Goal: Task Accomplishment & Management: Complete application form

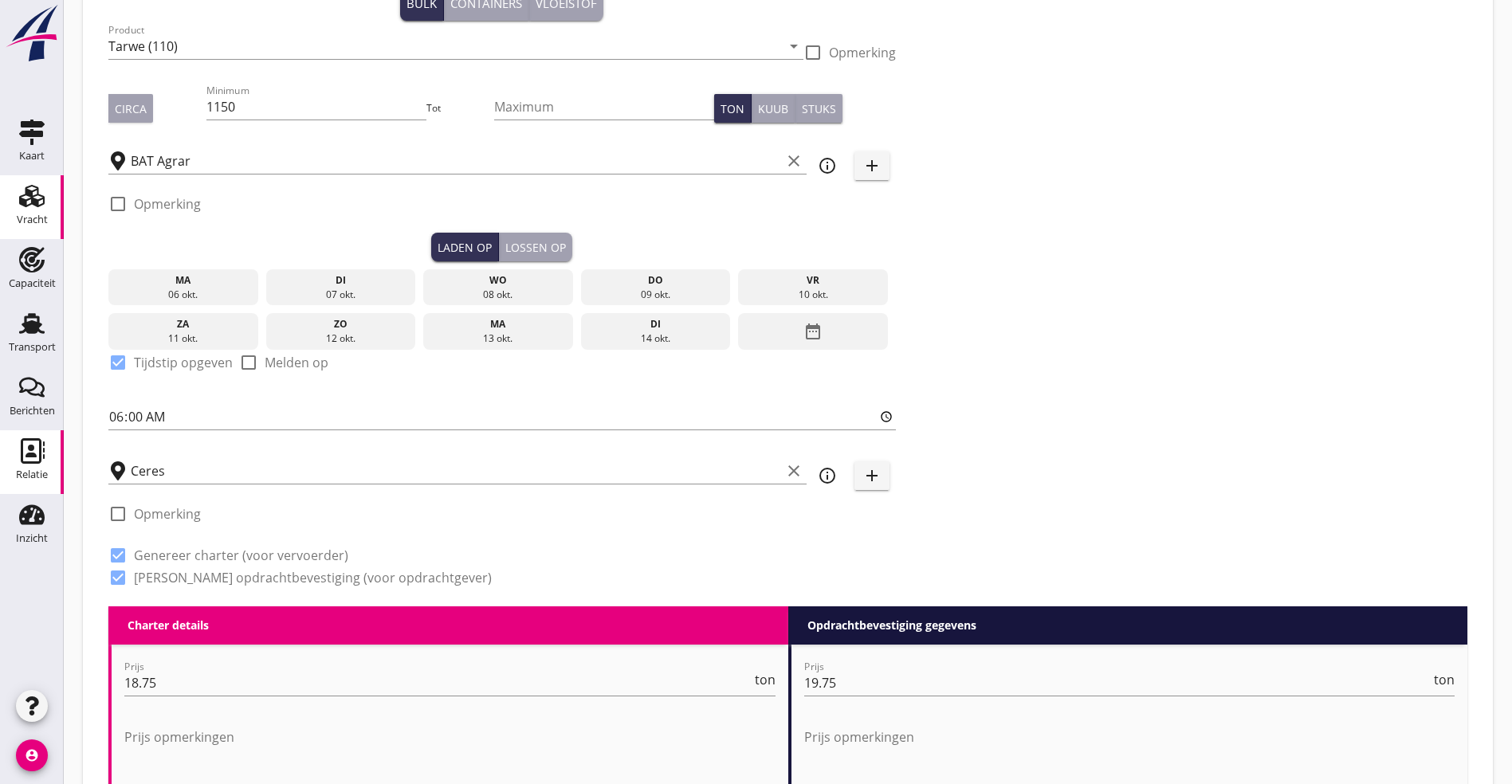
click at [39, 464] on div "Relatie" at bounding box center [31, 474] width 32 height 22
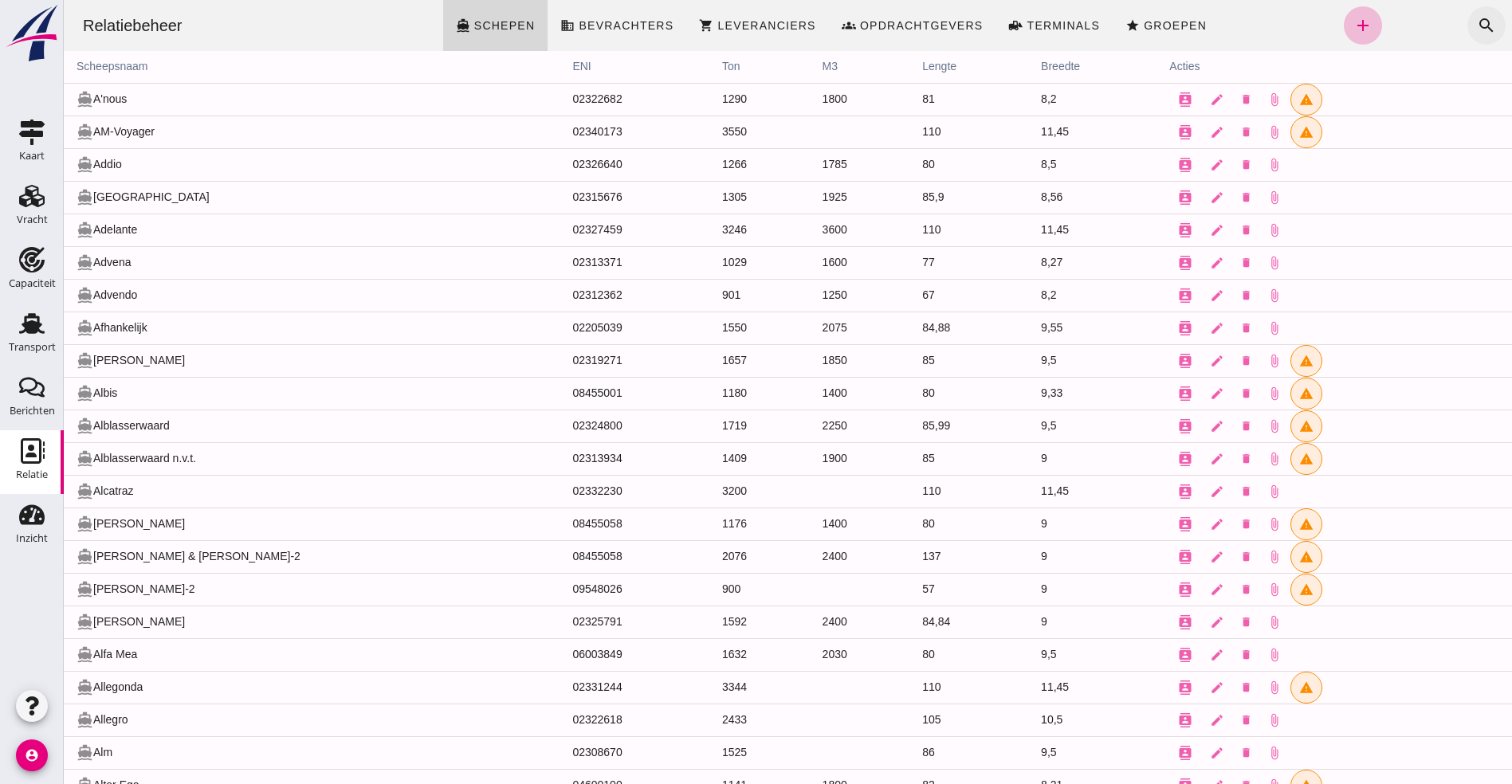
click at [1474, 15] on button "search" at bounding box center [1486, 25] width 39 height 39
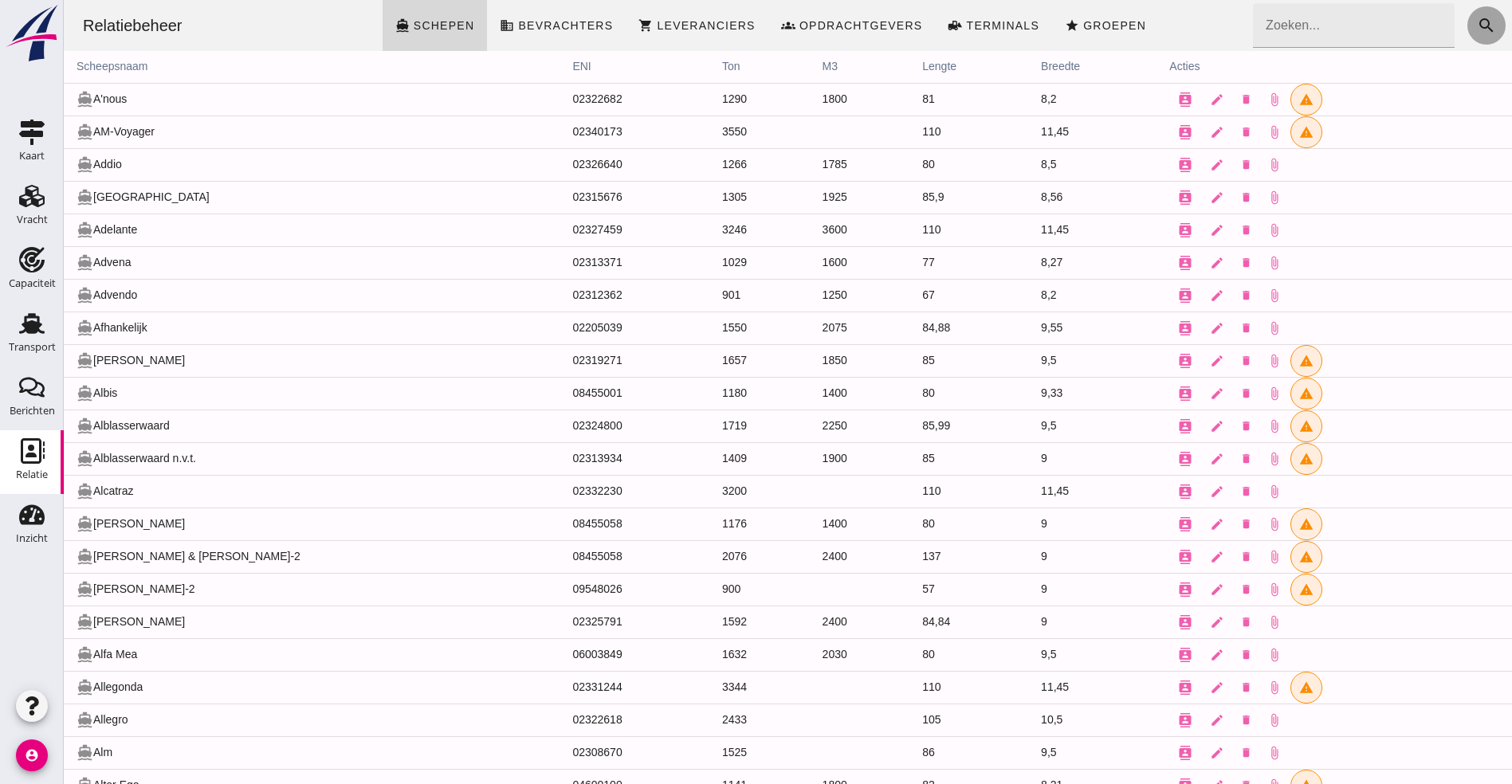
click at [1477, 24] on icon "search" at bounding box center [1486, 25] width 19 height 19
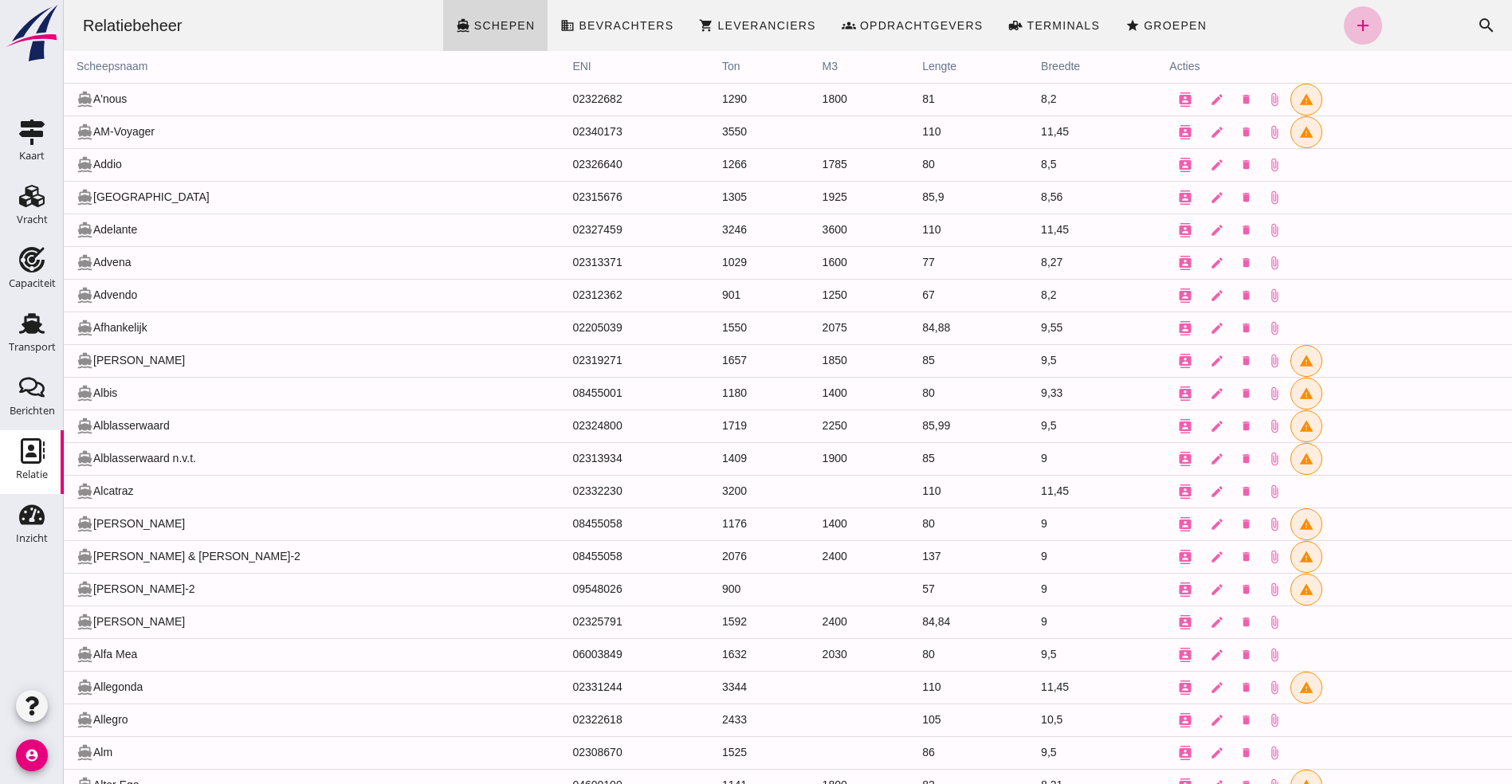
click at [1427, 24] on div "Zoeken... cancel search" at bounding box center [1444, 25] width 124 height 39
click at [1467, 22] on button "search" at bounding box center [1486, 25] width 39 height 39
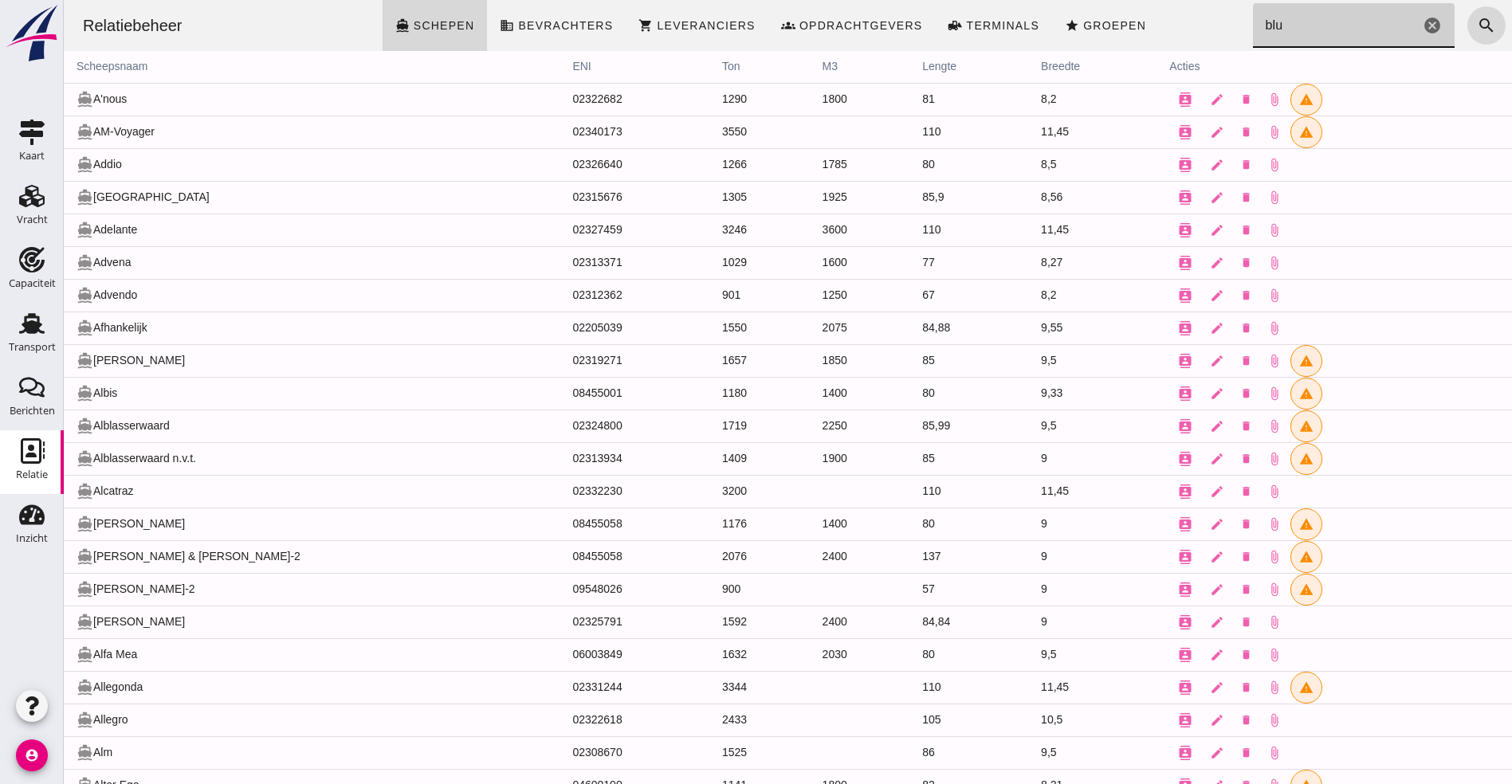
type input "blue"
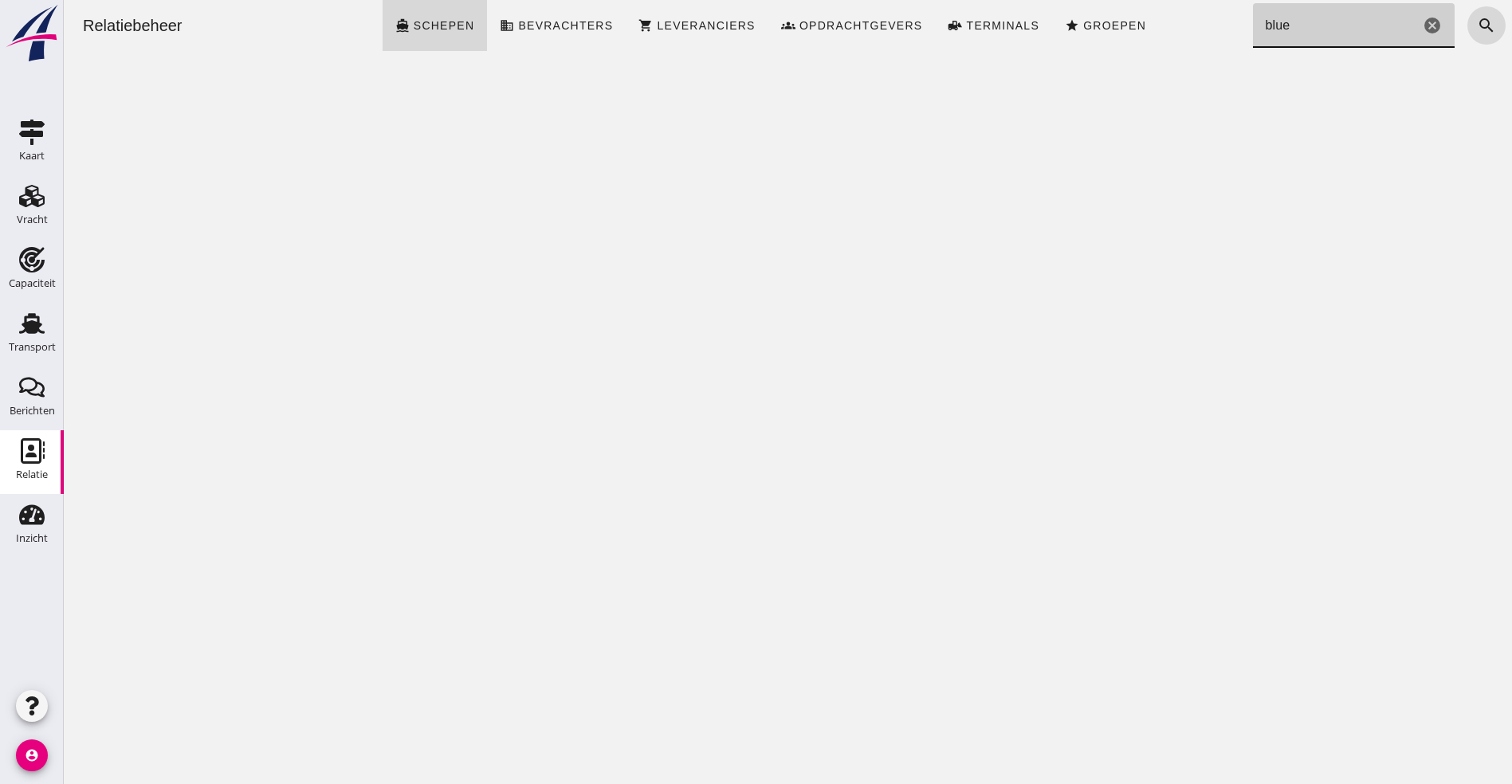
click at [1422, 30] on icon "cancel" at bounding box center [1431, 25] width 19 height 19
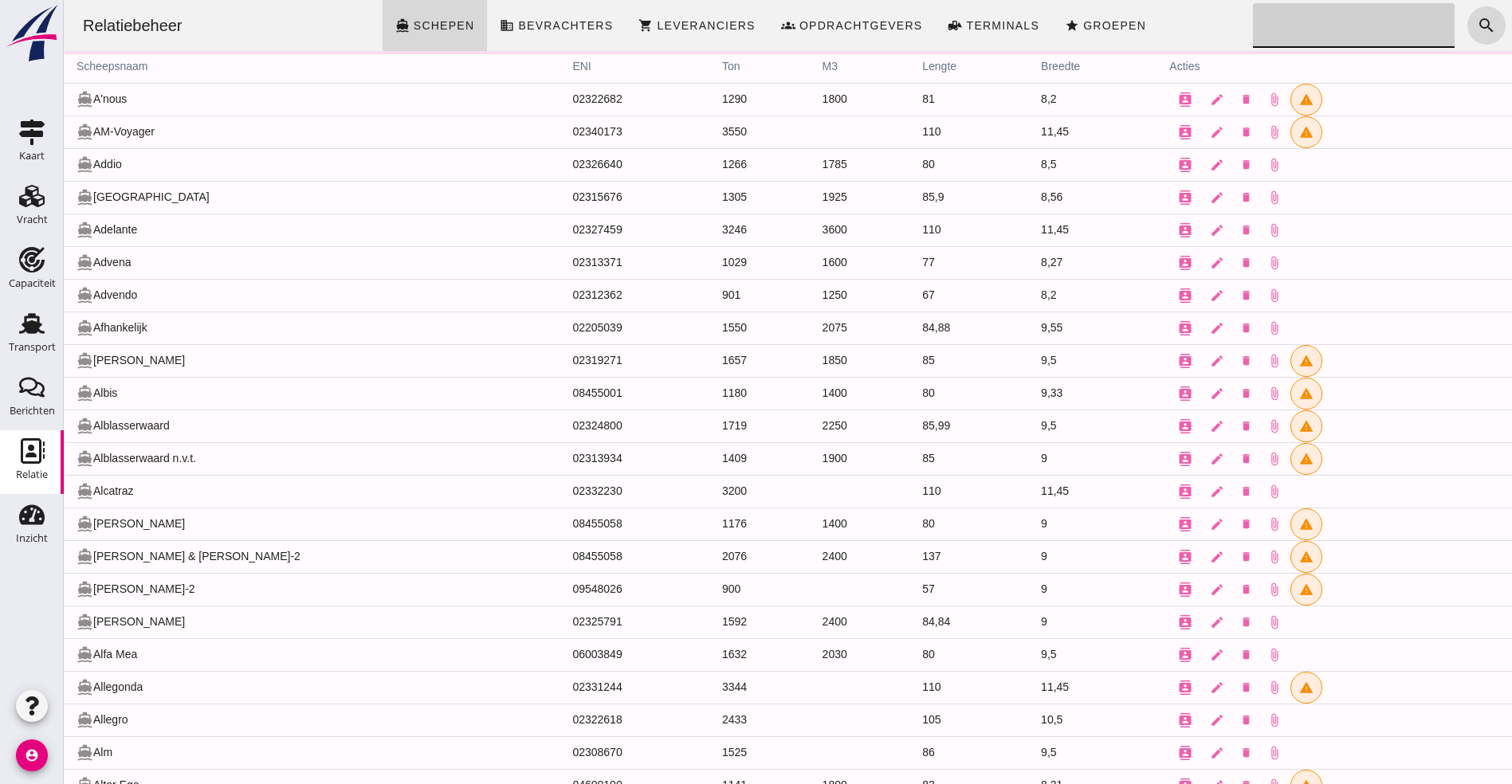
click at [1180, 11] on div "Relatiebeheer directions_boat Schepen business Bevrachters shopping_cart Levera…" at bounding box center [787, 25] width 1435 height 51
click at [1349, 117] on td "contacts edit delete attach_file warning" at bounding box center [1334, 132] width 355 height 33
click at [219, 107] on td "directions_boat A'nous" at bounding box center [312, 99] width 496 height 33
click at [1133, 20] on div "Relatiebeheer directions_boat Schepen business Bevrachters shopping_cart Levera…" at bounding box center [787, 25] width 1435 height 51
click at [25, 463] on use at bounding box center [32, 450] width 24 height 25
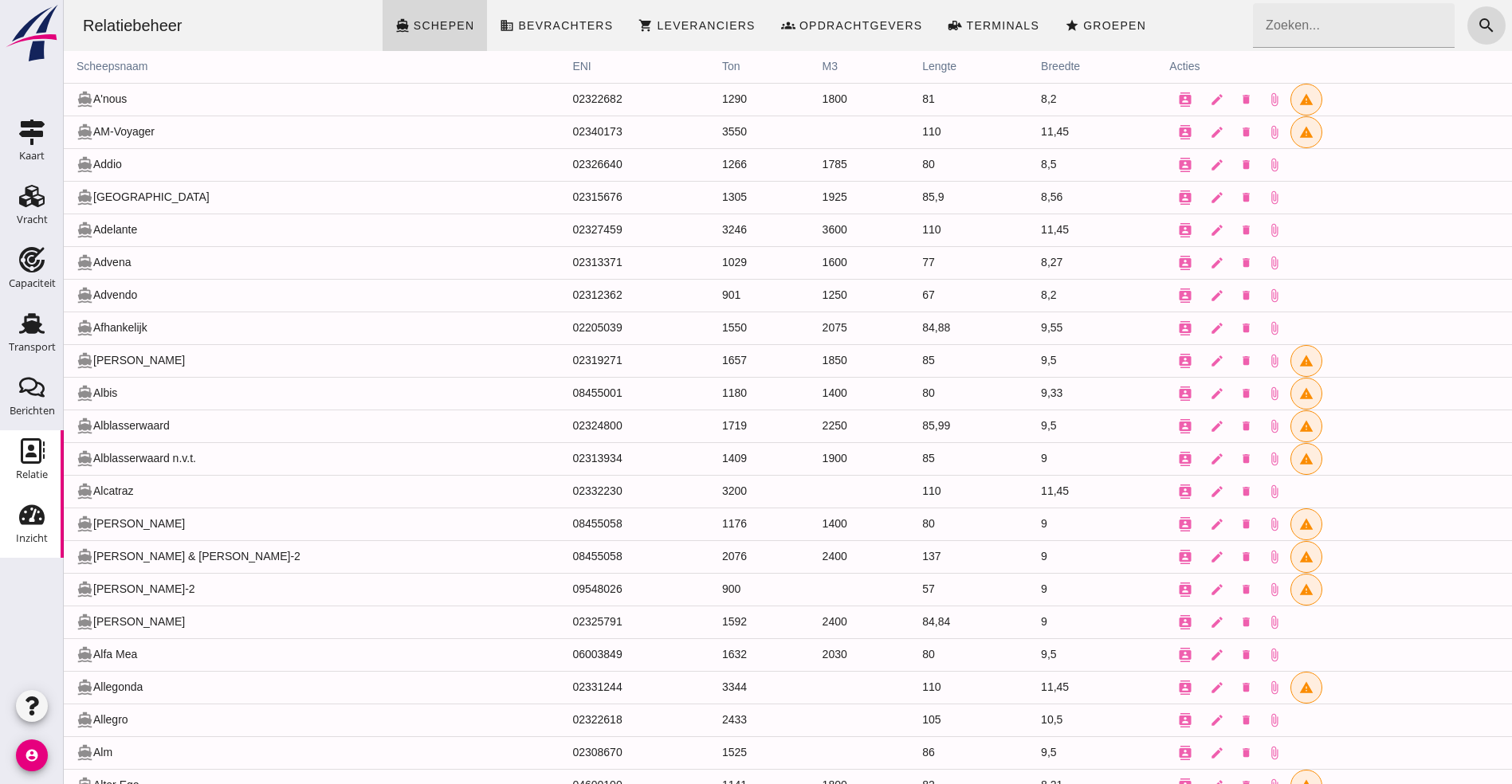
click at [23, 532] on div "Inzicht" at bounding box center [31, 538] width 32 height 22
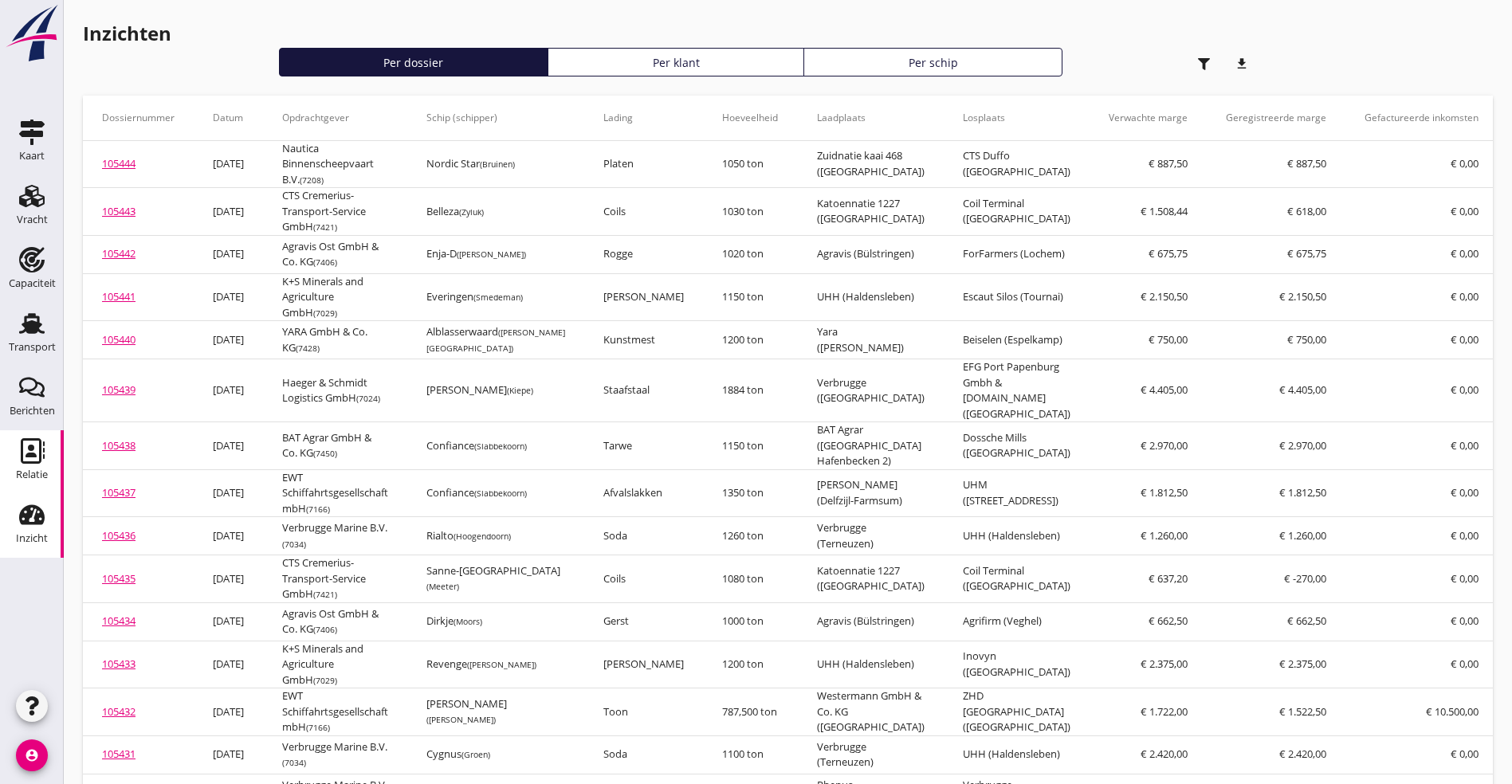
click at [33, 450] on use at bounding box center [32, 450] width 24 height 25
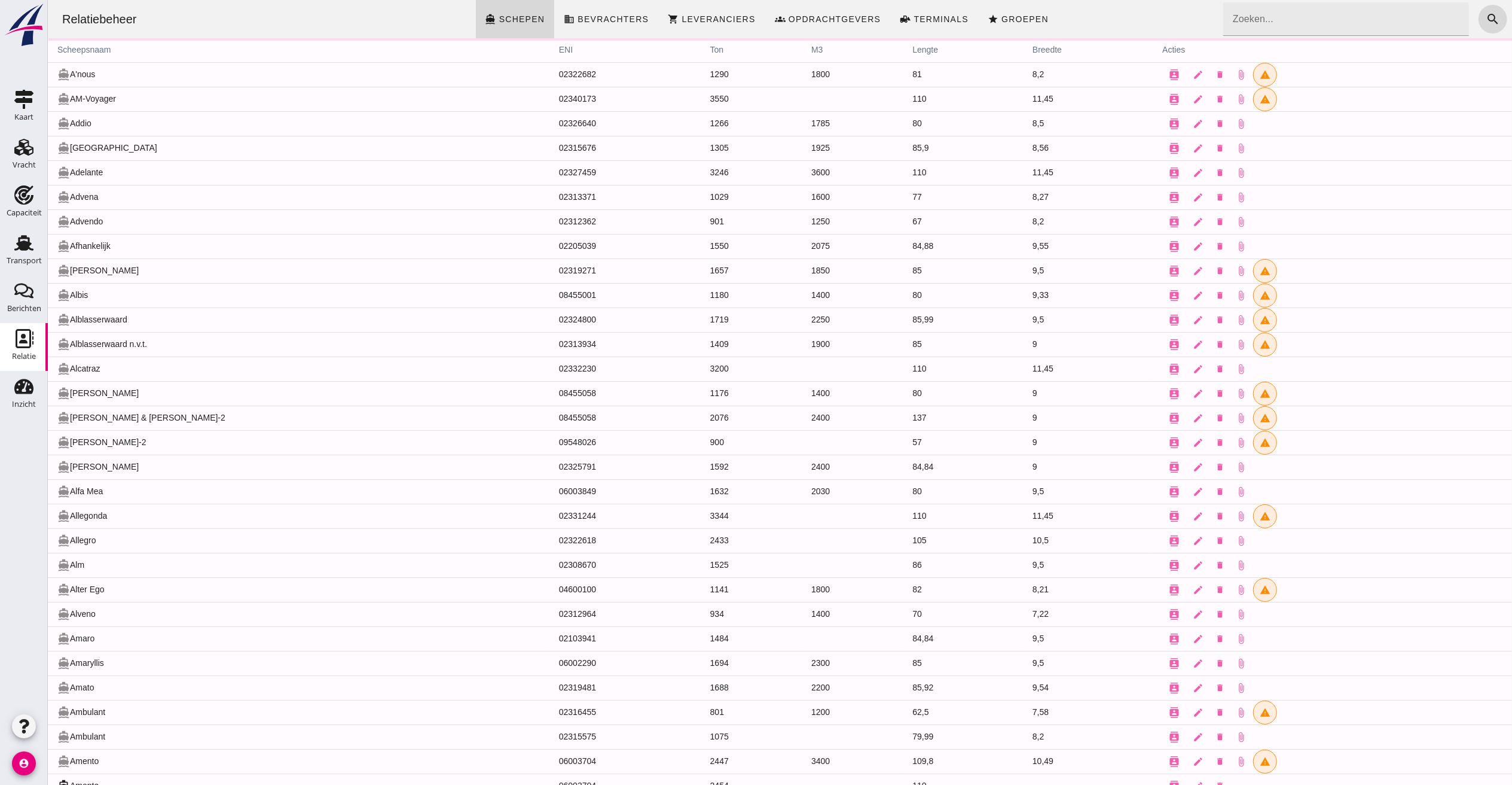
click at [1134, 291] on td "contacts edit delete attach_file warning" at bounding box center [1332, 295] width 359 height 25
click at [627, 4] on link "business Bevrachters" at bounding box center [605, 19] width 104 height 38
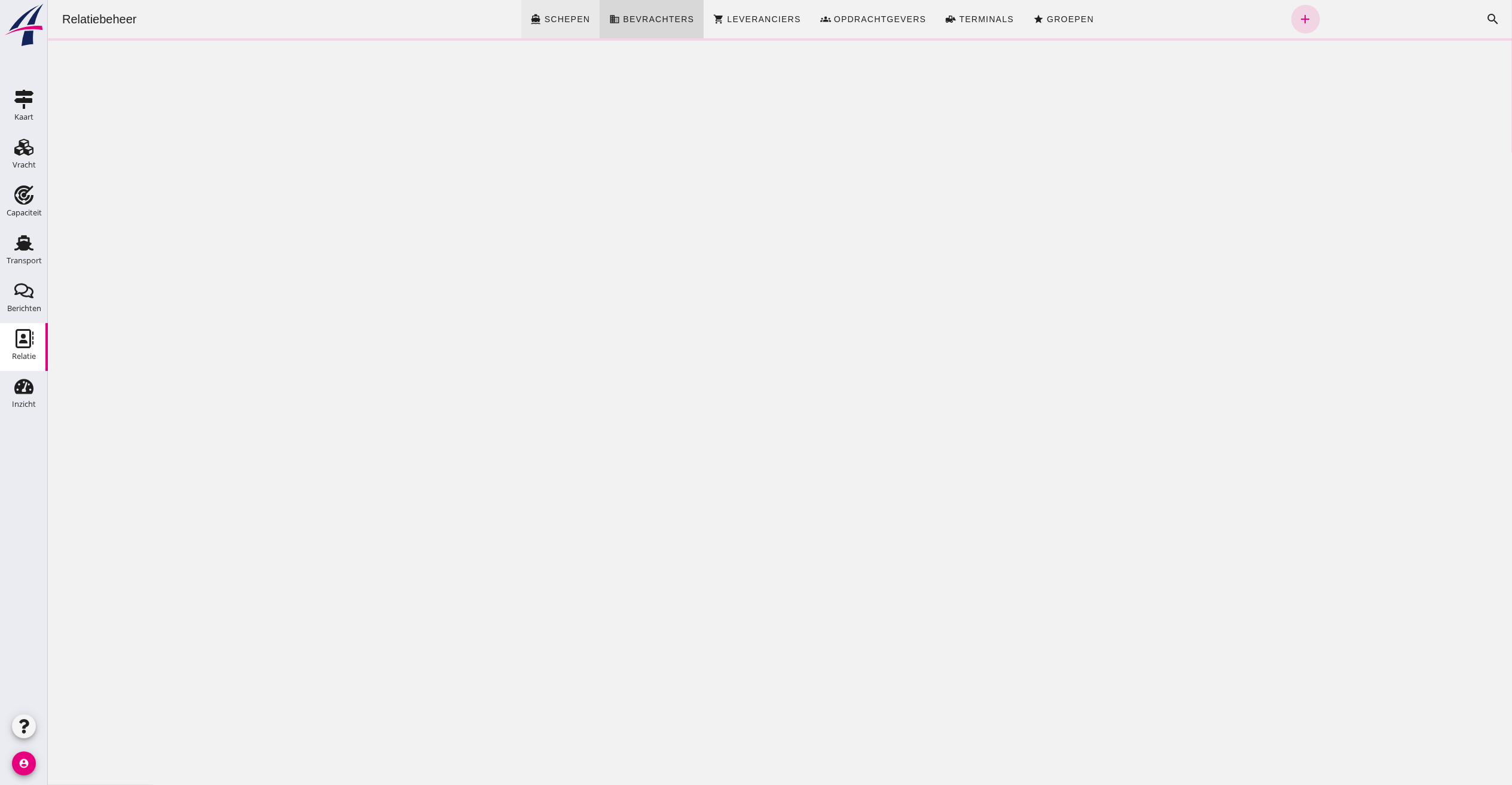
click at [574, 12] on link "directions_boat Schepen" at bounding box center [560, 19] width 79 height 38
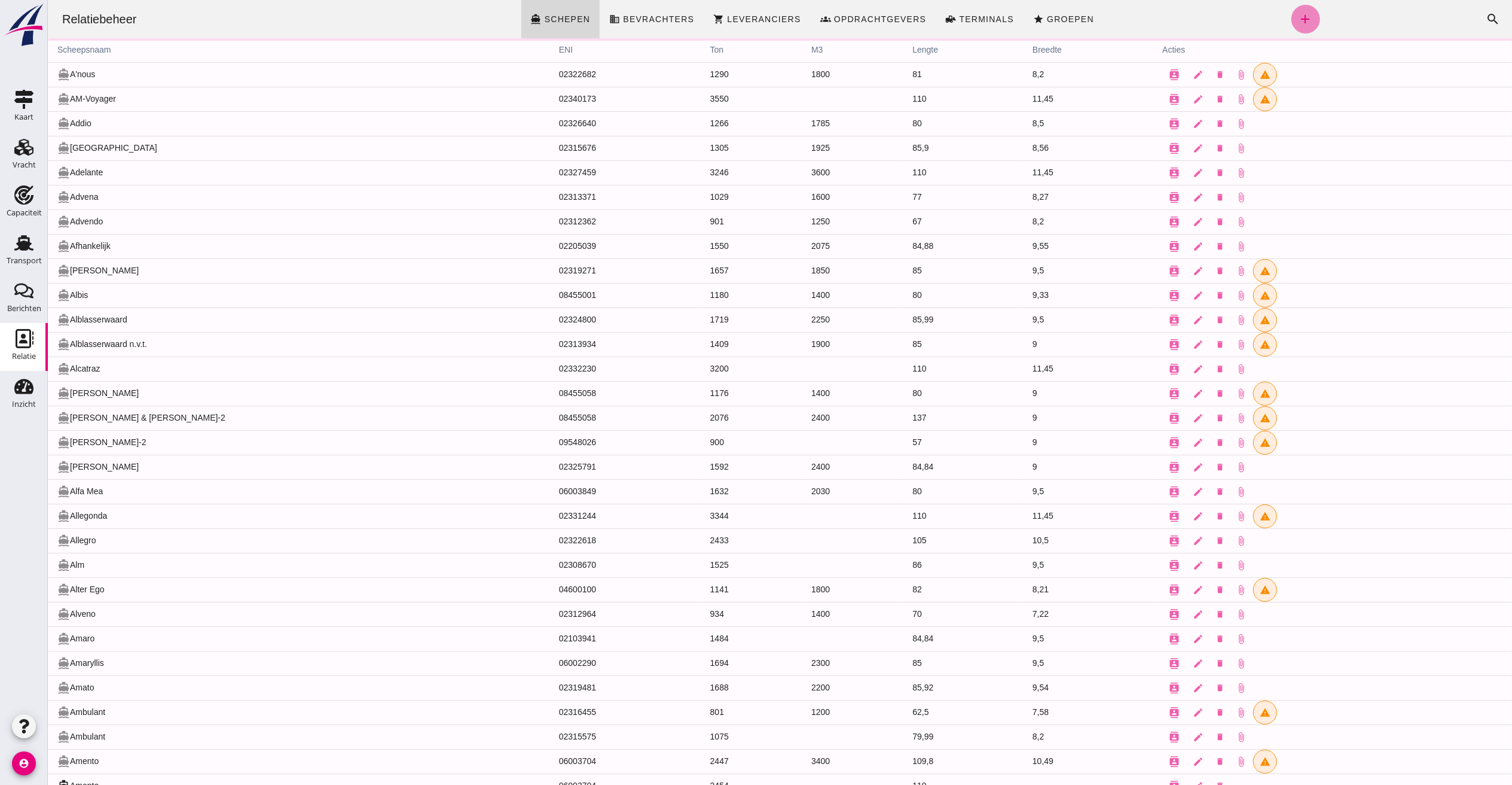
click at [1134, 15] on icon "add" at bounding box center [1305, 19] width 14 height 14
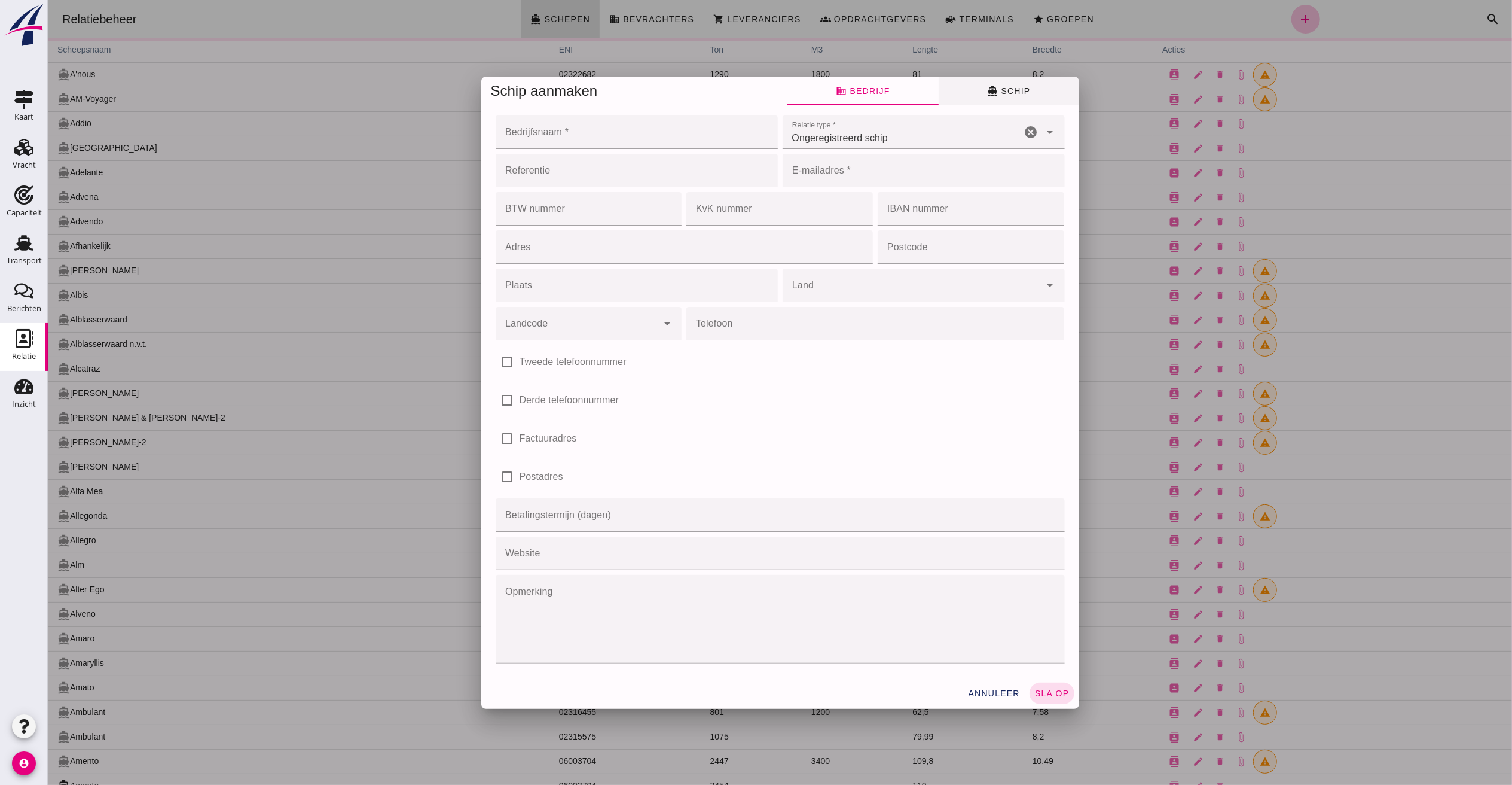
click at [1000, 89] on span "directions_boat Schip" at bounding box center [1008, 91] width 43 height 10
click at [1007, 87] on span "directions_boat Schip" at bounding box center [1008, 91] width 43 height 10
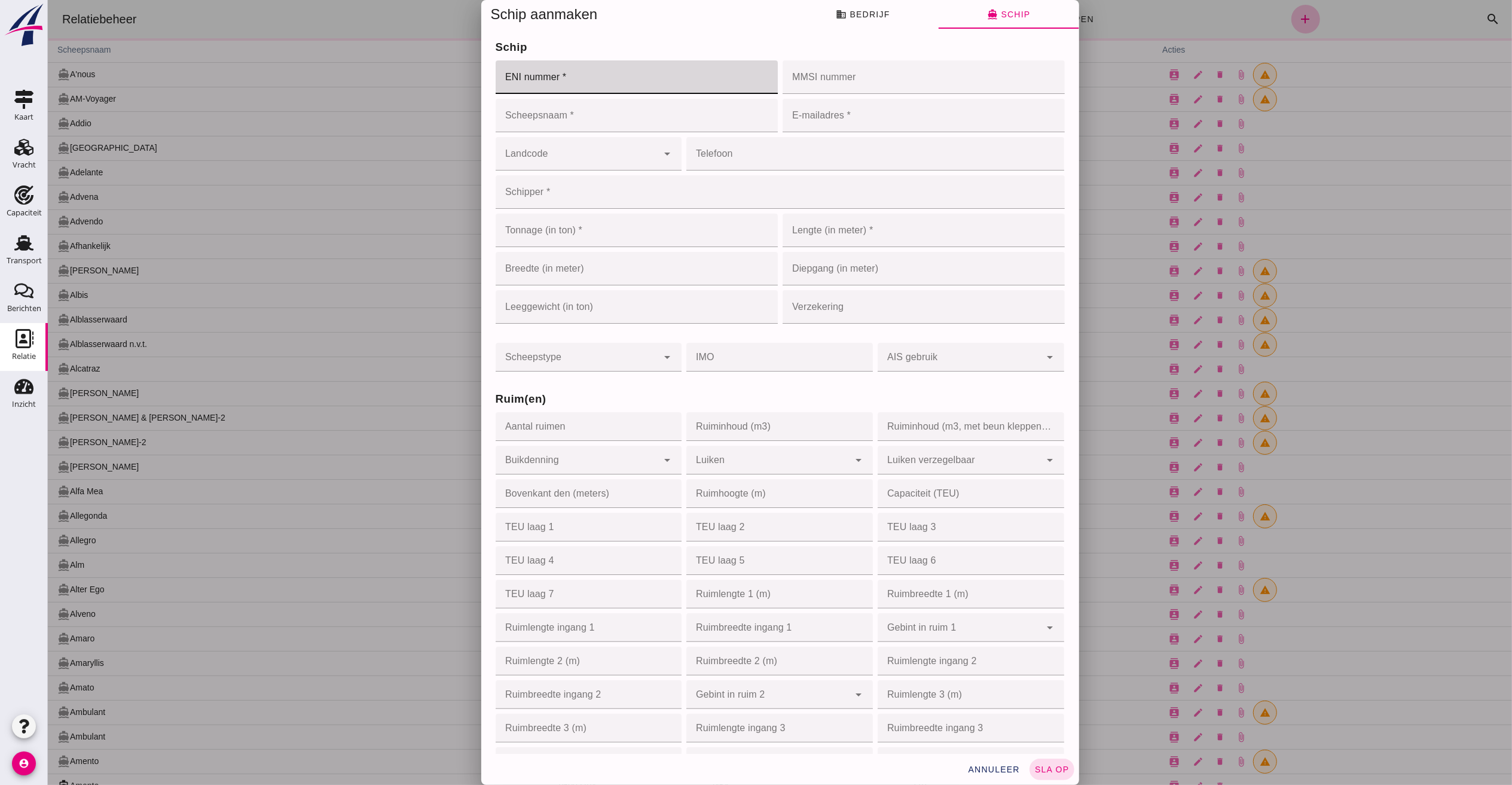
click at [538, 70] on input "ENI nummer *" at bounding box center [632, 77] width 275 height 33
type input "02314212"
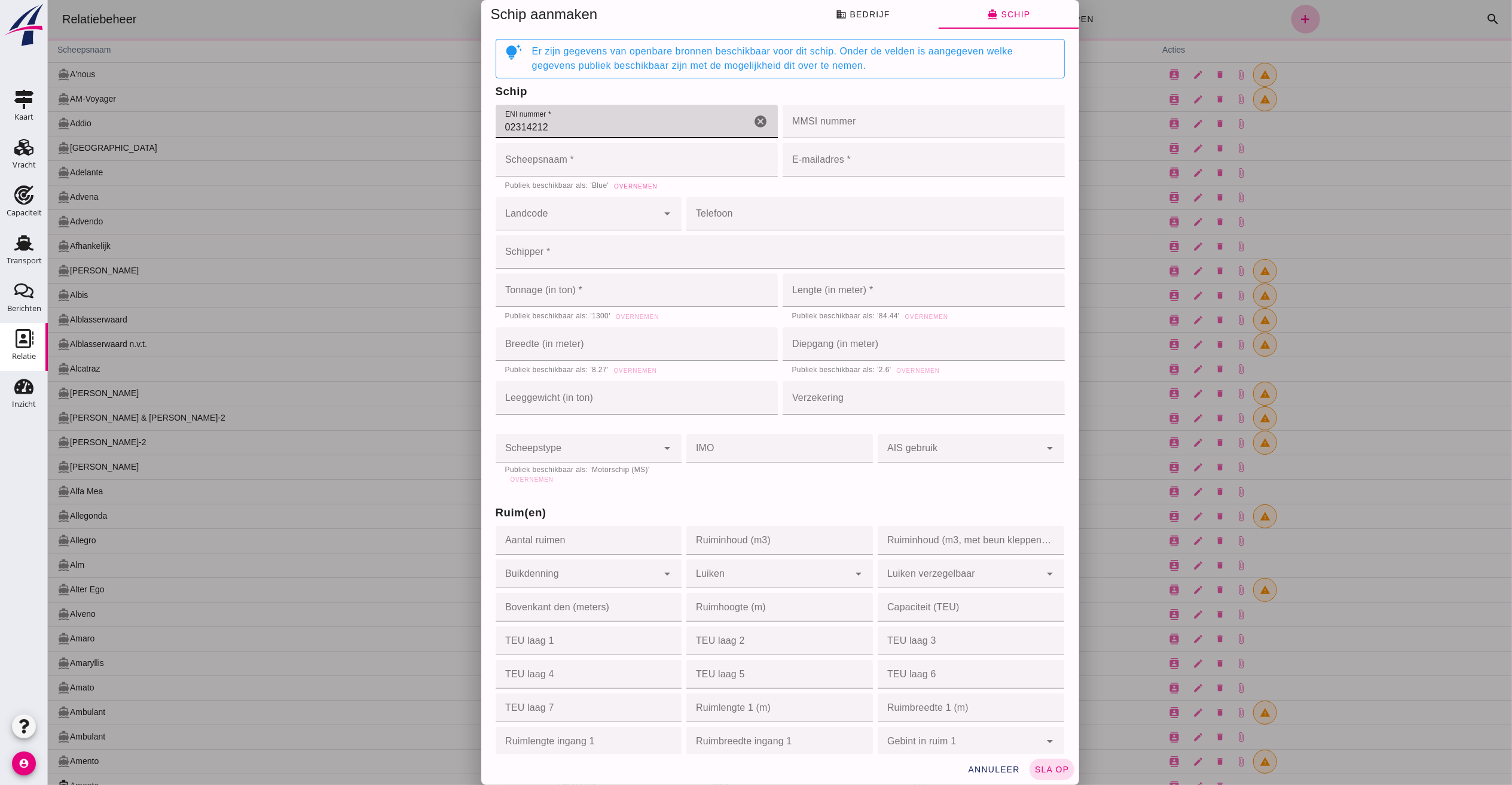
click at [640, 185] on span "Overnemen" at bounding box center [634, 186] width 44 height 7
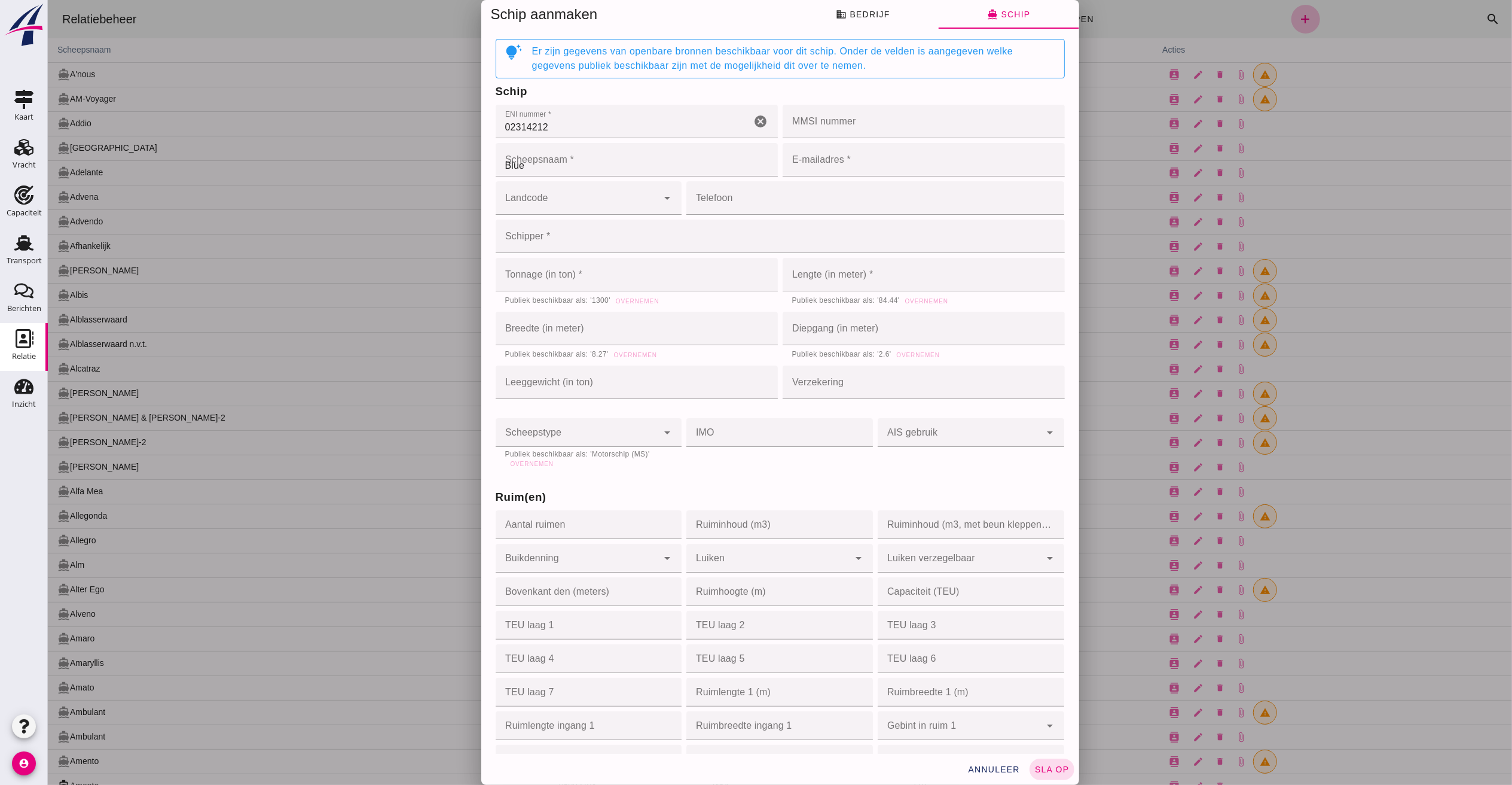
type input "Blue"
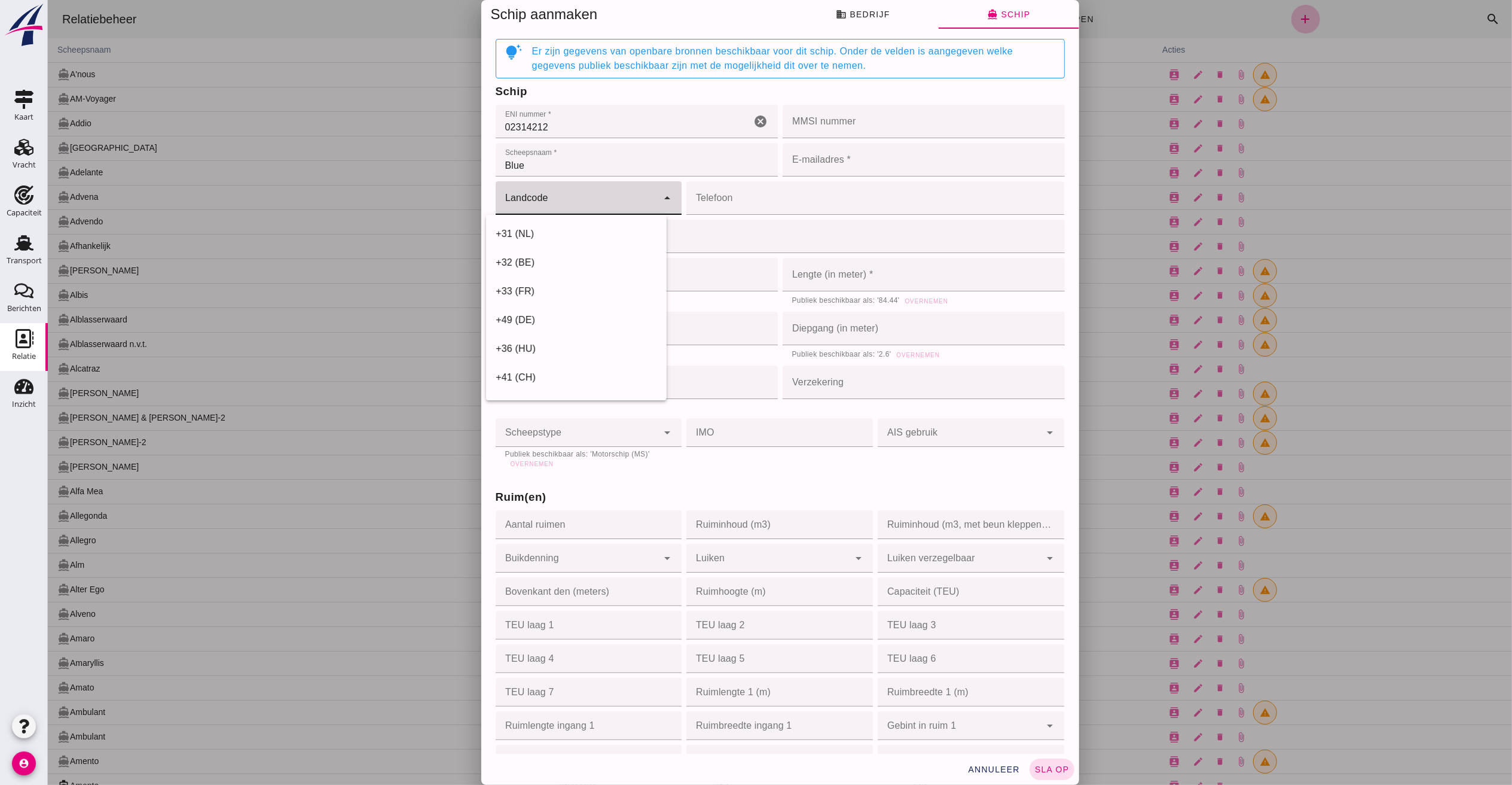
click at [611, 189] on div at bounding box center [576, 198] width 163 height 33
click at [659, 202] on icon "arrow_drop_down" at bounding box center [666, 197] width 14 height 14
click at [505, 232] on div "+31 (NL)" at bounding box center [576, 233] width 162 height 14
type input "+31 (NL)"
click at [801, 197] on input "Telefoon" at bounding box center [871, 198] width 371 height 33
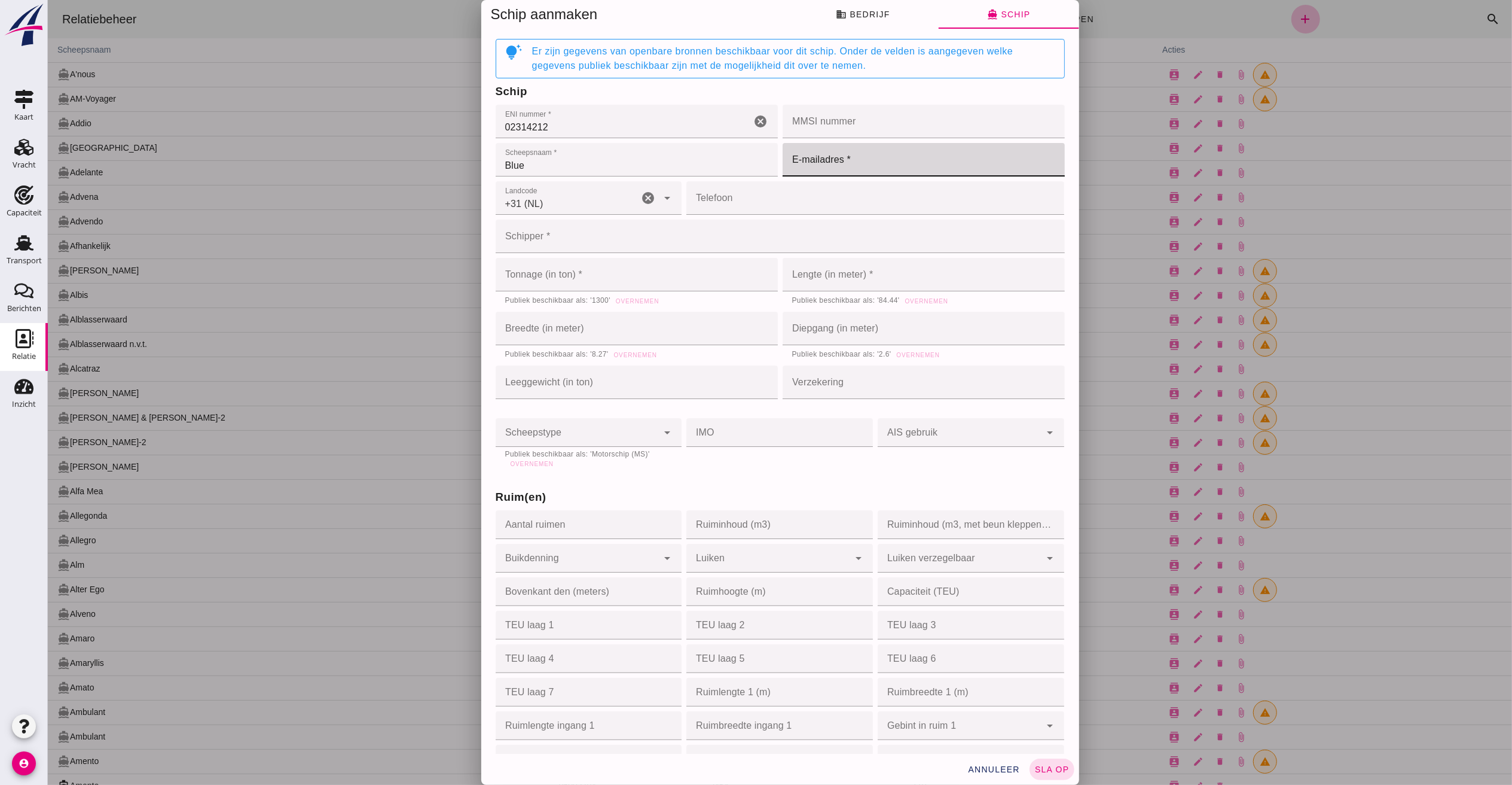
click at [824, 168] on input "E-mailadres *" at bounding box center [920, 160] width 275 height 33
type input "[EMAIL_ADDRESS][DOMAIN_NAME]"
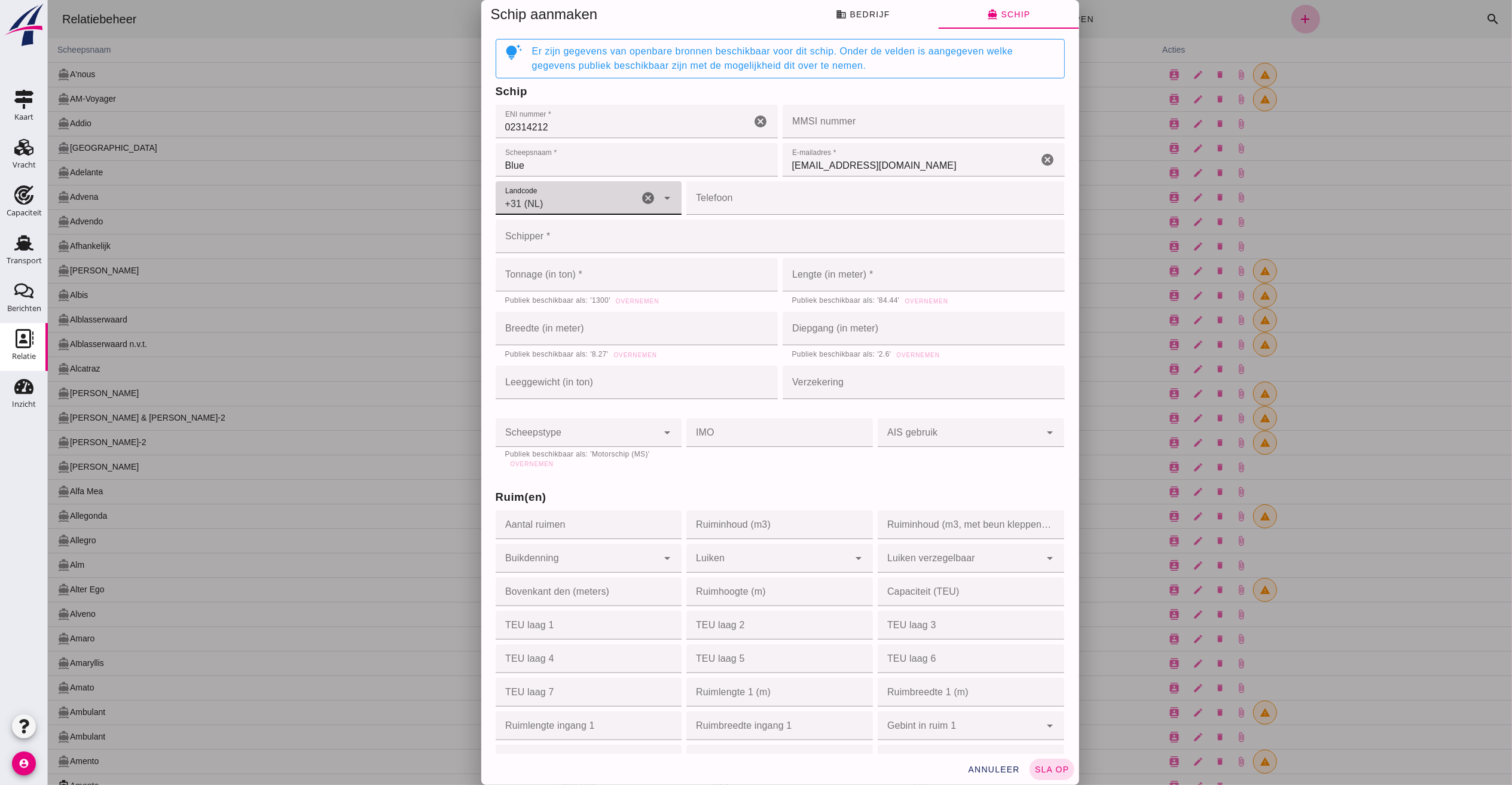
click at [790, 222] on input "Schipper *" at bounding box center [775, 236] width 562 height 33
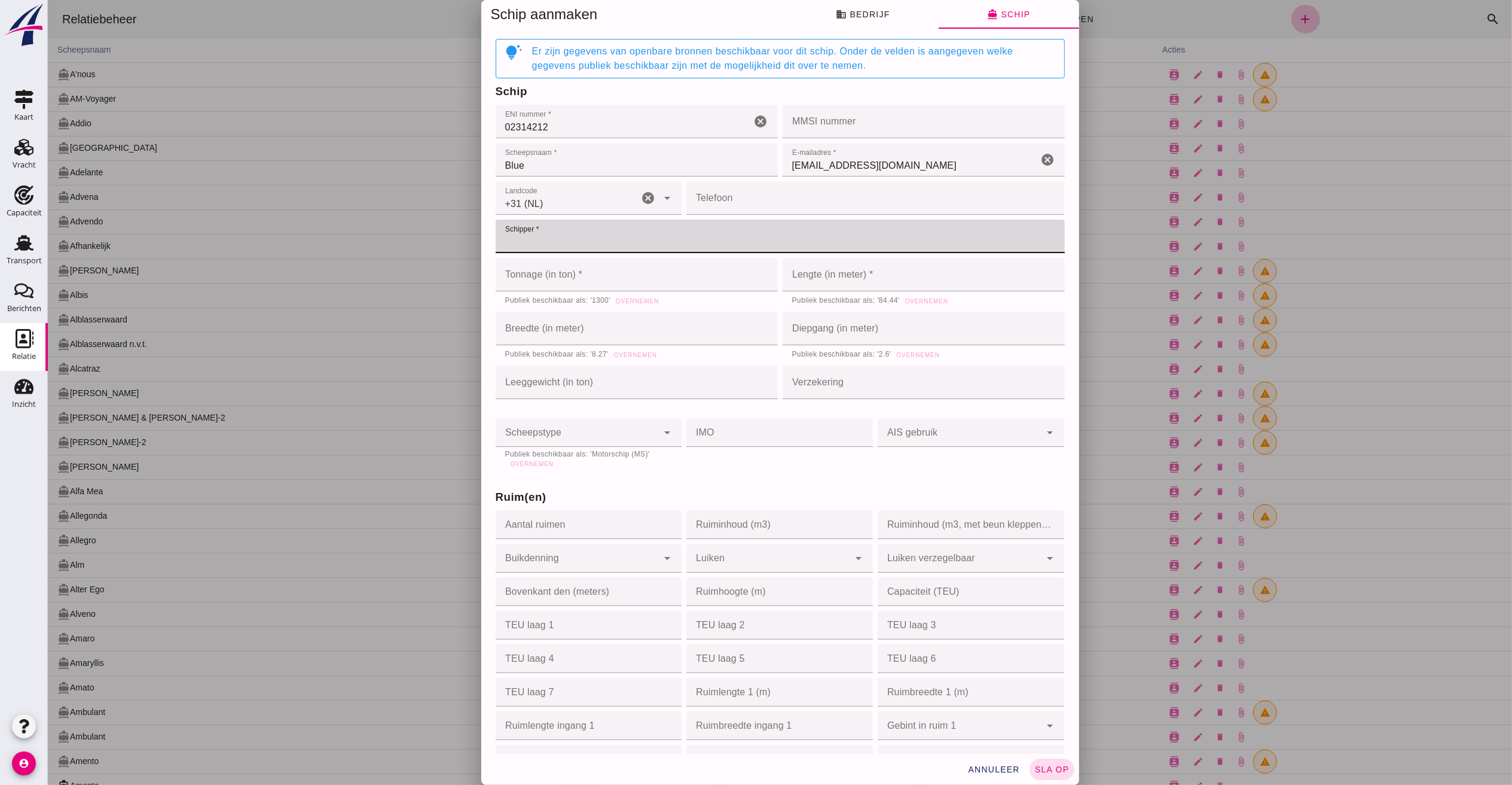
click at [790, 204] on input "Telefoon" at bounding box center [871, 198] width 371 height 33
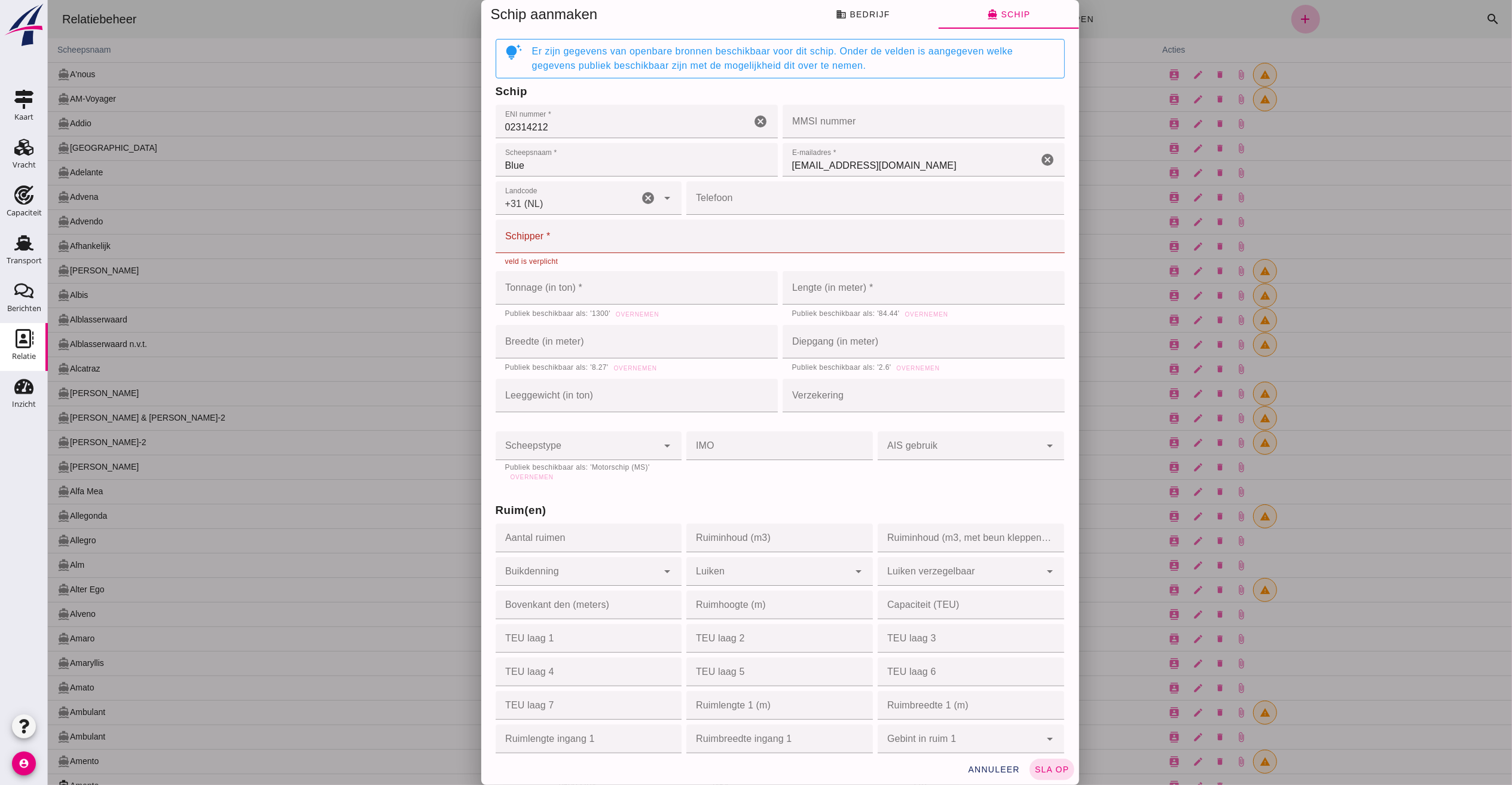
click at [540, 261] on div "veld is verplicht" at bounding box center [780, 262] width 550 height 7
click at [505, 264] on div "veld is verplicht" at bounding box center [780, 262] width 550 height 7
click at [516, 226] on input "Schipper *" at bounding box center [775, 236] width 562 height 33
click at [524, 256] on div "veld is verplicht" at bounding box center [779, 259] width 569 height 13
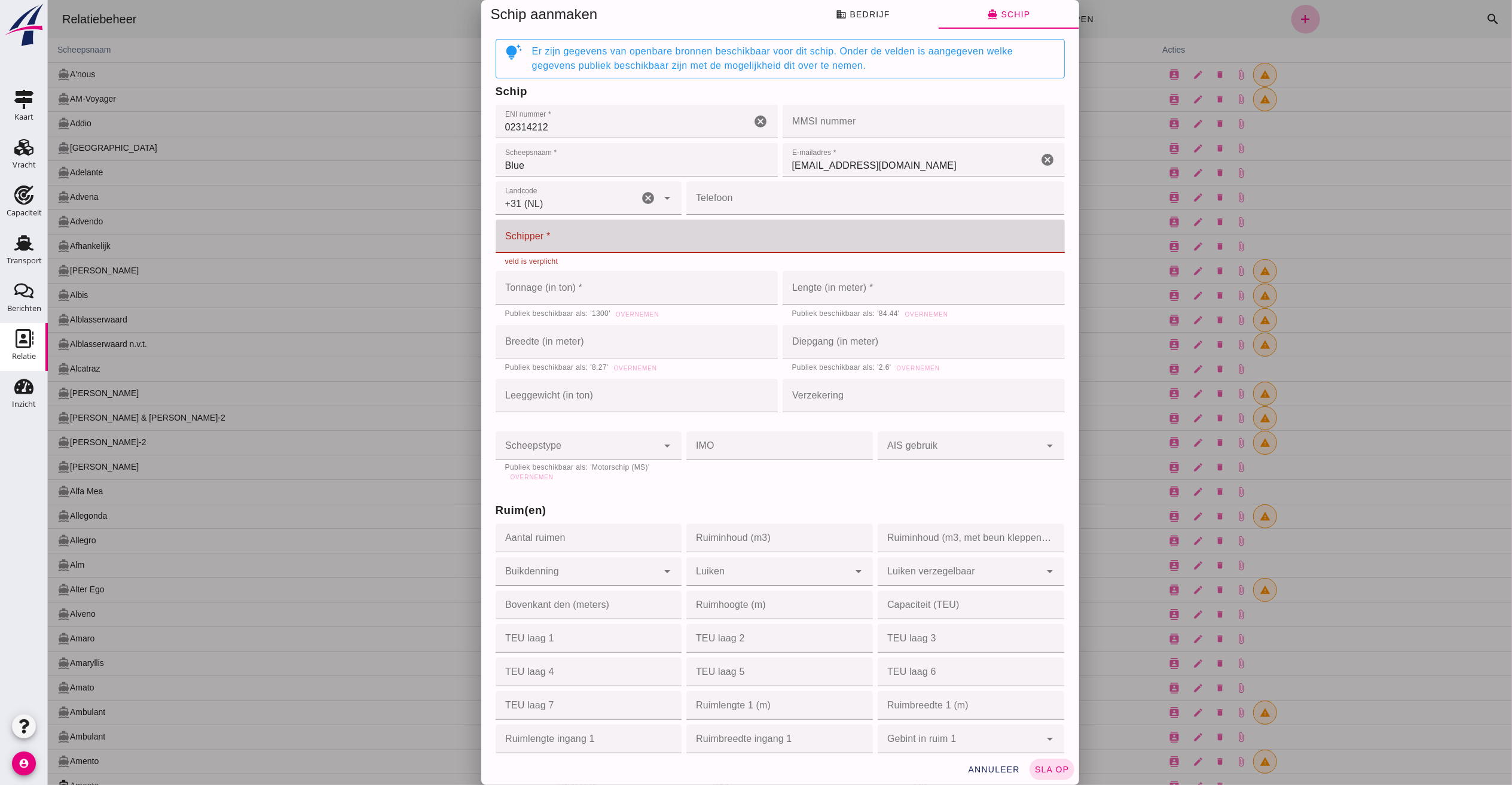
click at [553, 238] on input "Schipper *" at bounding box center [775, 236] width 562 height 33
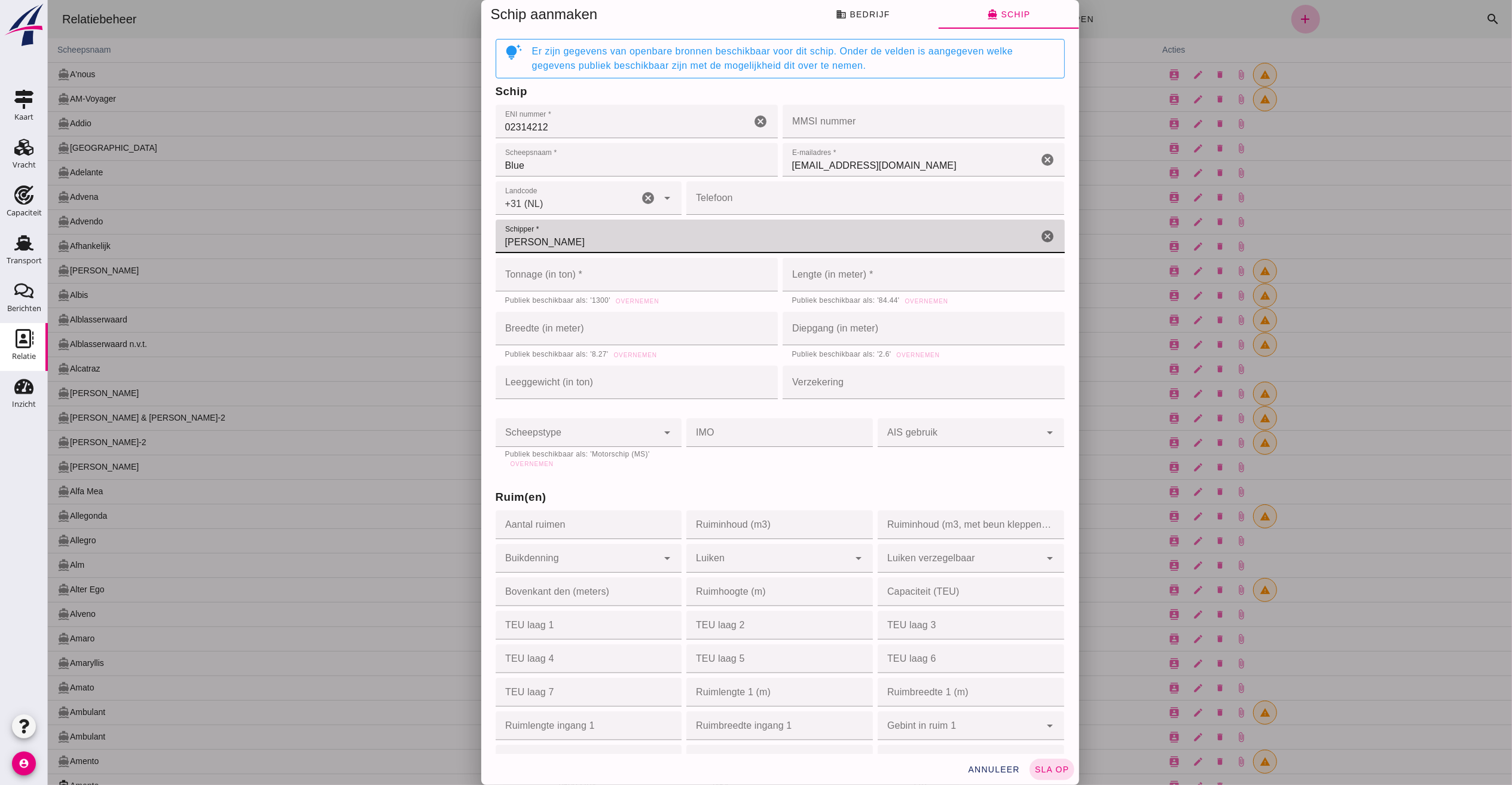
type input "[PERSON_NAME]"
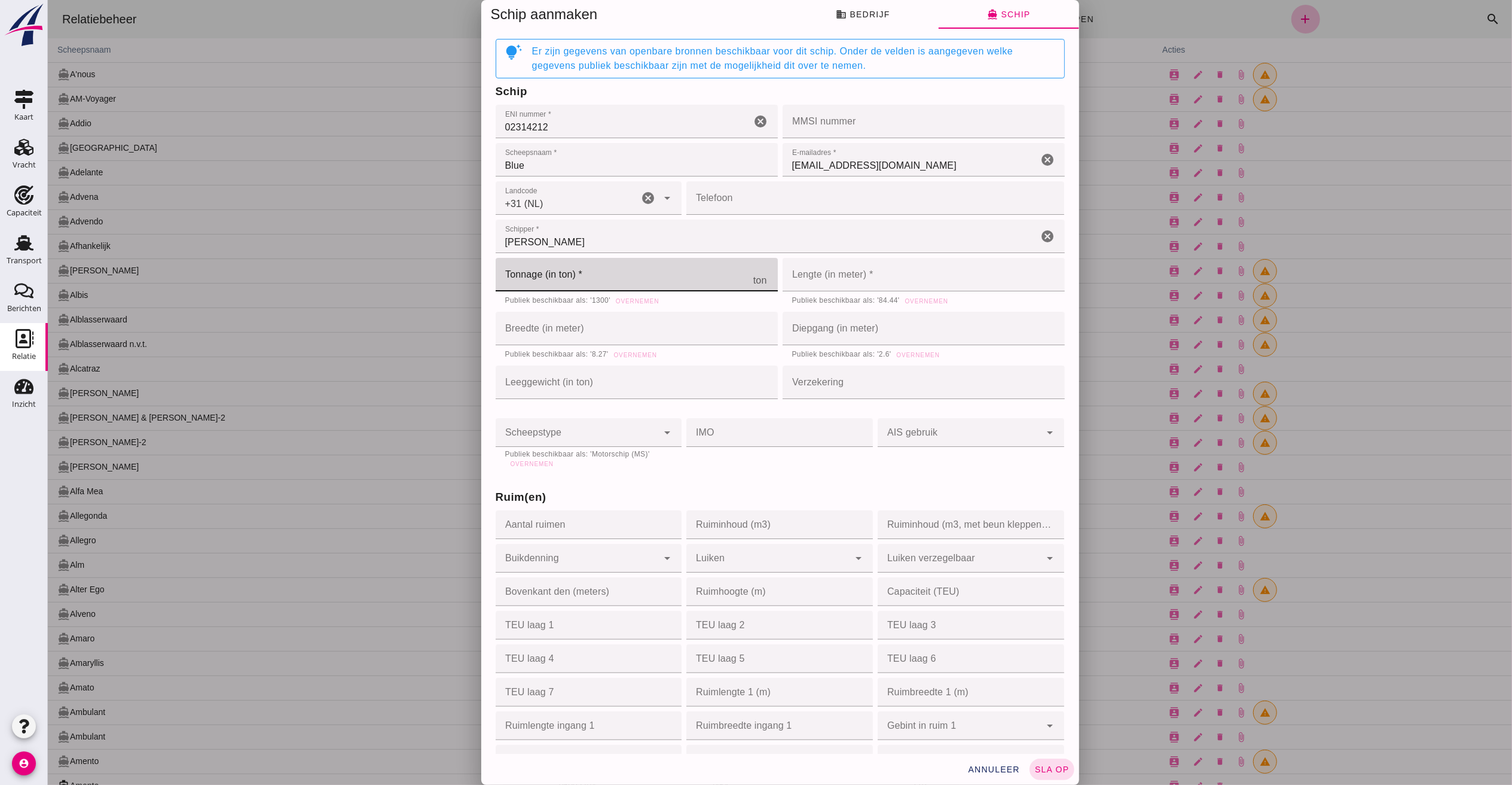
click at [587, 283] on input "Tonnage (in ton) *" at bounding box center [624, 275] width 258 height 33
click at [631, 297] on div "Publiek beschikbaar als: '1300' Overnemen" at bounding box center [636, 301] width 263 height 12
click at [584, 298] on span "Overnemen" at bounding box center [584, 301] width 44 height 7
type input "1300"
click at [906, 298] on span "Overnemen" at bounding box center [925, 301] width 44 height 7
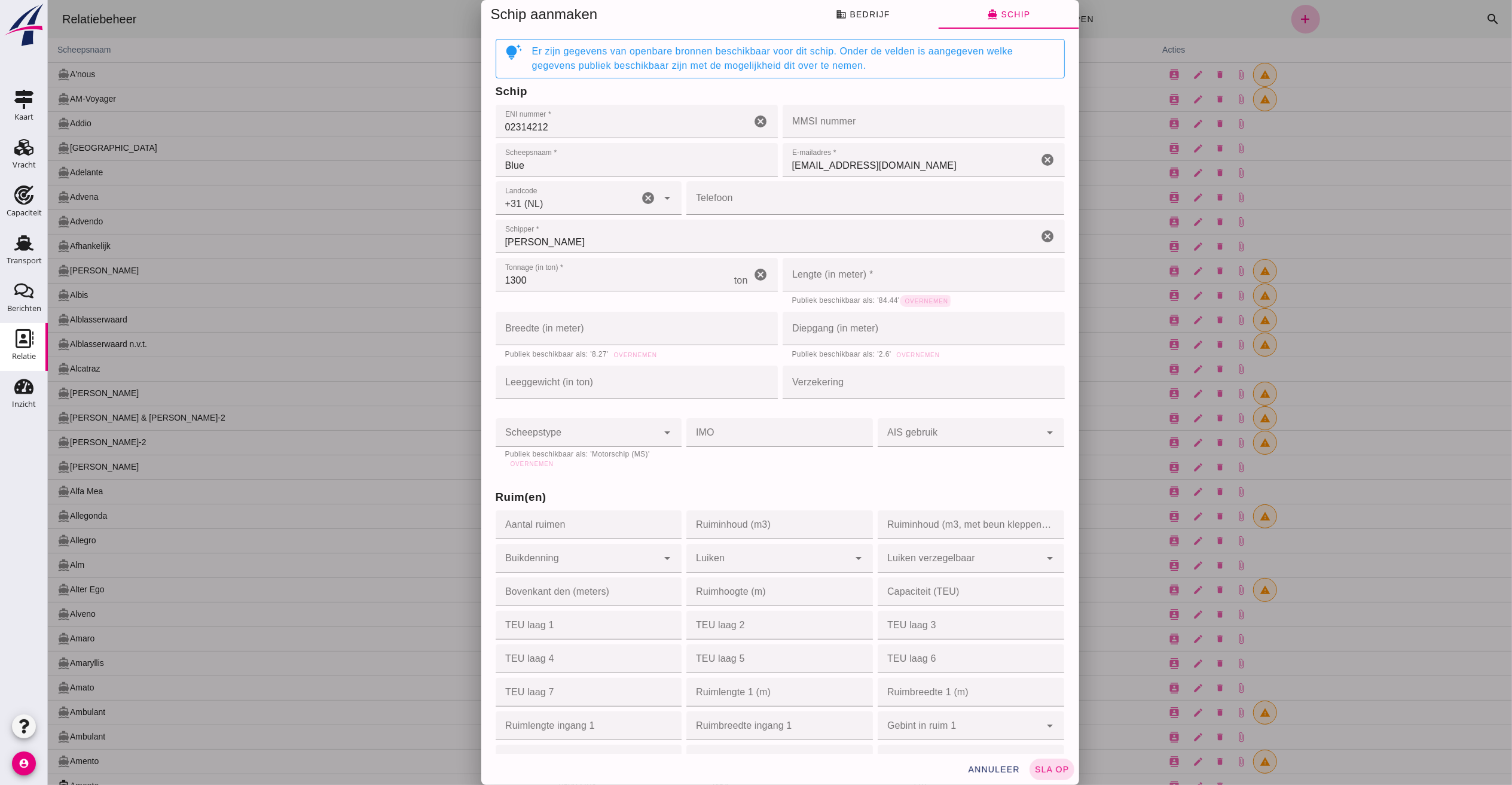
type input "84.44"
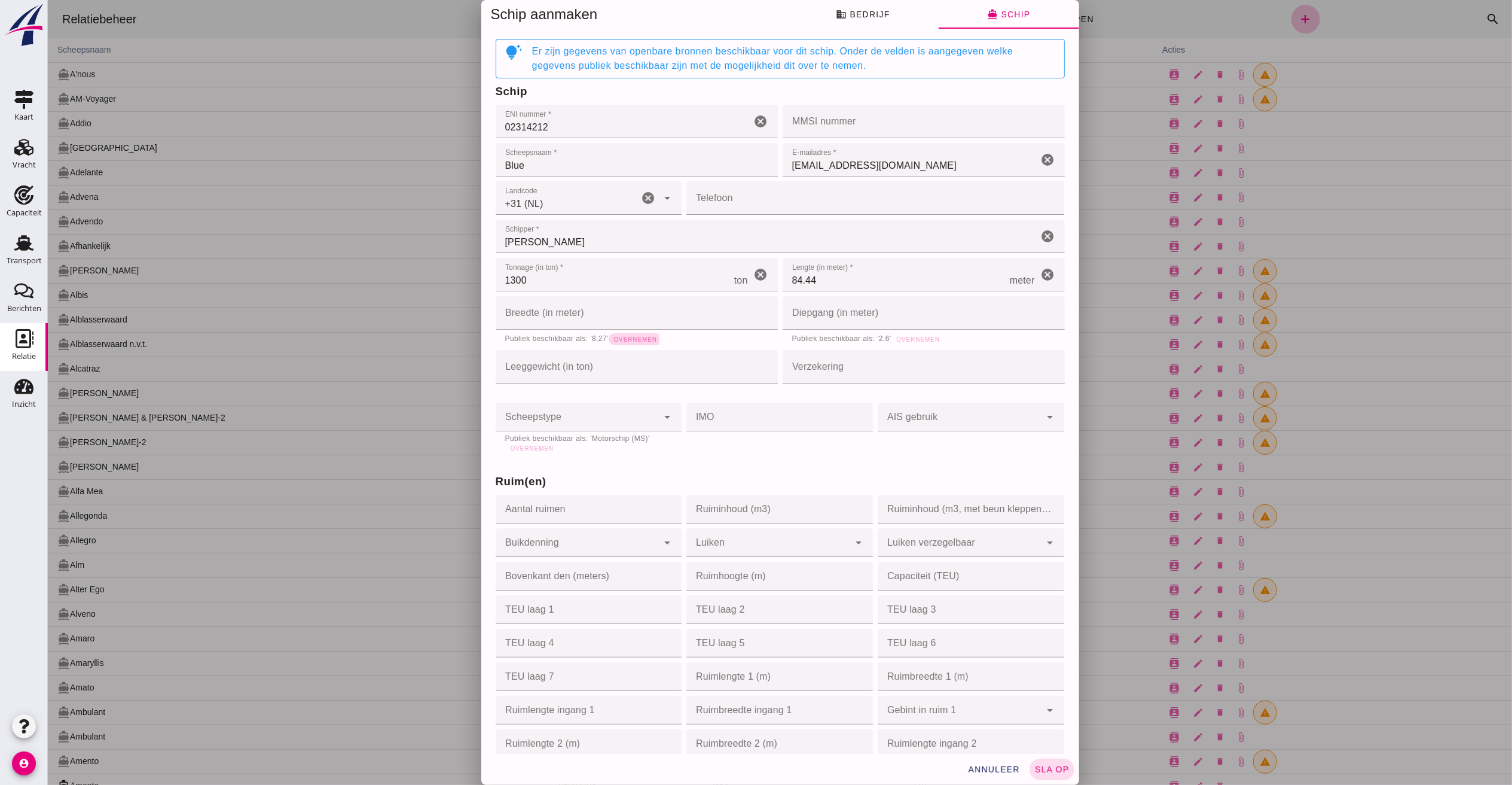
click at [613, 339] on span "Overnemen" at bounding box center [634, 339] width 44 height 7
type input "8.27"
click at [896, 336] on span "Overnemen" at bounding box center [917, 339] width 44 height 7
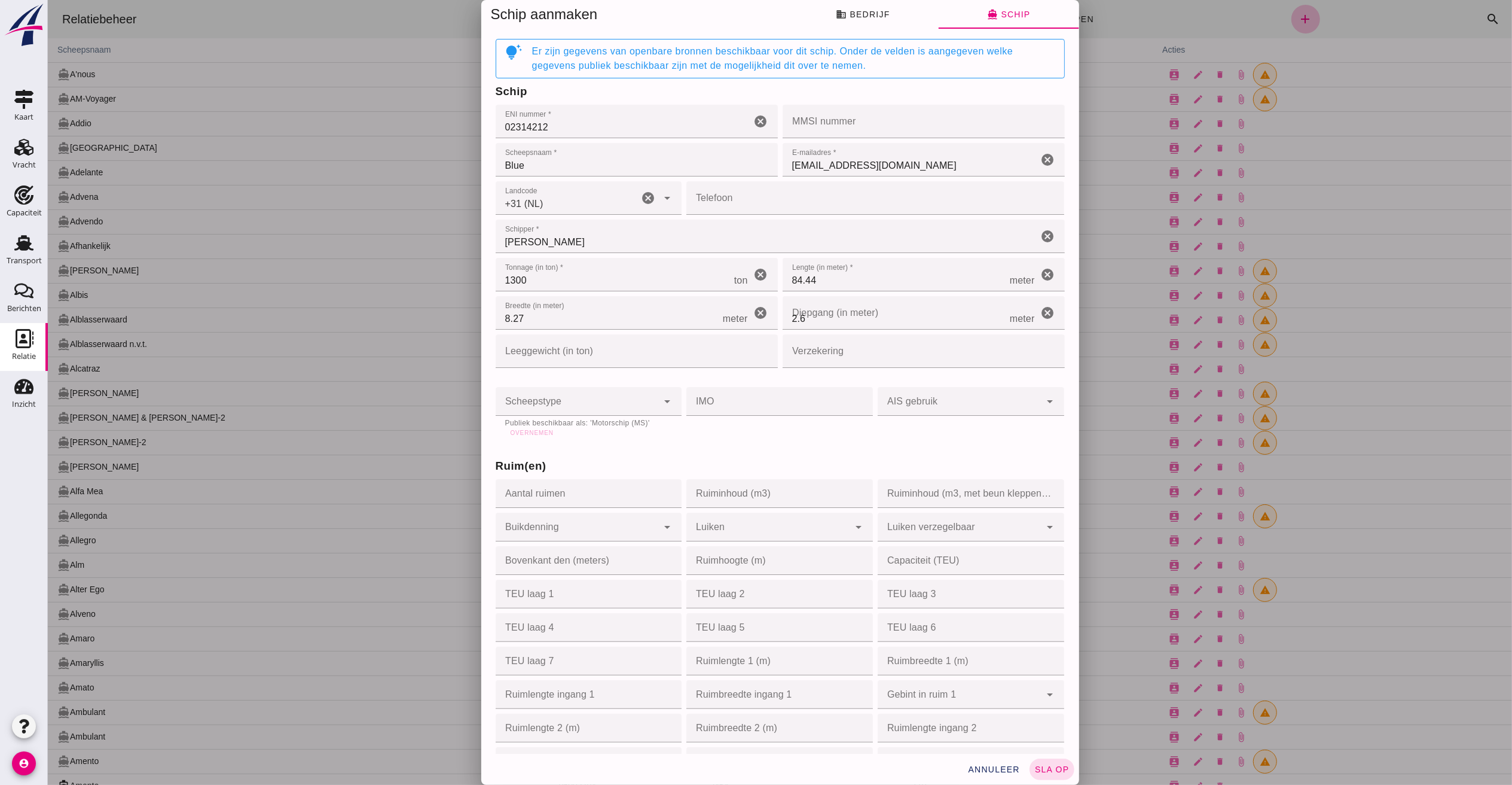
type input "2.6"
click at [858, 354] on input "Verzekering" at bounding box center [920, 351] width 275 height 33
type input "EOC"
click at [522, 430] on span "Overnemen" at bounding box center [531, 433] width 44 height 7
type input "motor_ship"
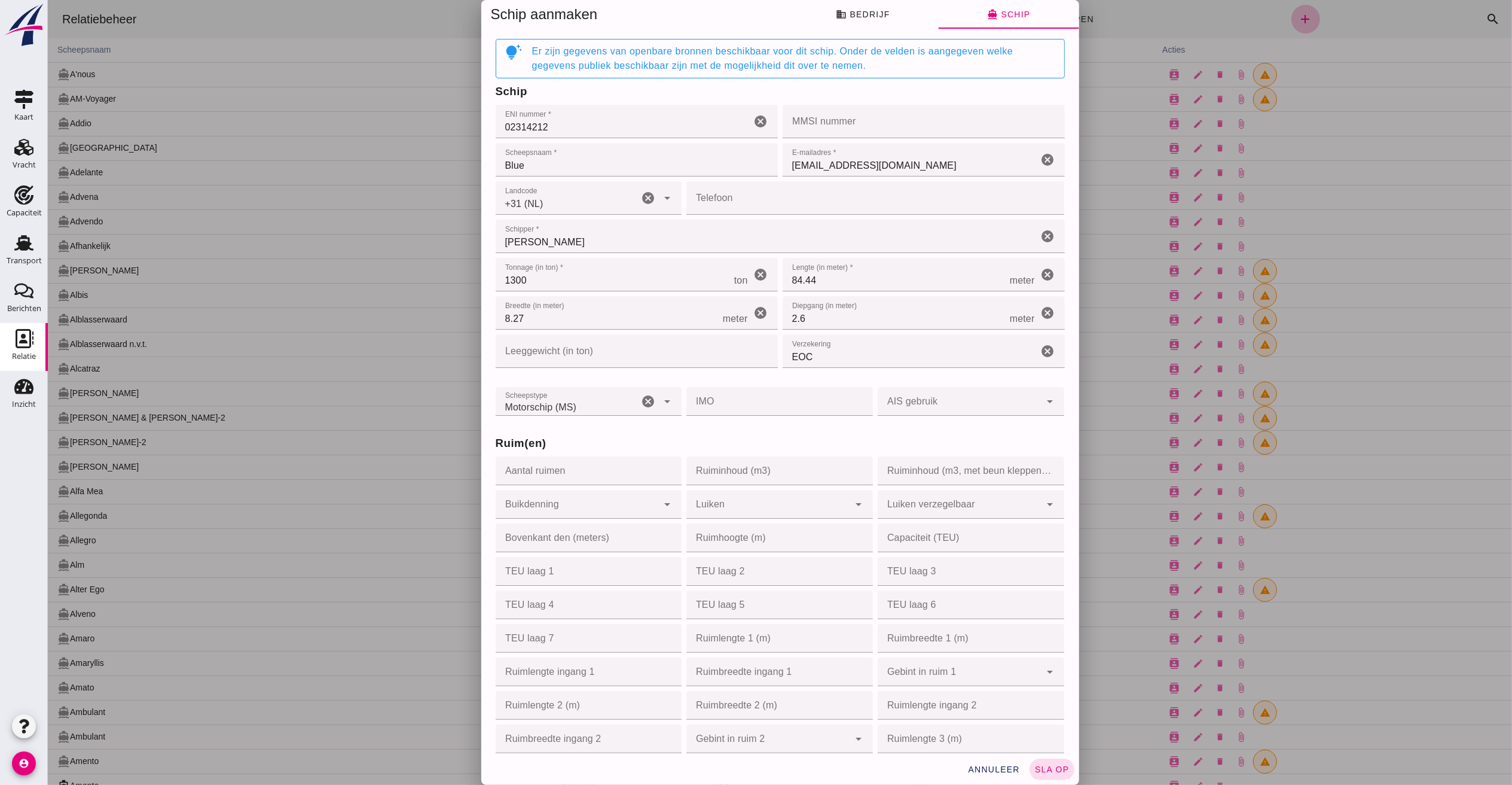
click at [786, 202] on input "Telefoon" at bounding box center [871, 198] width 371 height 33
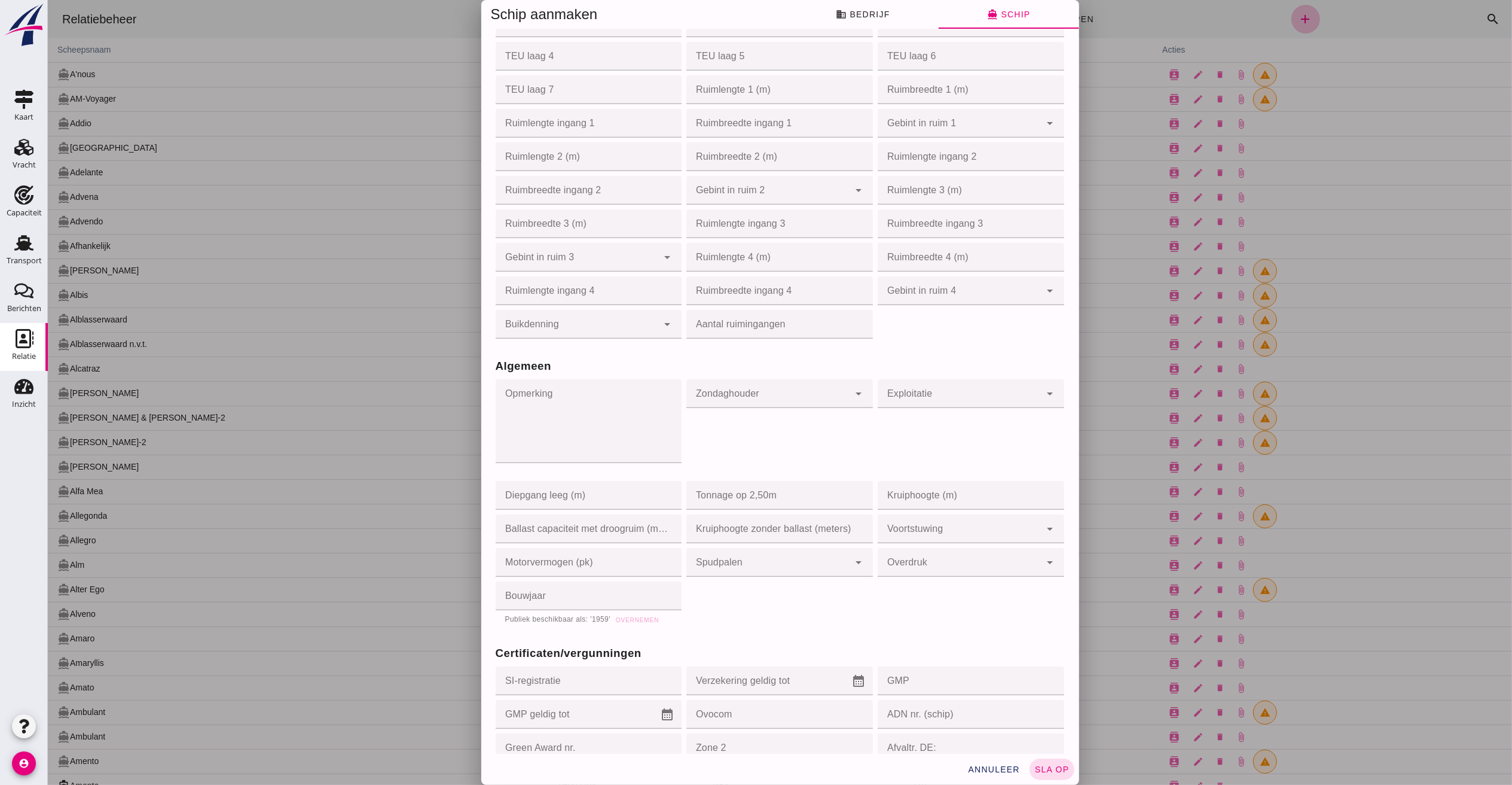
scroll to position [718, 0]
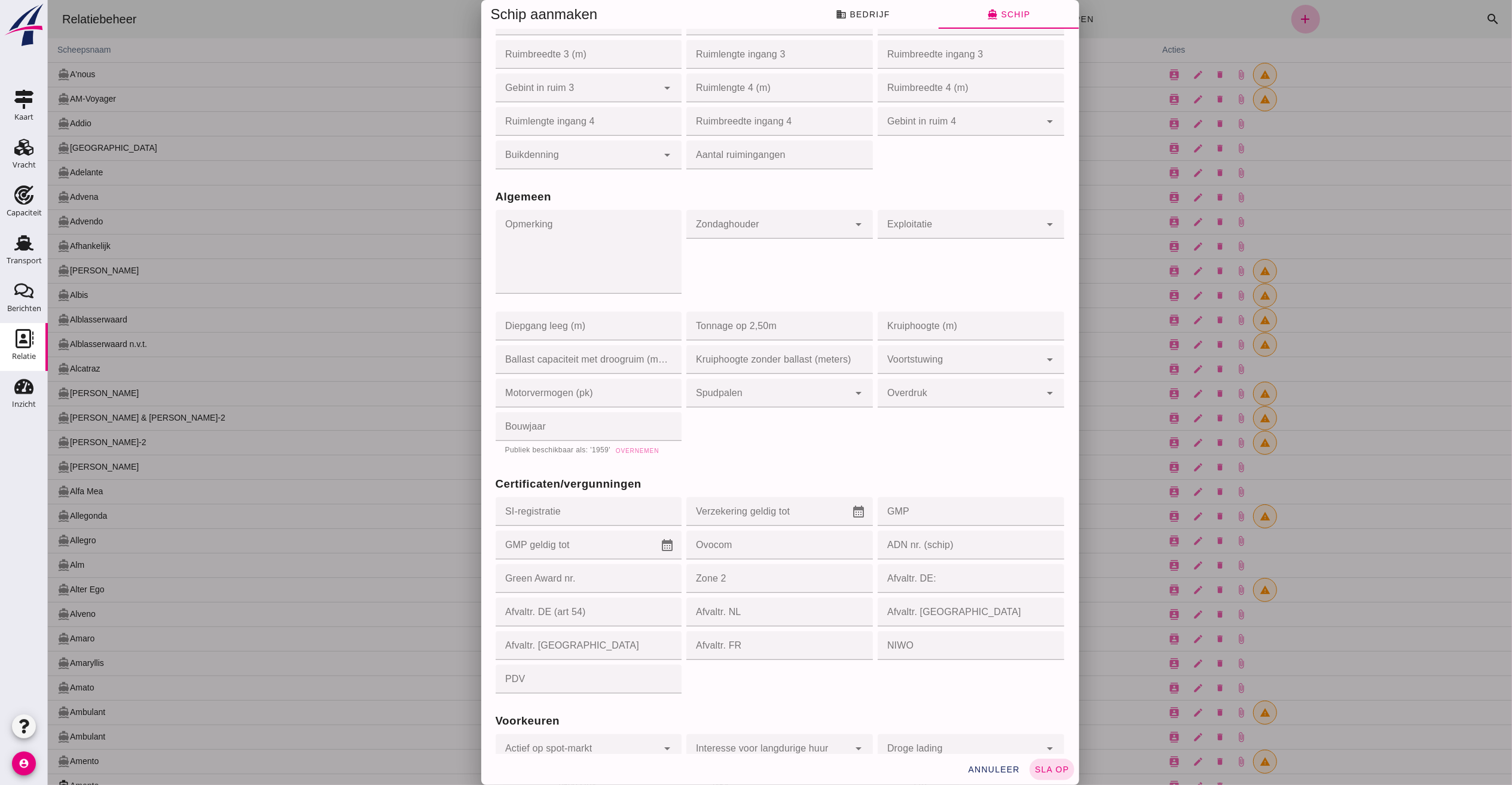
type input "[PHONE_NUMBER]"
click at [619, 451] on span "Overnemen" at bounding box center [636, 451] width 44 height 7
type input "1959"
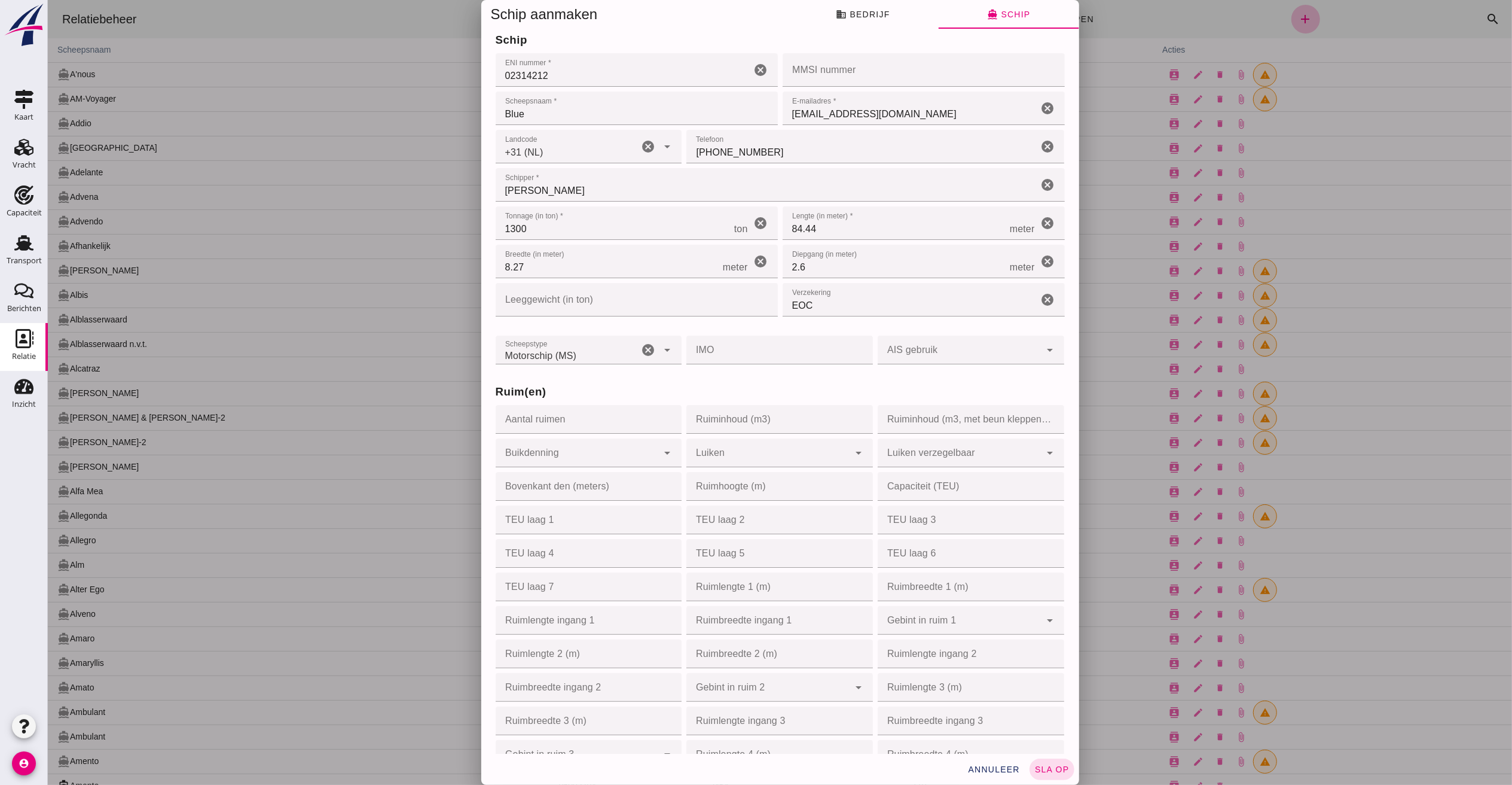
scroll to position [0, 0]
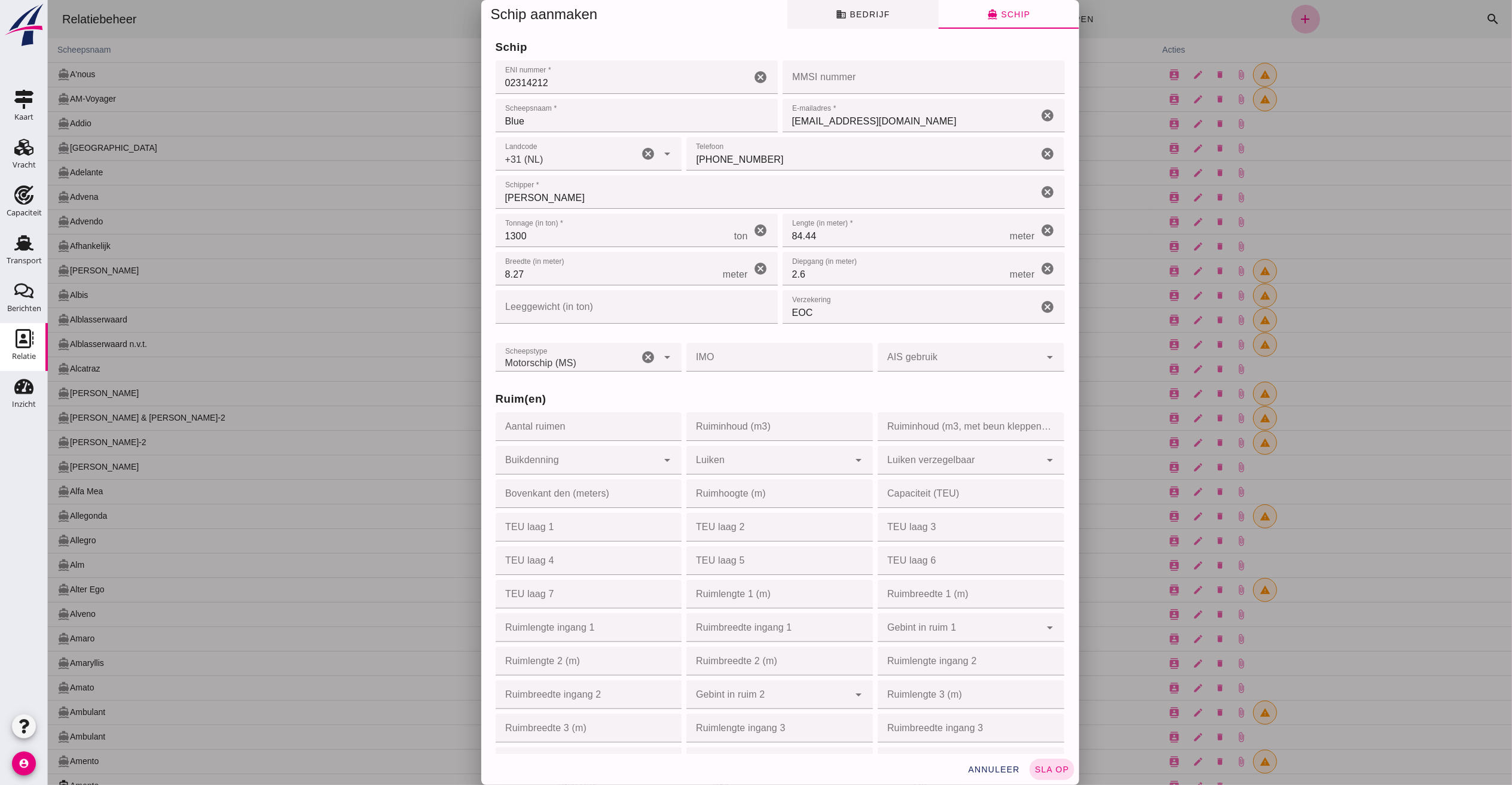
click at [854, 18] on span "business Bedrijf" at bounding box center [862, 14] width 54 height 10
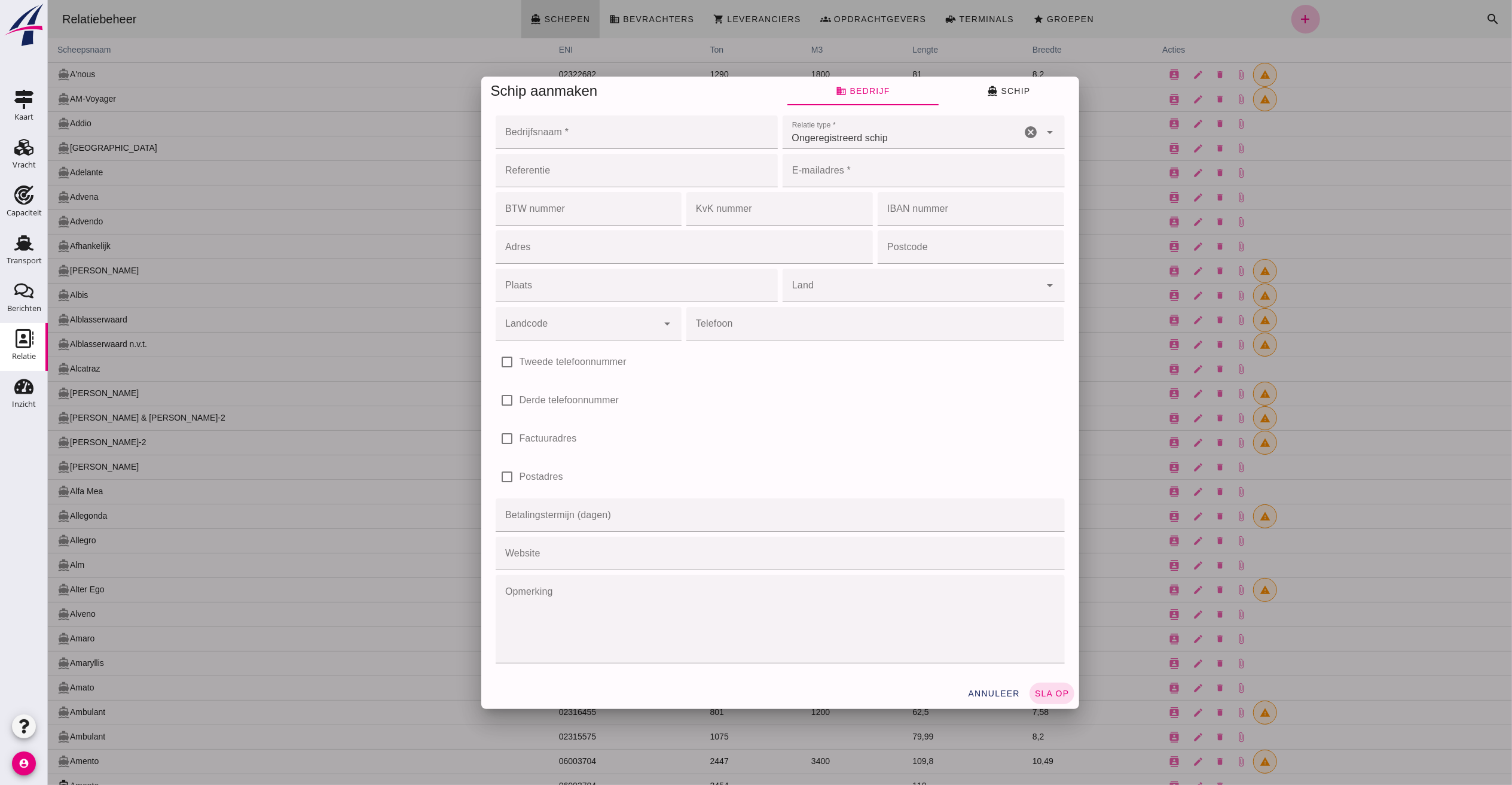
click at [526, 148] on div "Bedrijfsnaam * Bedrijfsnaam * cancel" at bounding box center [636, 132] width 287 height 38
click at [527, 130] on input "Bedrijfsnaam *" at bounding box center [632, 132] width 275 height 33
type input "Rijnaarde BV"
drag, startPoint x: 810, startPoint y: 168, endPoint x: 818, endPoint y: 168, distance: 8.0
click at [811, 168] on input "E-mailadres *" at bounding box center [920, 170] width 275 height 33
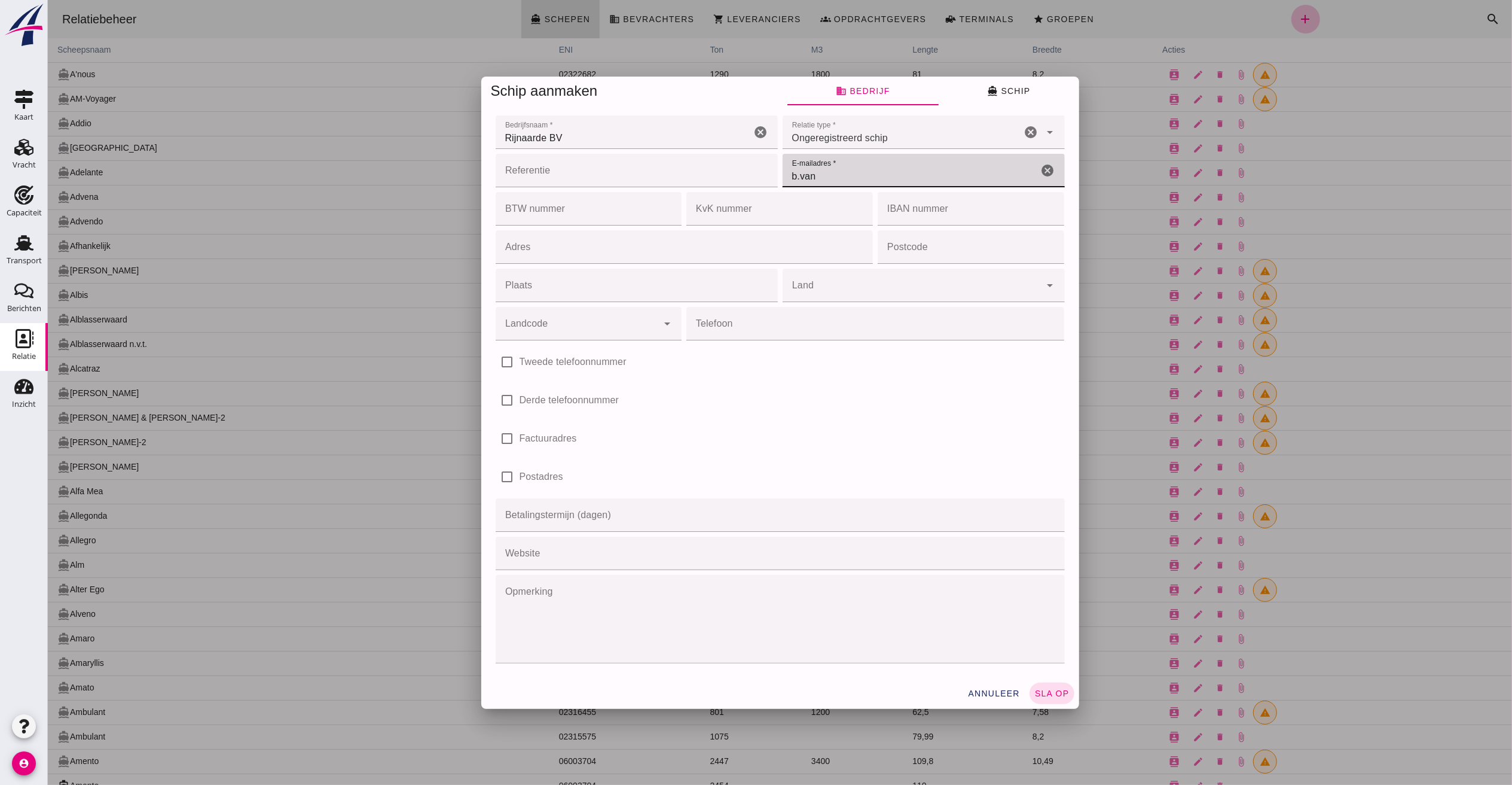
type input "[EMAIL_ADDRESS][DOMAIN_NAME]"
type input "[GEOGRAPHIC_DATA]"
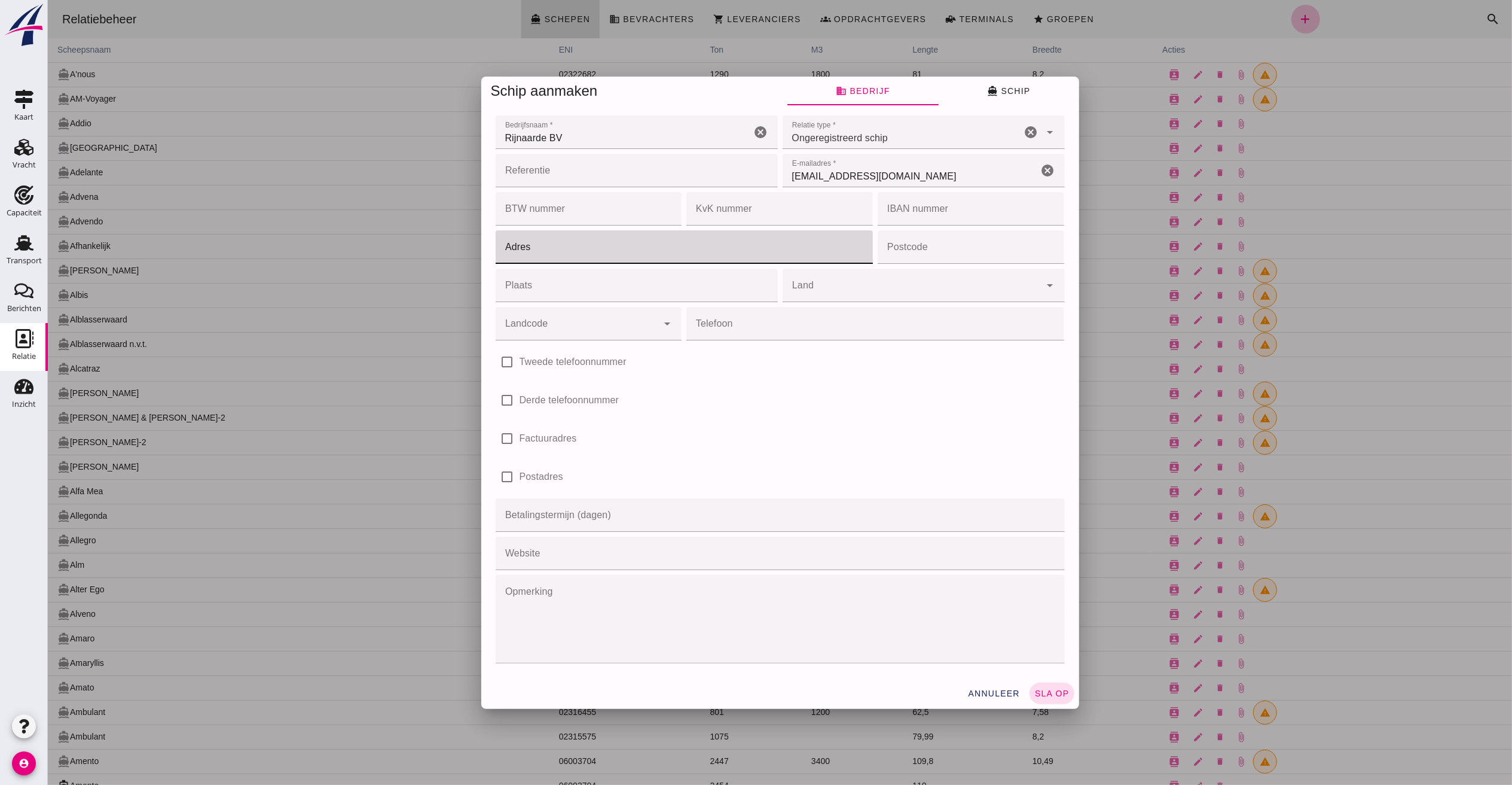
click at [576, 252] on input "Adres" at bounding box center [680, 247] width 371 height 33
type input "Wanraaij 2"
type input "6673 DN"
type input "[GEOGRAPHIC_DATA]"
drag, startPoint x: 593, startPoint y: 273, endPoint x: 589, endPoint y: 278, distance: 6.4
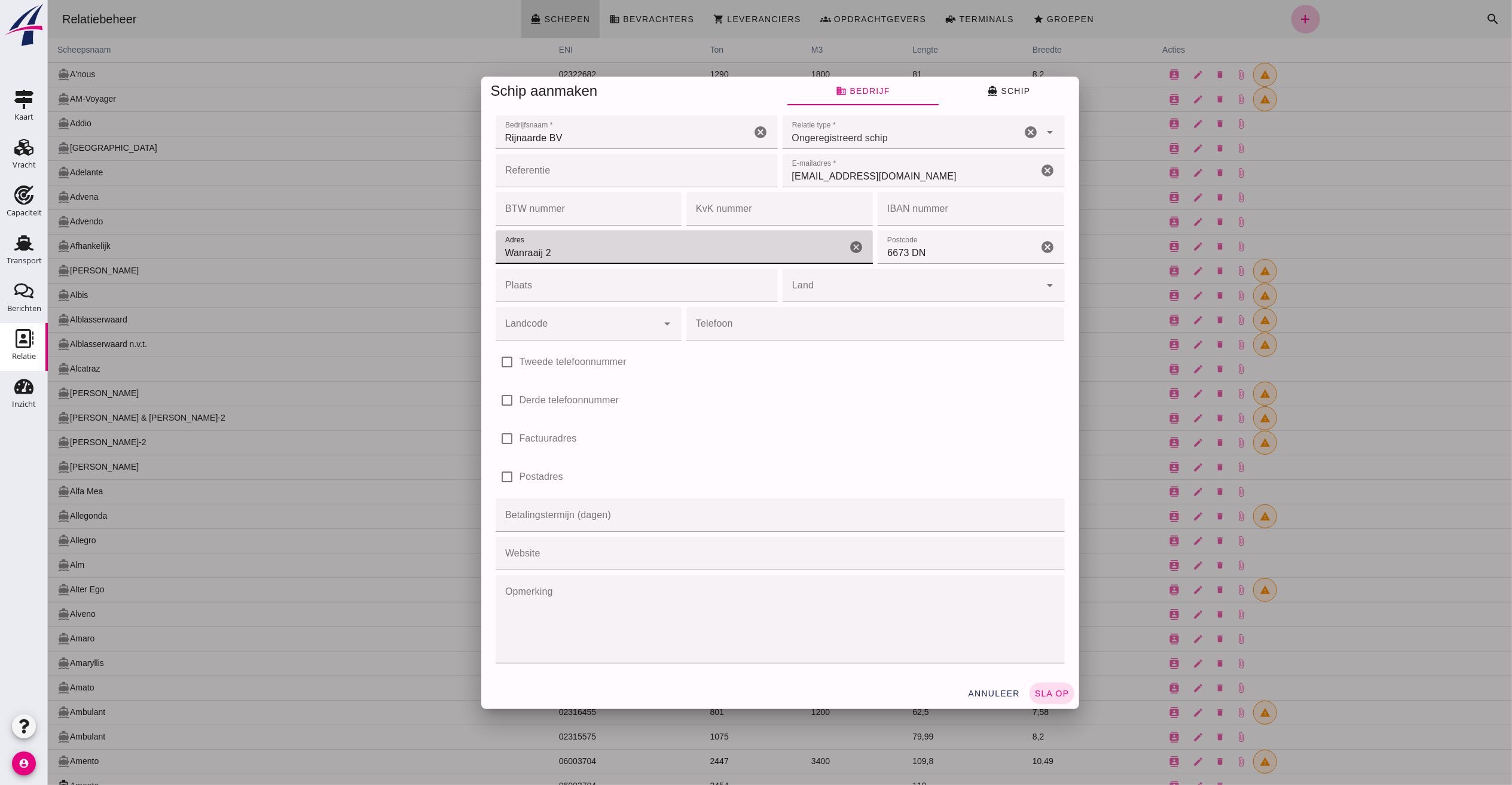
click at [592, 273] on input "Plaats" at bounding box center [632, 285] width 275 height 33
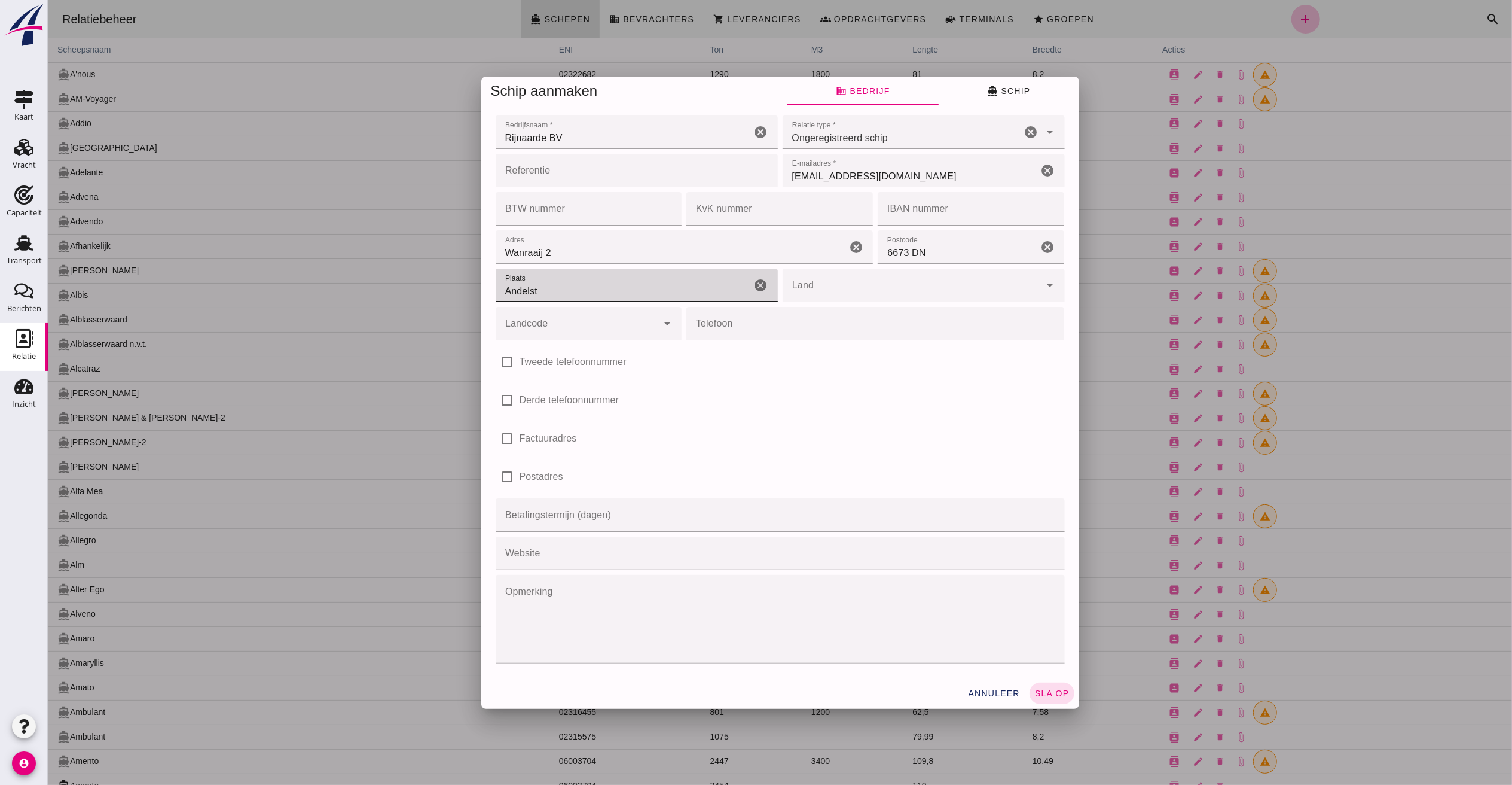
type input "Andelst"
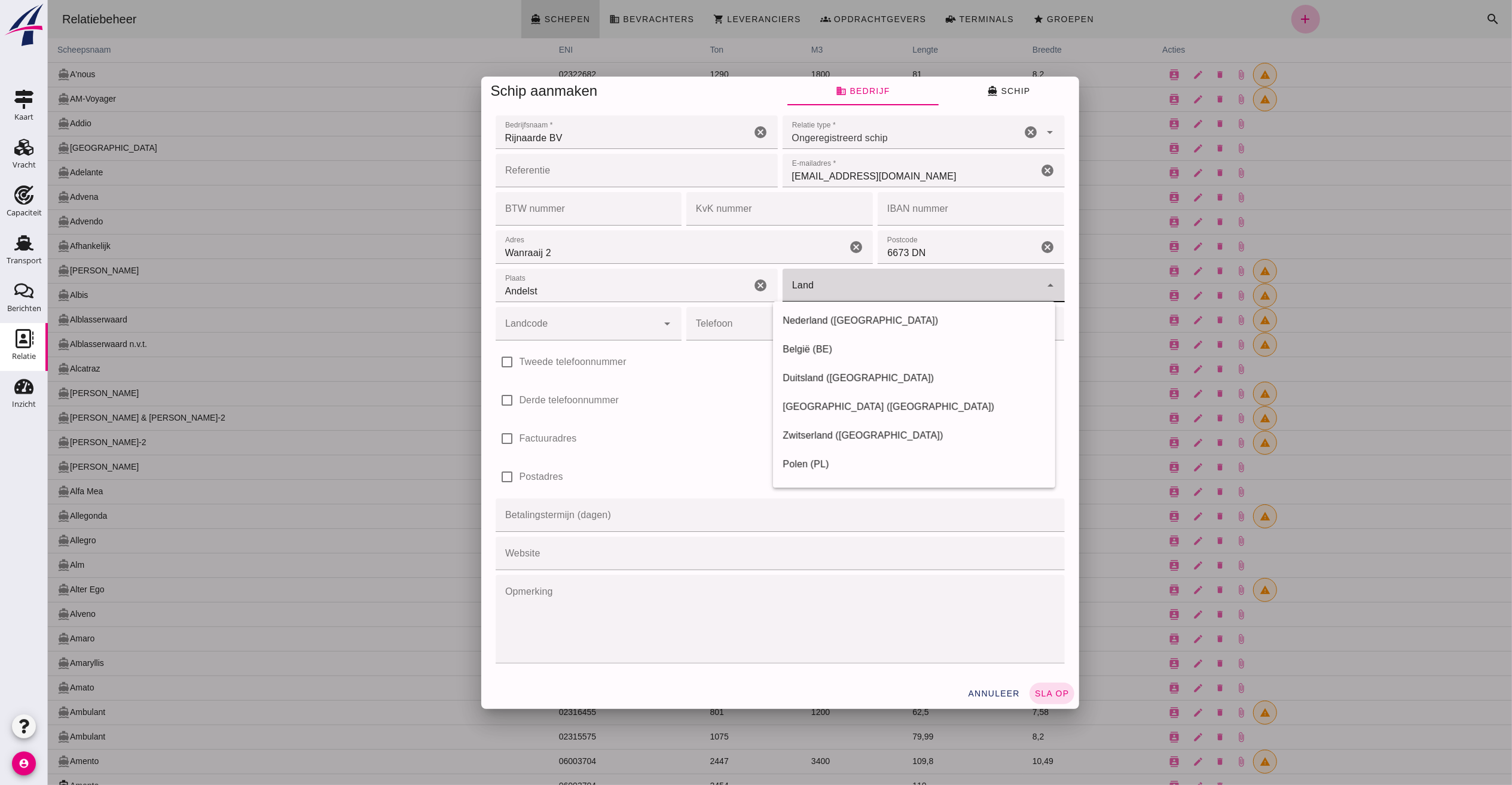
click at [887, 285] on input "Land" at bounding box center [911, 291] width 258 height 14
type input "[GEOGRAPHIC_DATA]"
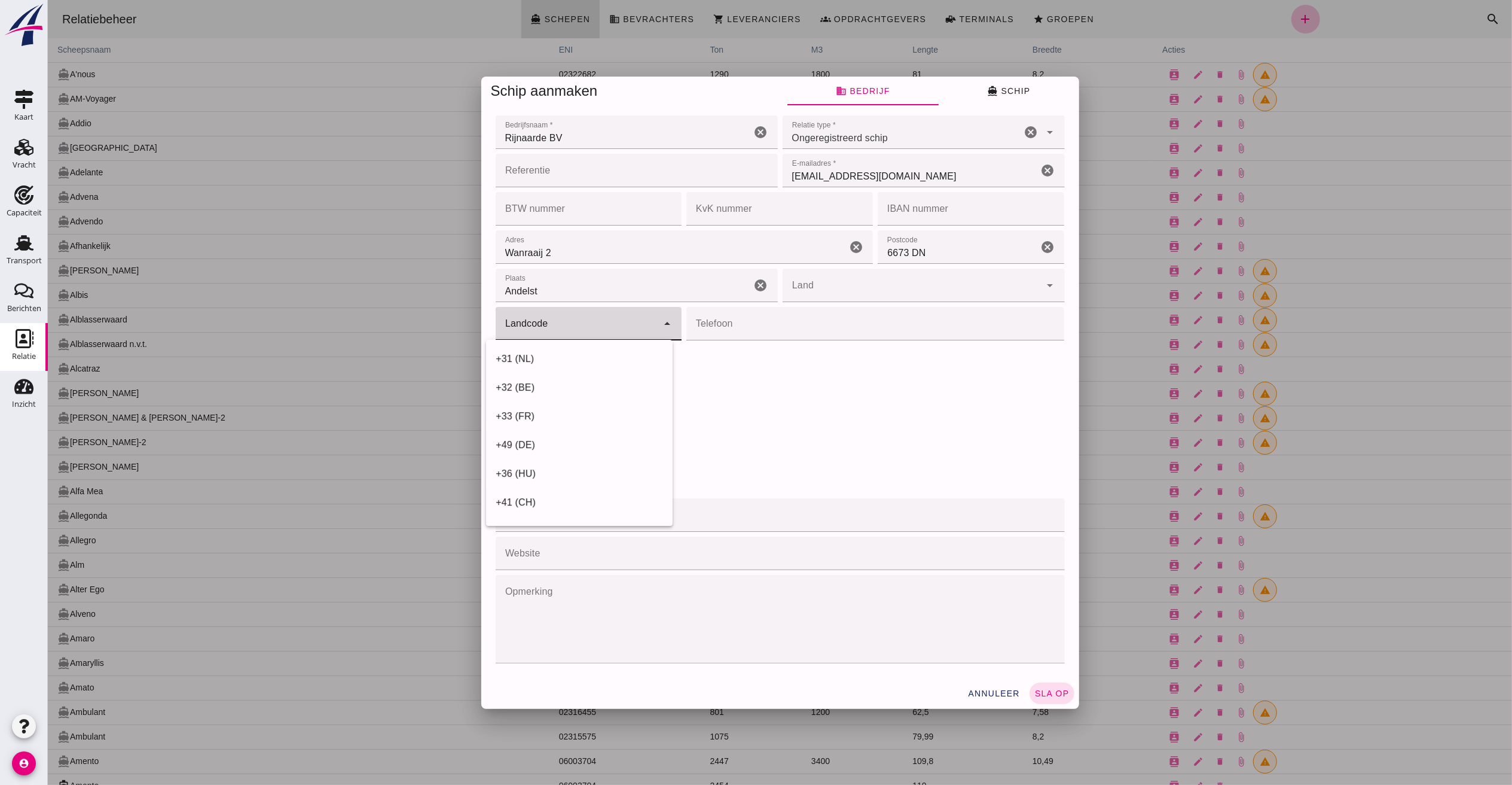
click at [583, 329] on input "Landcode" at bounding box center [576, 329] width 163 height 14
drag, startPoint x: 528, startPoint y: 358, endPoint x: 653, endPoint y: 339, distance: 126.4
click at [528, 359] on div "+31 (NL)" at bounding box center [578, 359] width 167 height 14
type input "+31 (NL)"
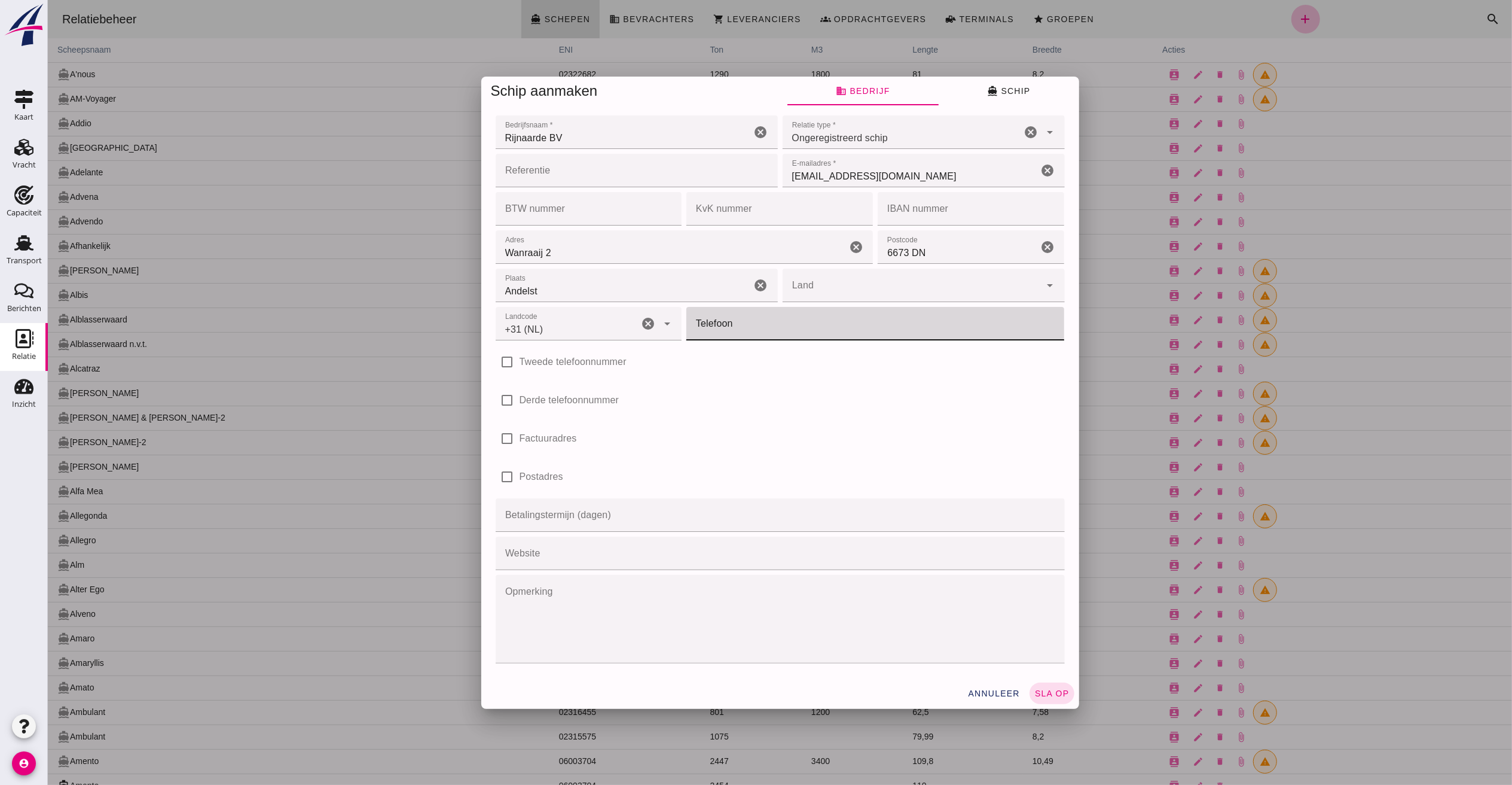
drag, startPoint x: 715, startPoint y: 322, endPoint x: 824, endPoint y: 330, distance: 109.3
click at [716, 322] on input "Telefoon" at bounding box center [871, 323] width 371 height 33
click at [865, 288] on input "Land" at bounding box center [911, 291] width 258 height 14
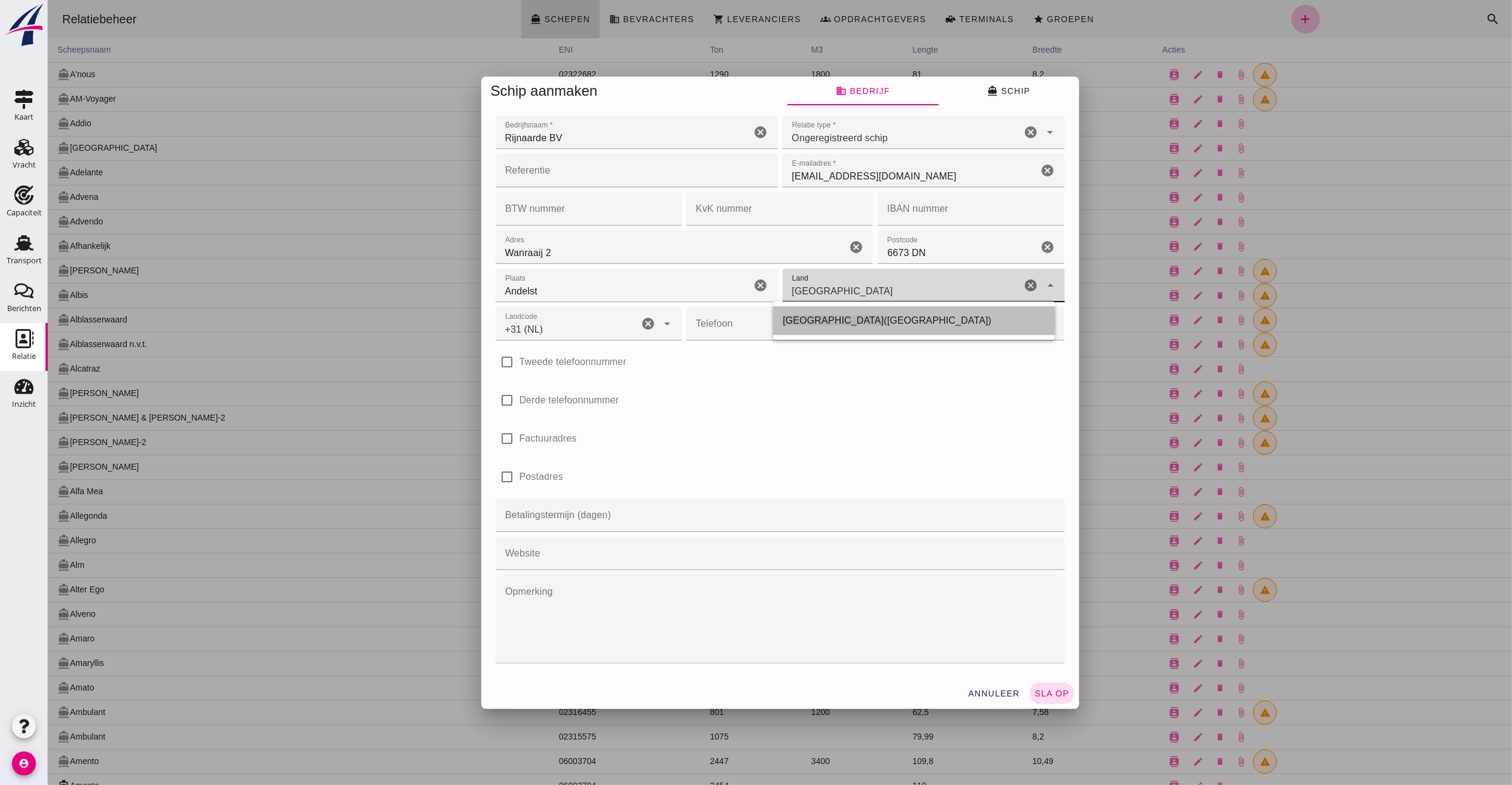
click at [787, 321] on span "[GEOGRAPHIC_DATA]" at bounding box center [833, 320] width 101 height 10
type input "Nederland ([GEOGRAPHIC_DATA])"
click at [727, 330] on input "Telefoon" at bounding box center [871, 323] width 371 height 33
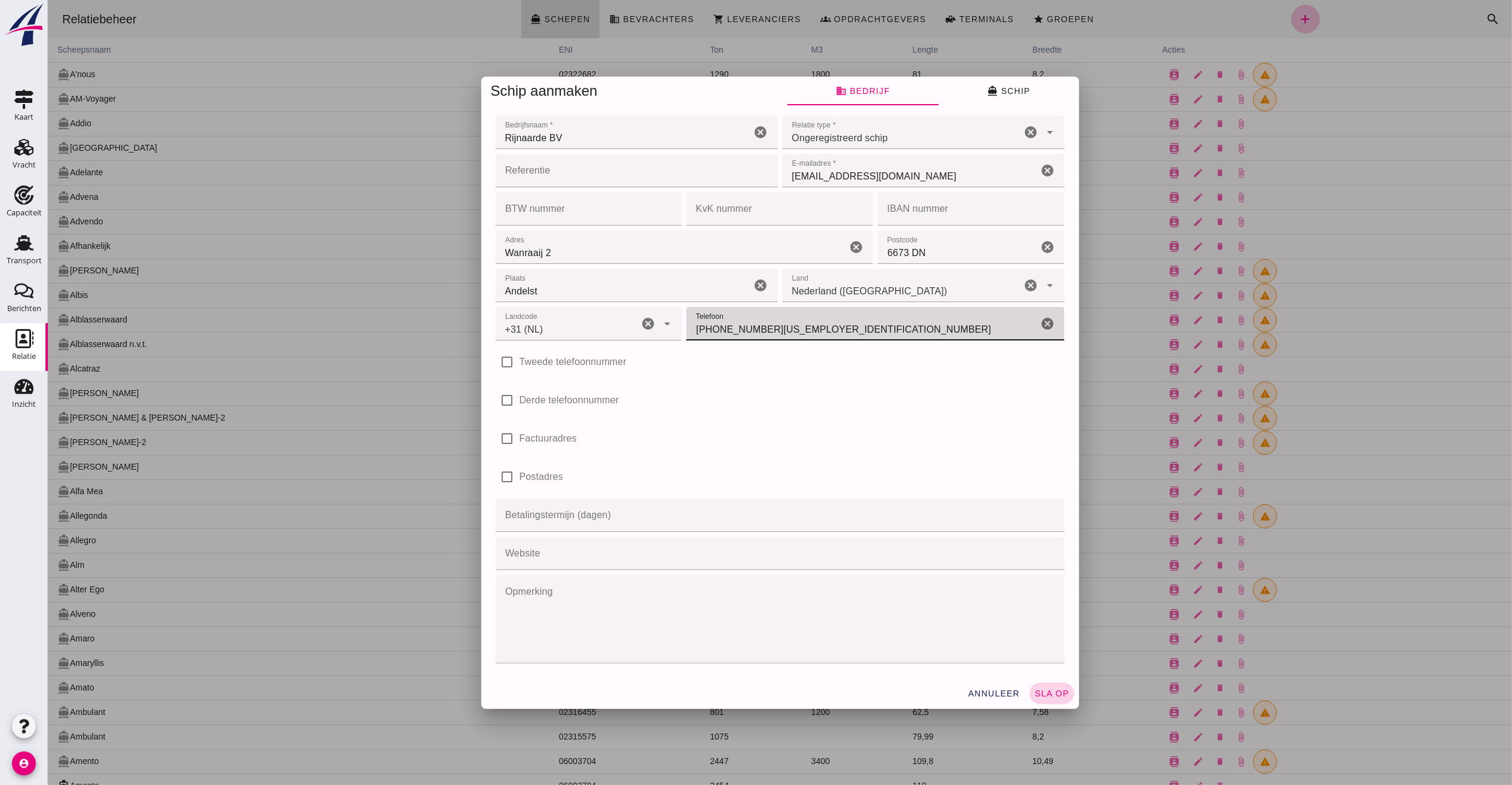
type input "[PHONE_NUMBER][US_EMPLOYER_IDENTIFICATION_NUMBER]"
click at [1047, 588] on span "sla op" at bounding box center [1051, 694] width 35 height 10
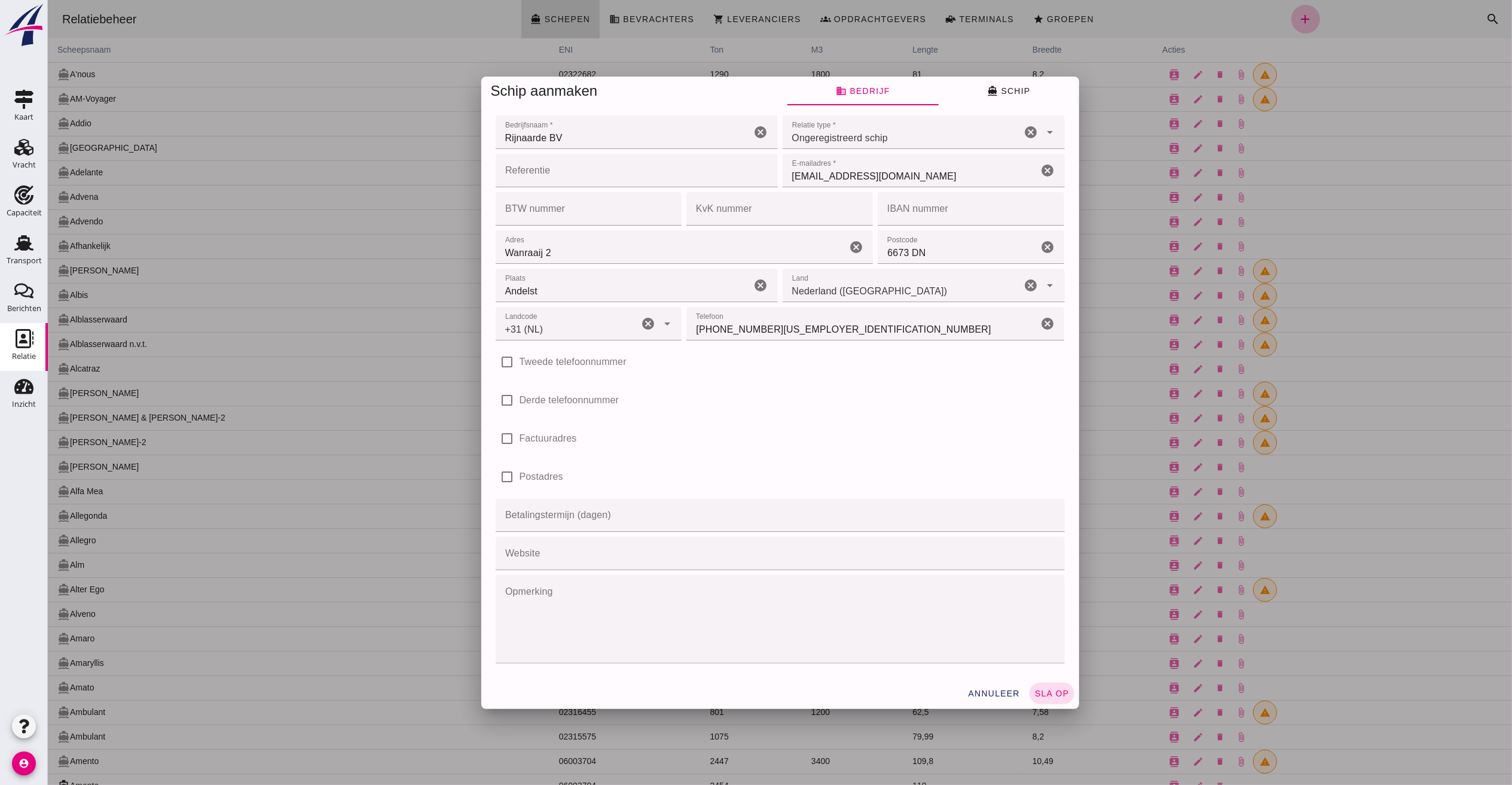
click at [1038, 588] on span "sla op" at bounding box center [1051, 694] width 35 height 10
click at [1043, 588] on div at bounding box center [780, 392] width 1464 height 785
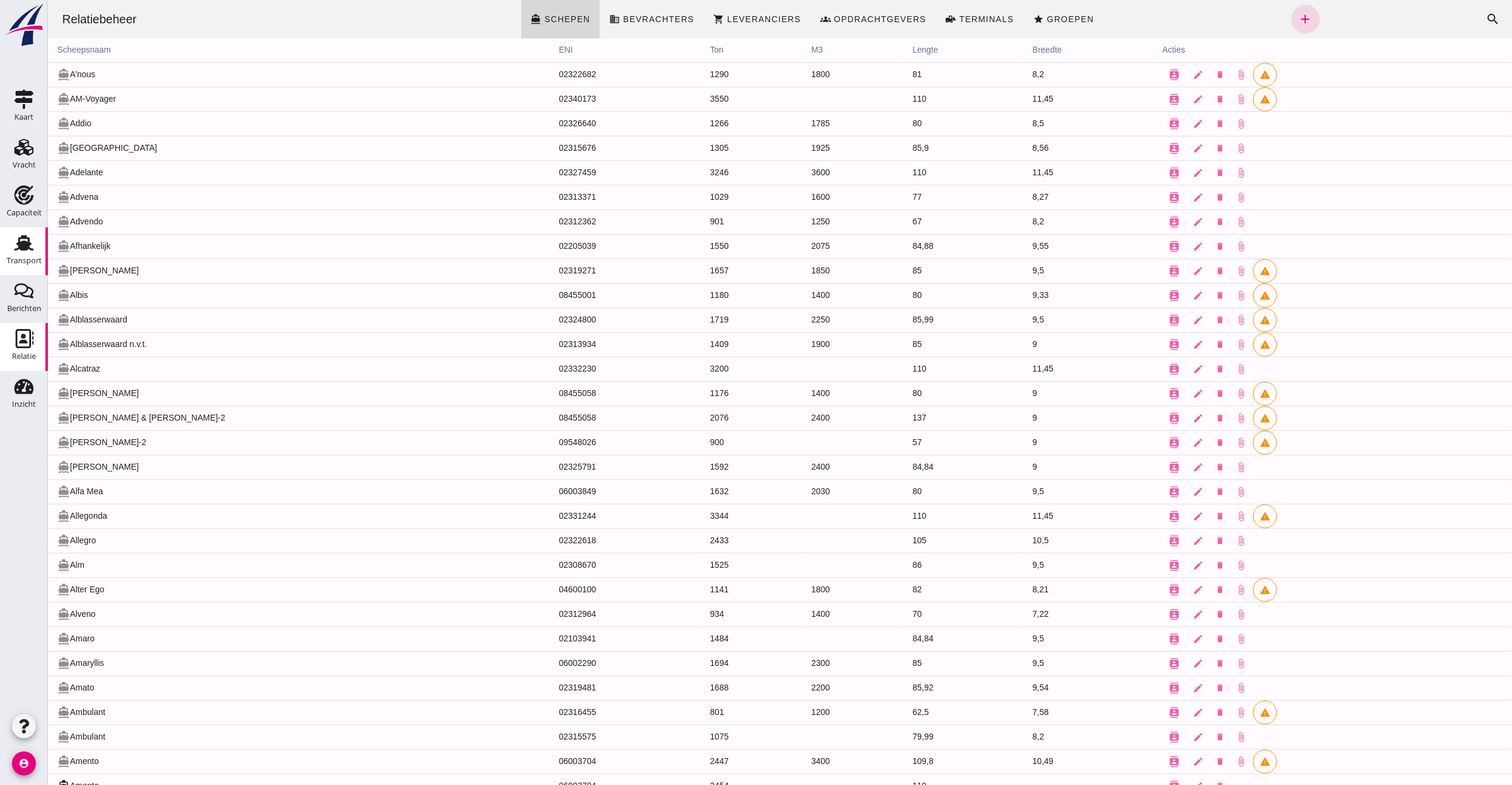
click at [36, 245] on div "Transport" at bounding box center [24, 243] width 29 height 19
click at [24, 247] on use at bounding box center [23, 243] width 19 height 15
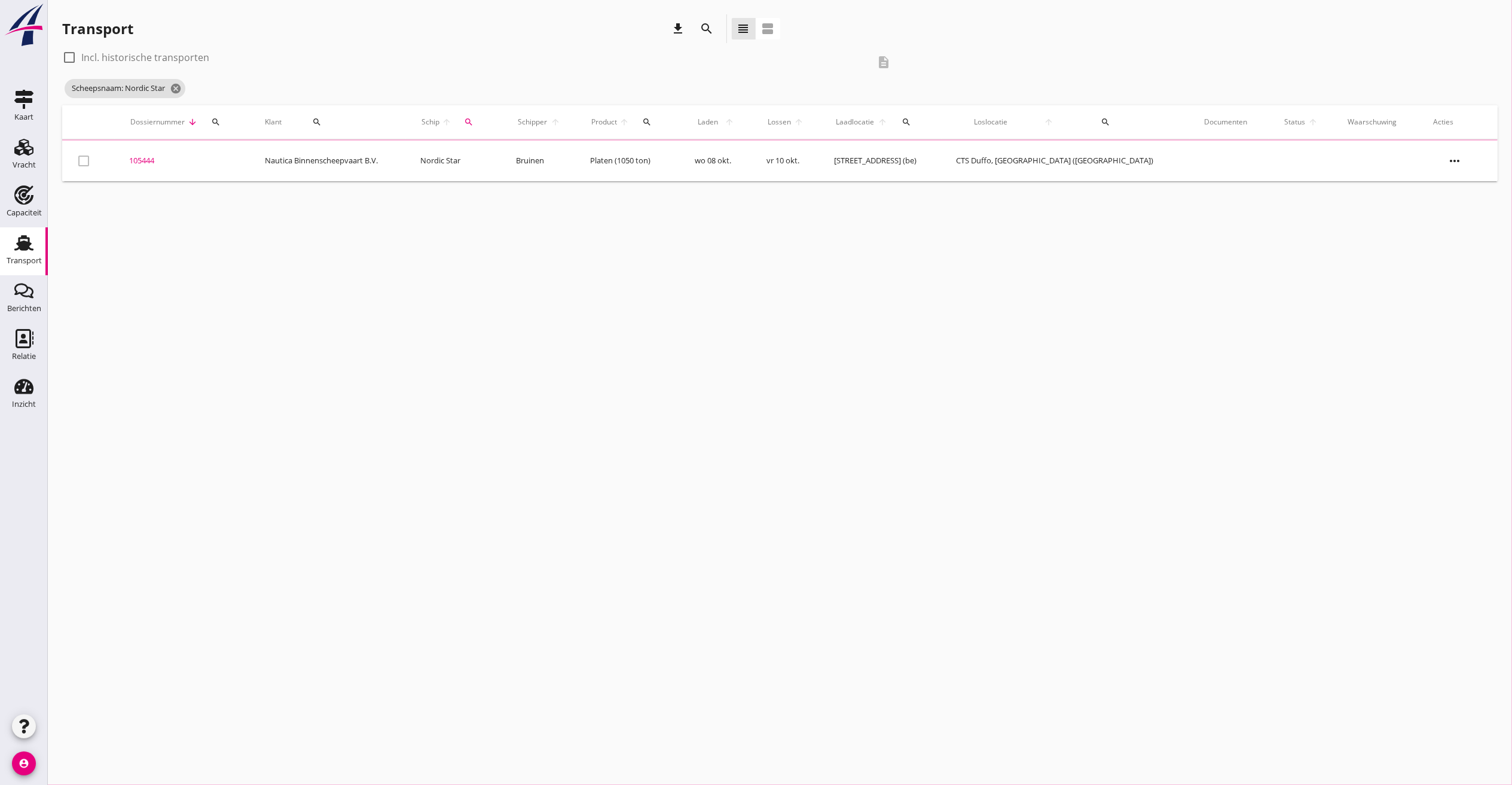
click at [24, 247] on use at bounding box center [23, 243] width 19 height 15
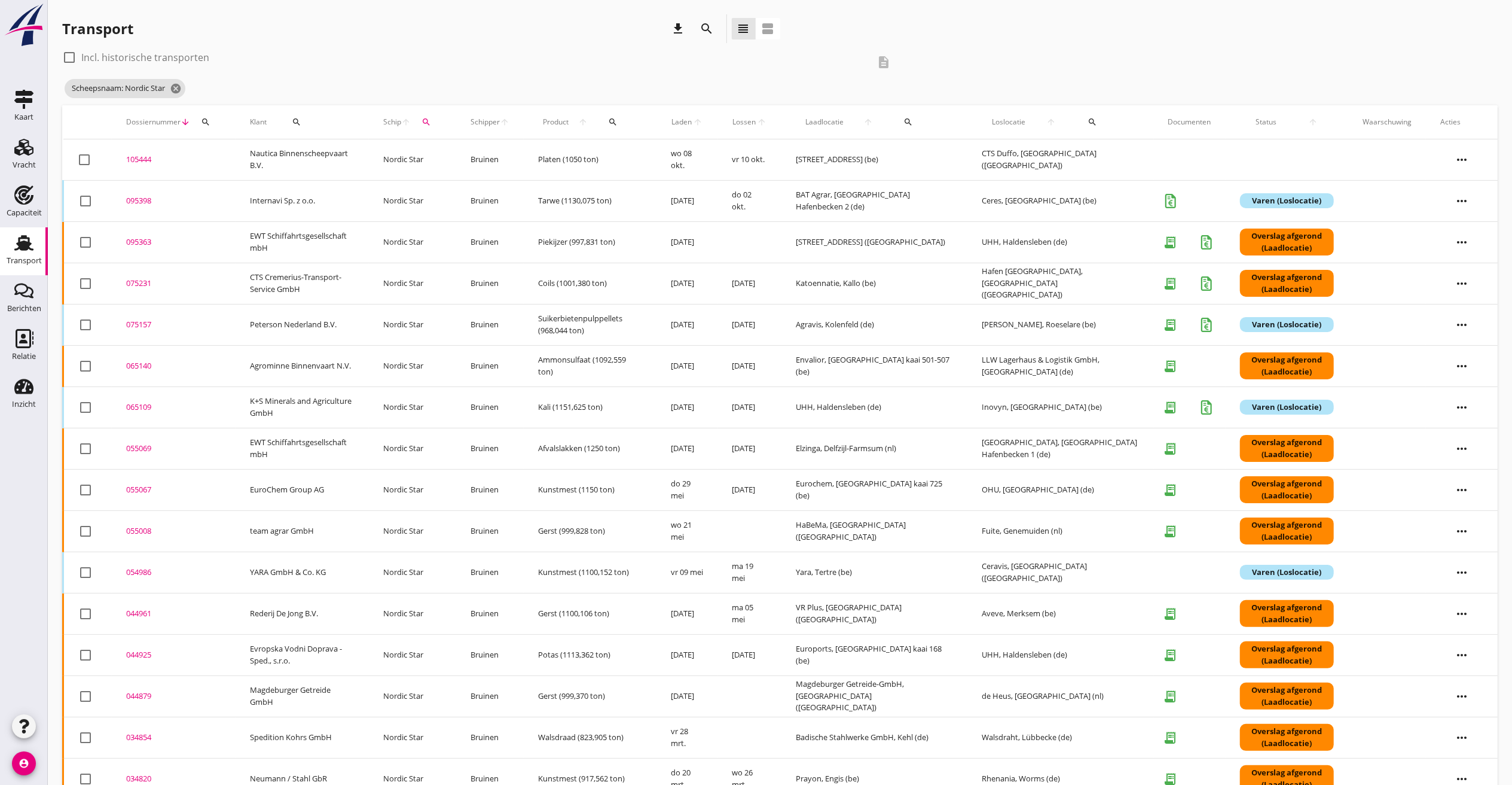
click at [1134, 159] on icon "more_horiz" at bounding box center [1461, 160] width 33 height 33
click at [1134, 282] on div "Schip wijzigen" at bounding box center [1454, 281] width 86 height 14
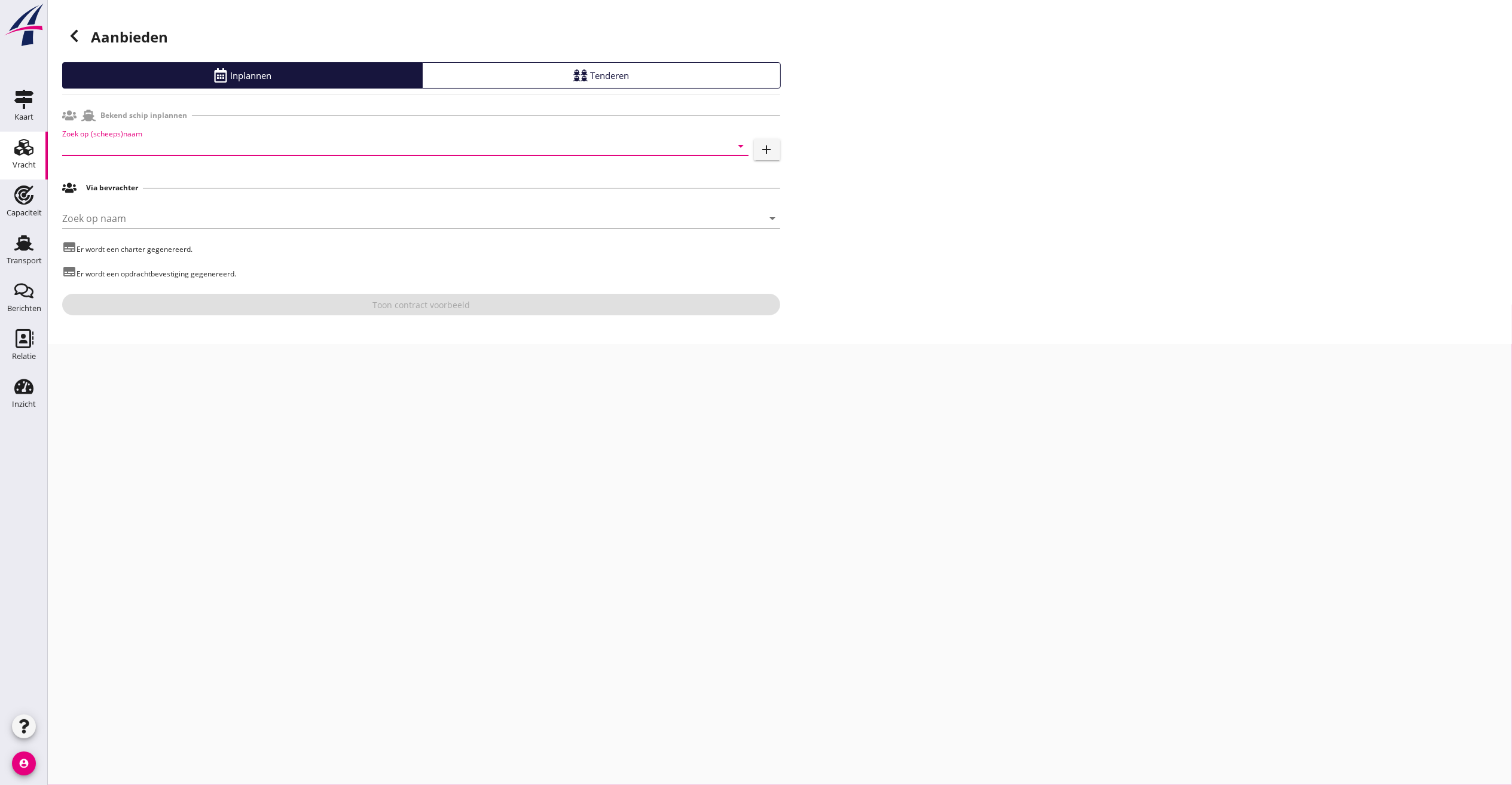
click at [159, 154] on input "Zoek op (scheeps)naam" at bounding box center [389, 146] width 653 height 19
click at [159, 171] on div "Blue" at bounding box center [422, 169] width 634 height 14
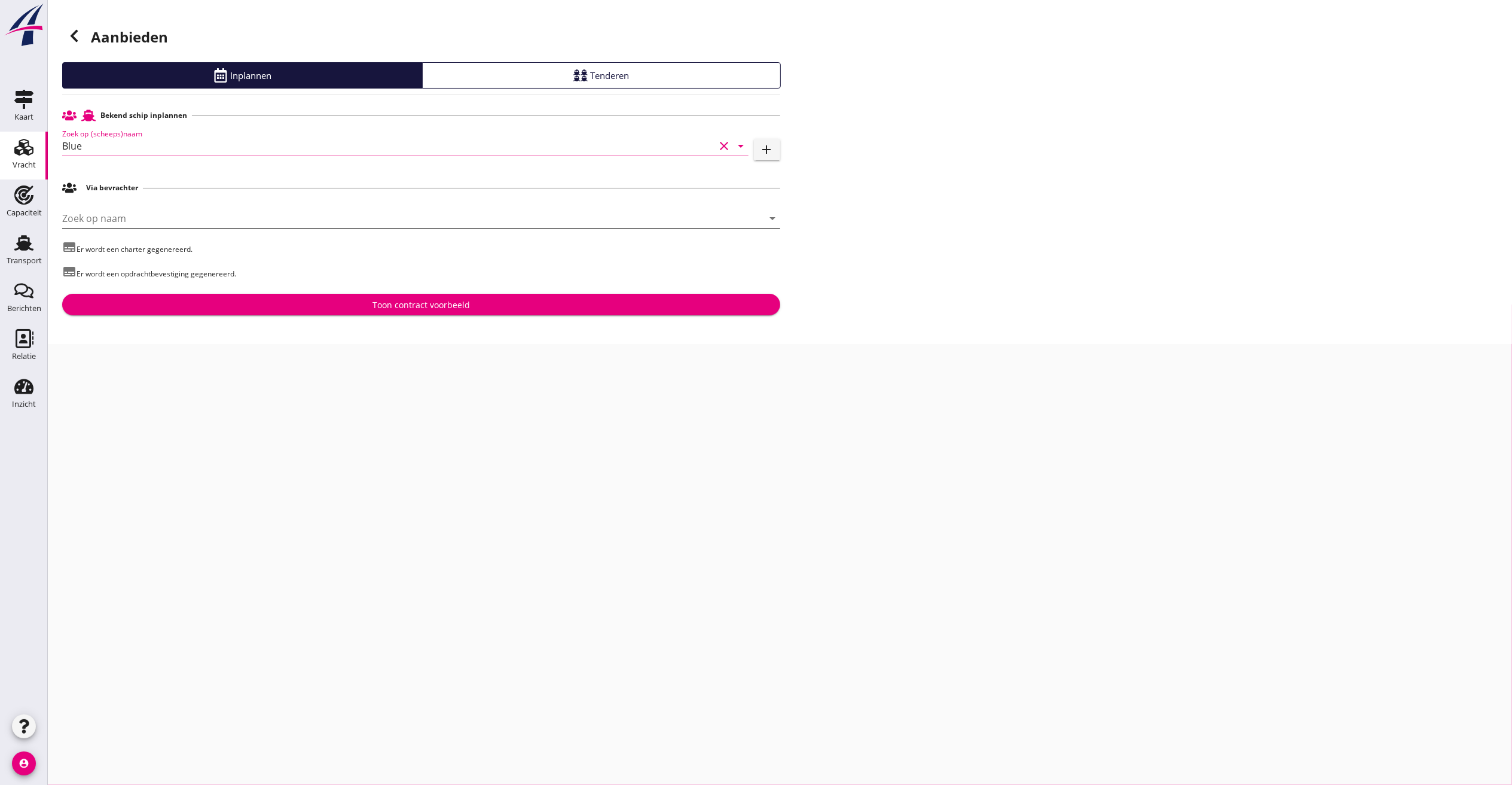
type input "Blue"
click at [134, 217] on input "Zoek op naam" at bounding box center [405, 218] width 685 height 19
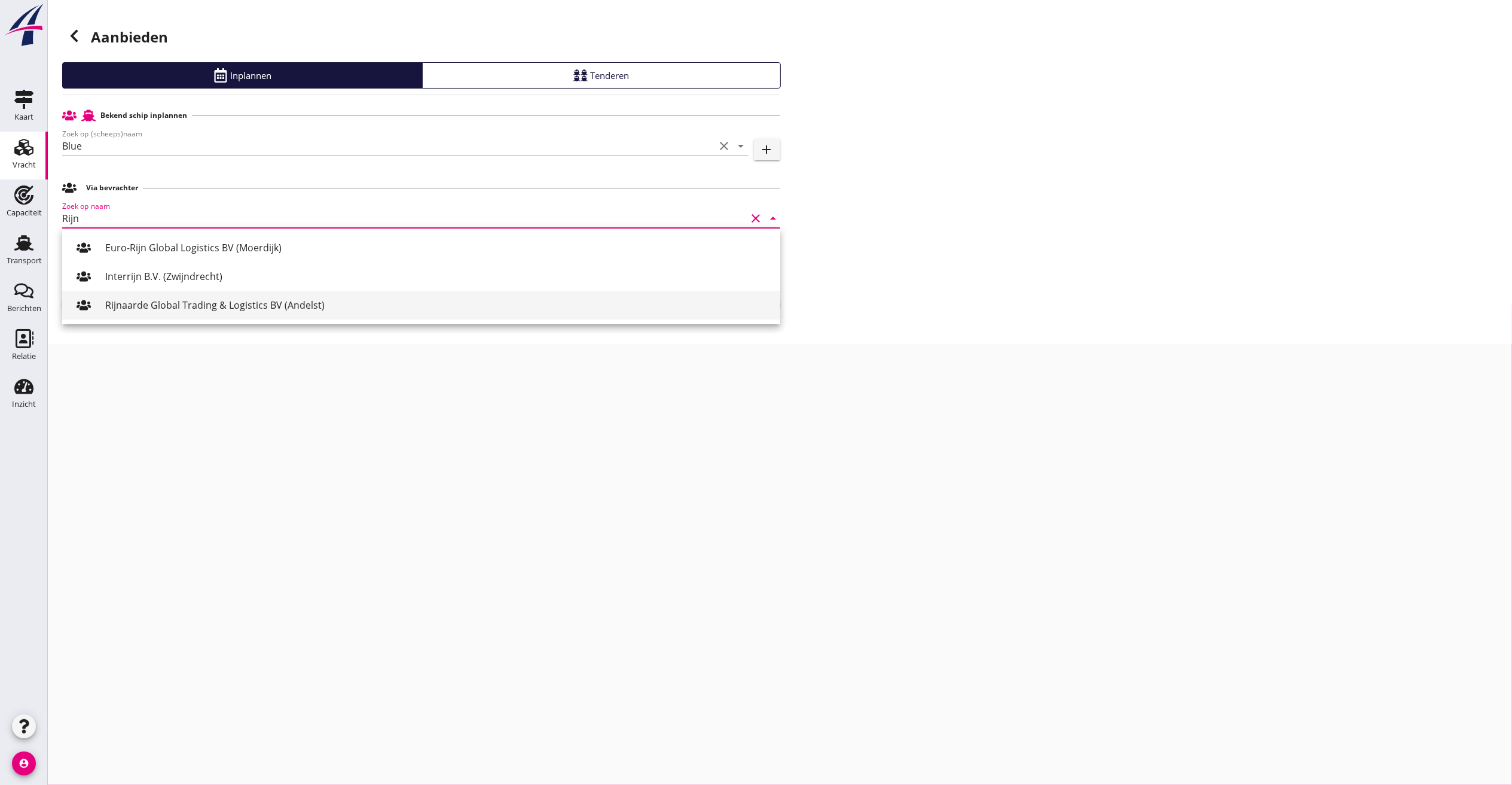
click at [176, 304] on div "Rijnaarde Global Trading & Logistics BV (Andelst)" at bounding box center [438, 305] width 666 height 14
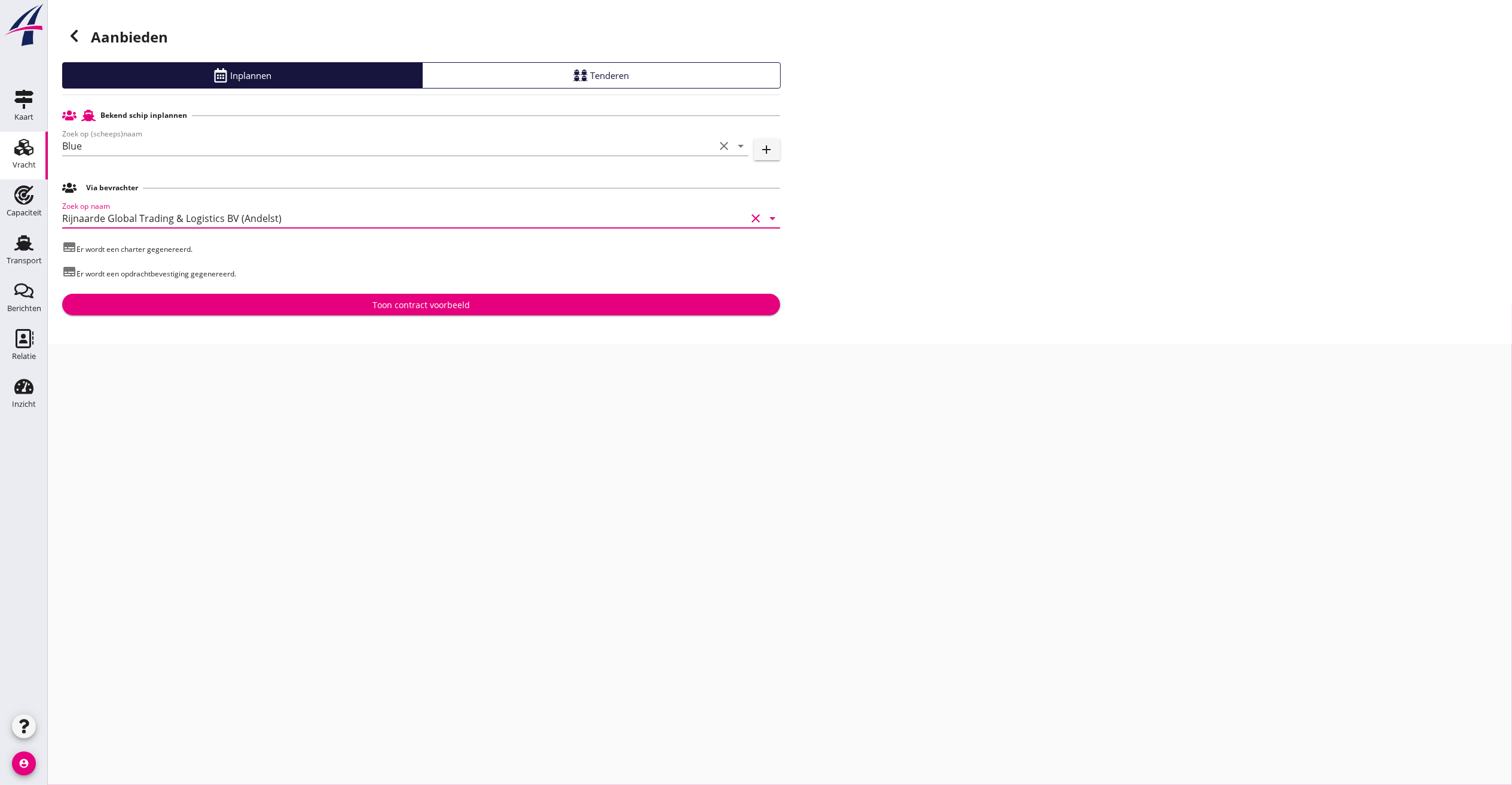
type input "Rijnaarde Global Trading & Logistics BV (Andelst)"
click at [419, 310] on div "Toon contract voorbeeld" at bounding box center [421, 305] width 97 height 12
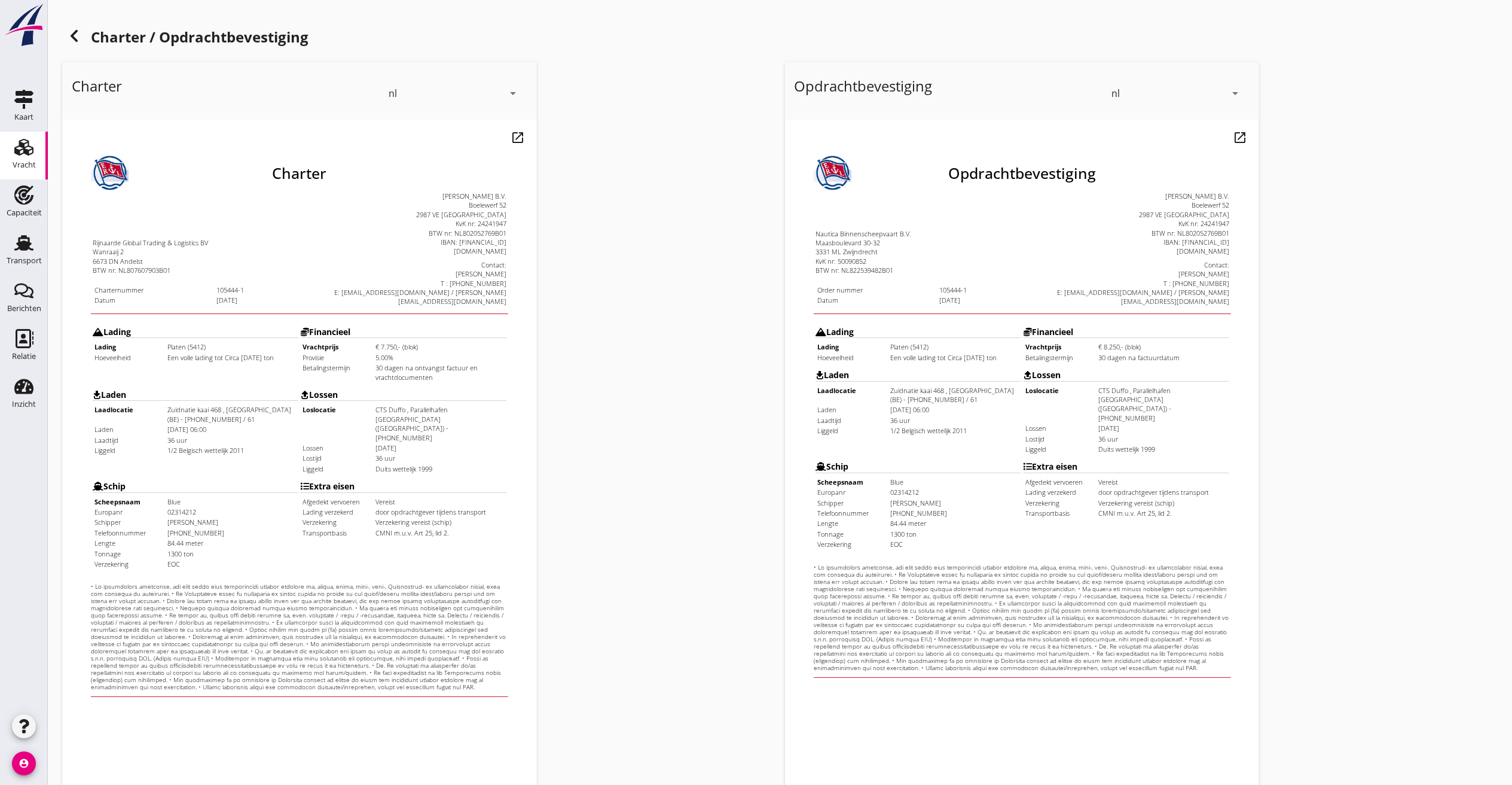
click at [213, 529] on td "EOC" at bounding box center [207, 533] width 130 height 9
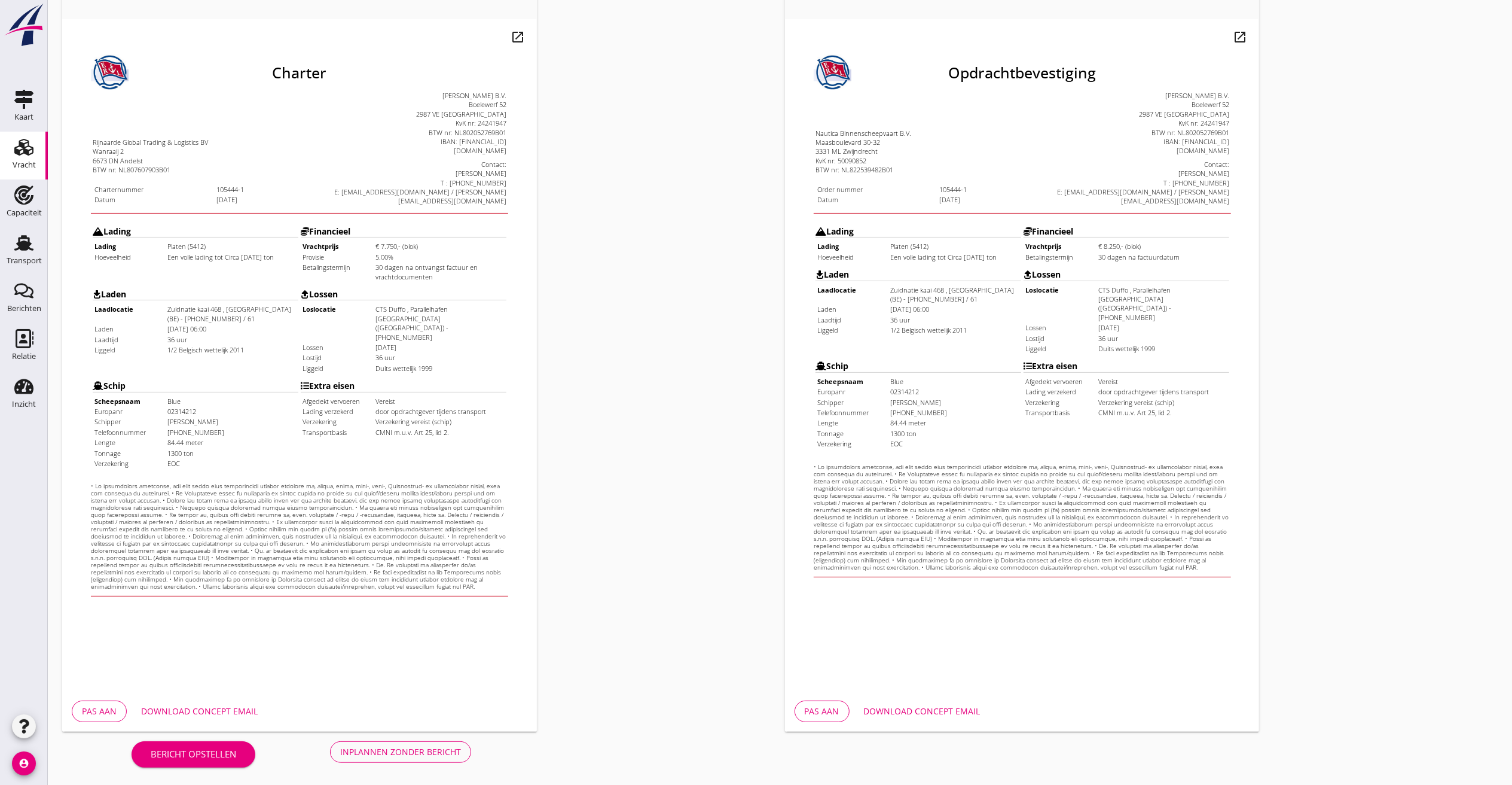
click at [80, 588] on button "Pas aan" at bounding box center [99, 711] width 55 height 22
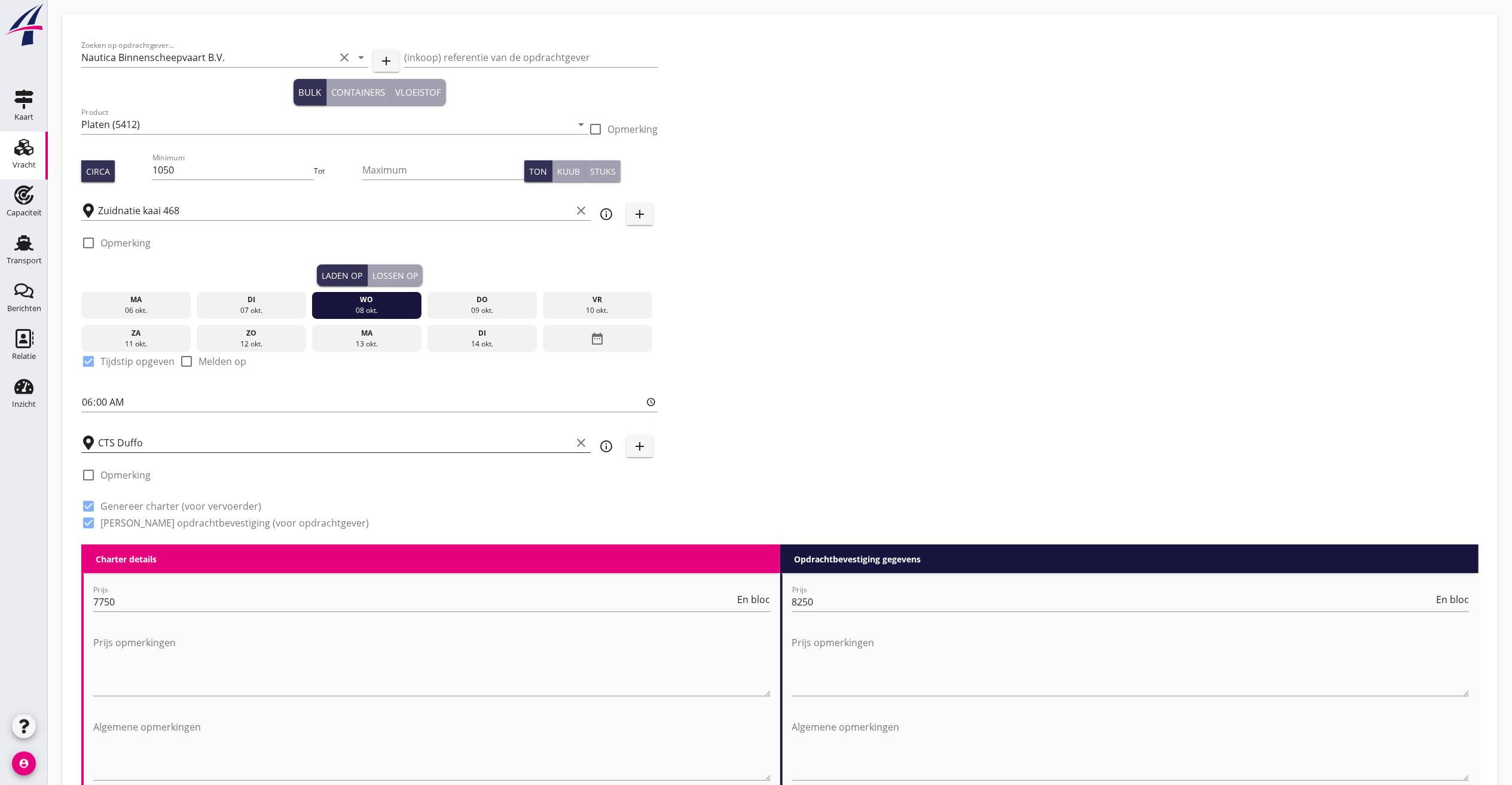
scroll to position [1, 0]
drag, startPoint x: 173, startPoint y: 592, endPoint x: 36, endPoint y: 579, distance: 137.6
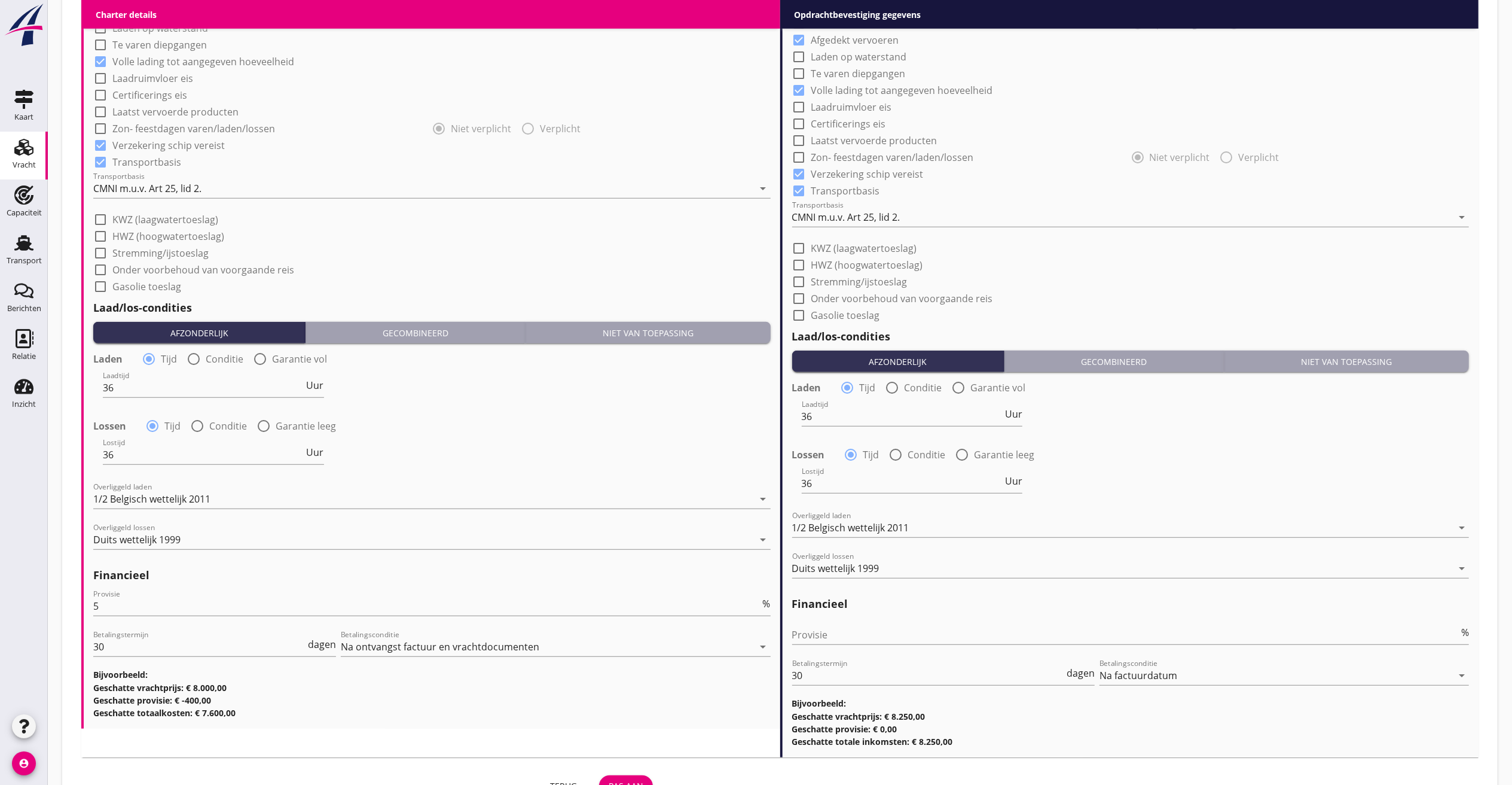
scroll to position [981, 0]
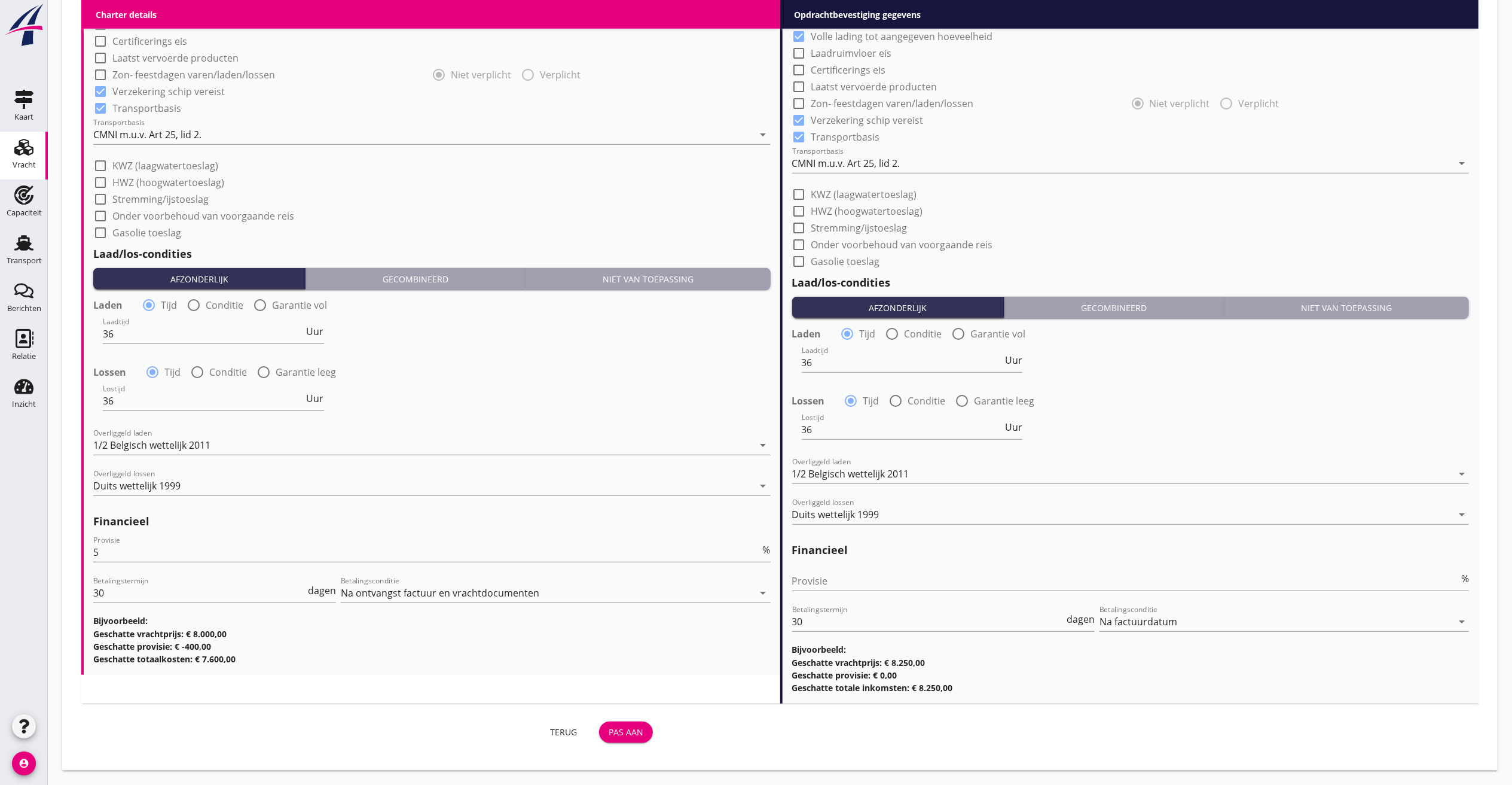
type input "8000"
drag, startPoint x: -36, startPoint y: 502, endPoint x: -171, endPoint y: 453, distance: 143.6
click at [616, 588] on button "Pas aan" at bounding box center [626, 732] width 54 height 22
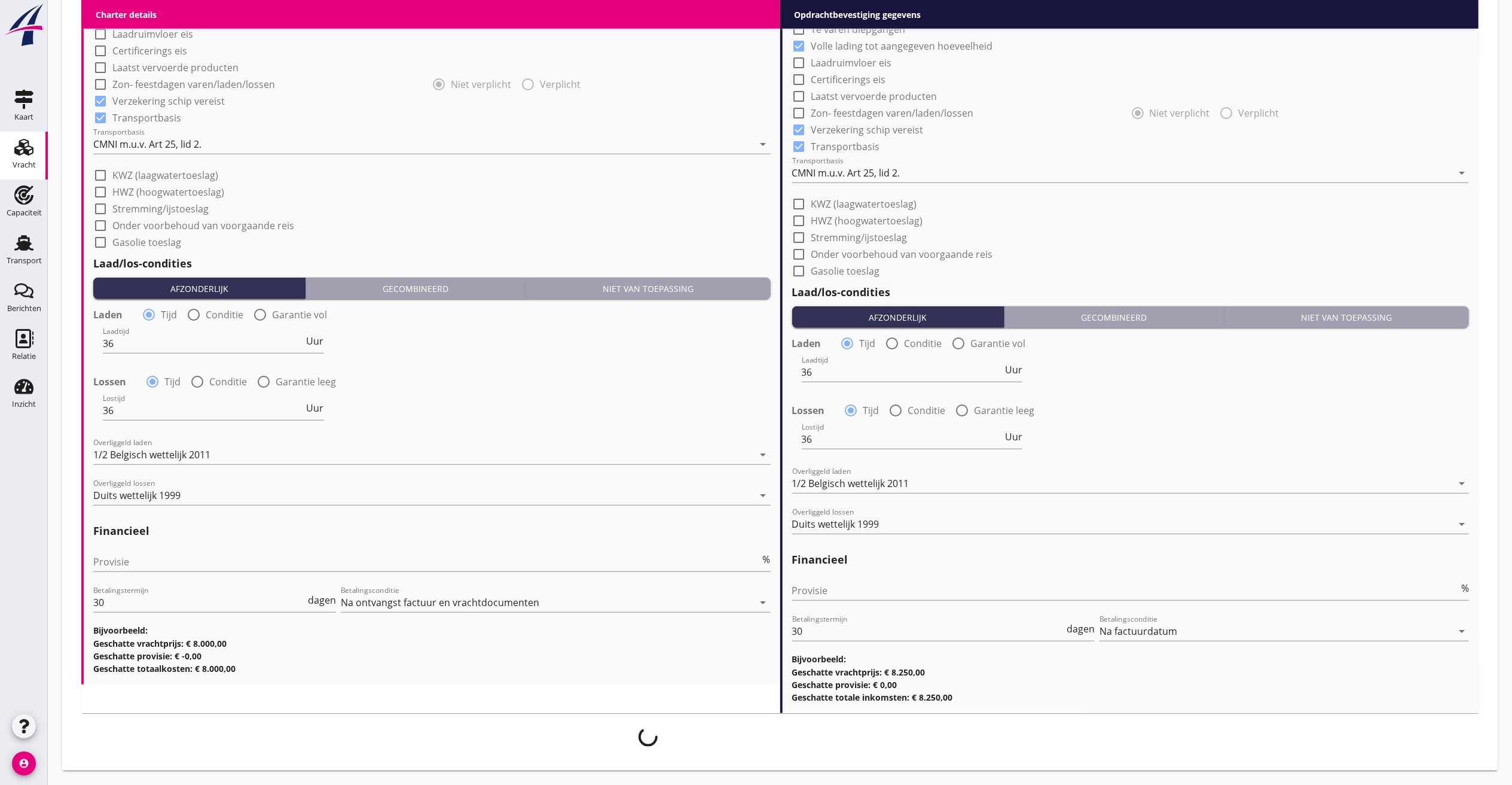
scroll to position [971, 0]
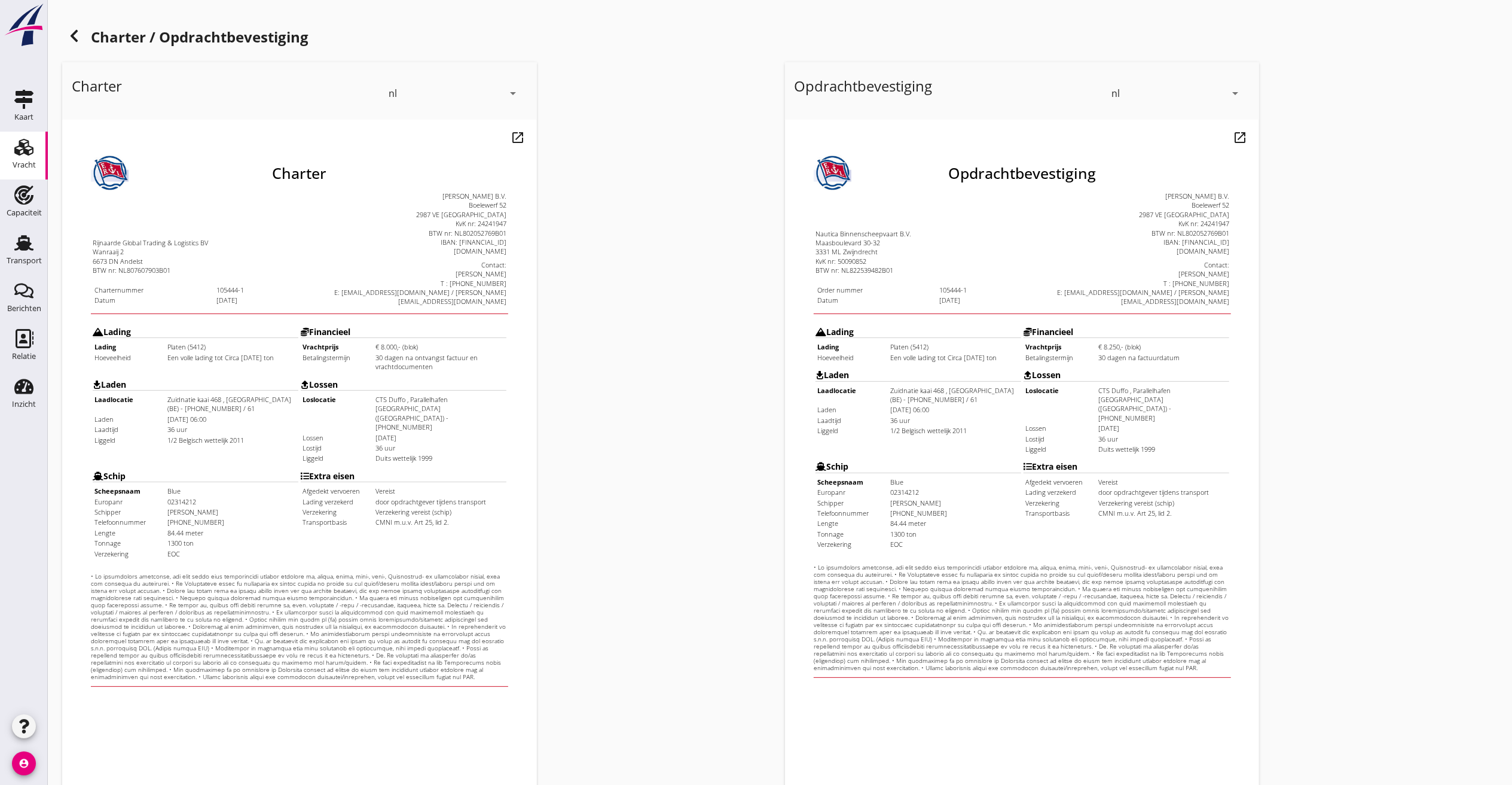
scroll to position [101, 0]
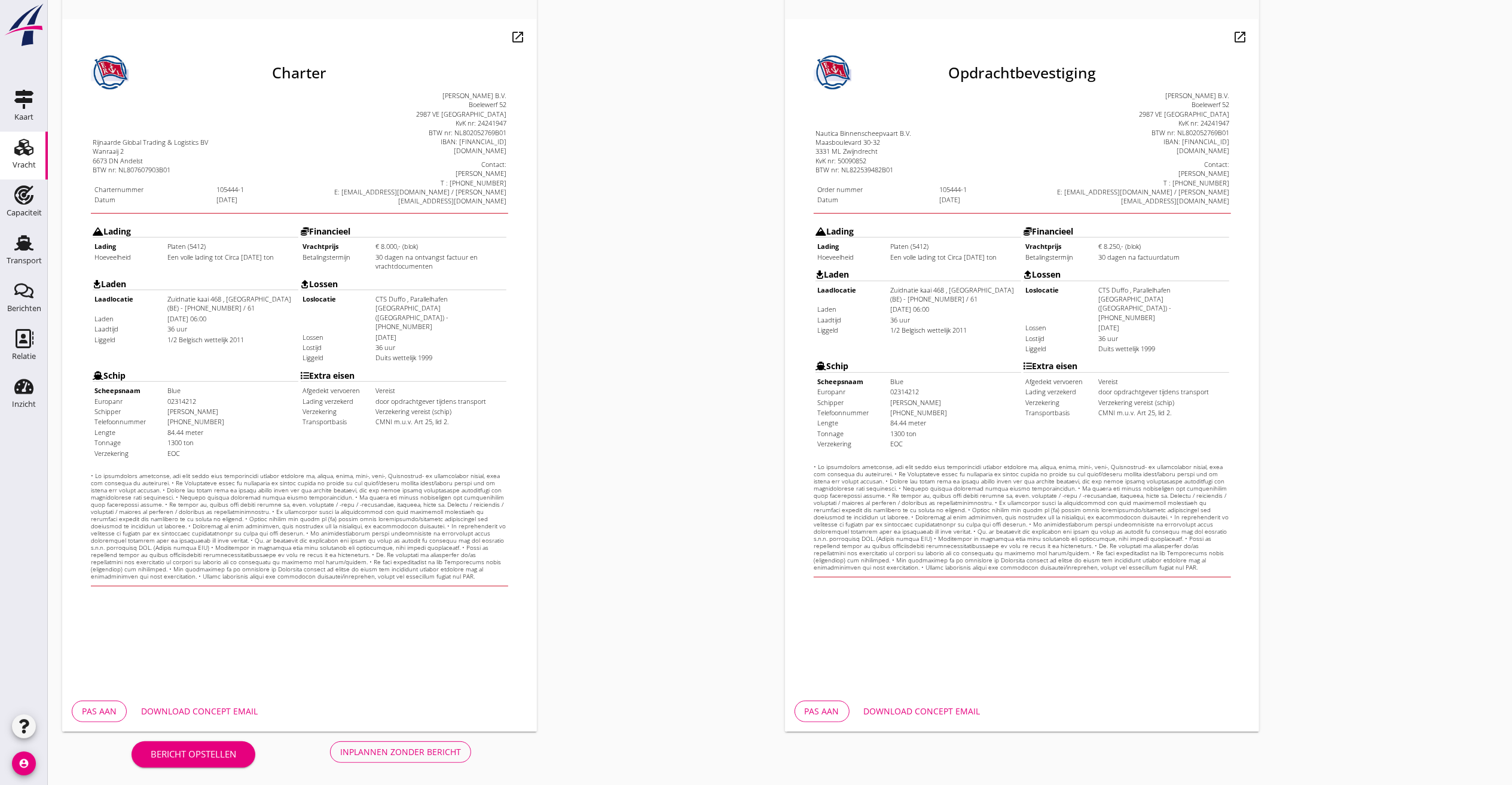
click at [190, 588] on div "Download concept email" at bounding box center [199, 711] width 117 height 12
click at [382, 588] on button "Inplannen zonder bericht" at bounding box center [400, 752] width 141 height 22
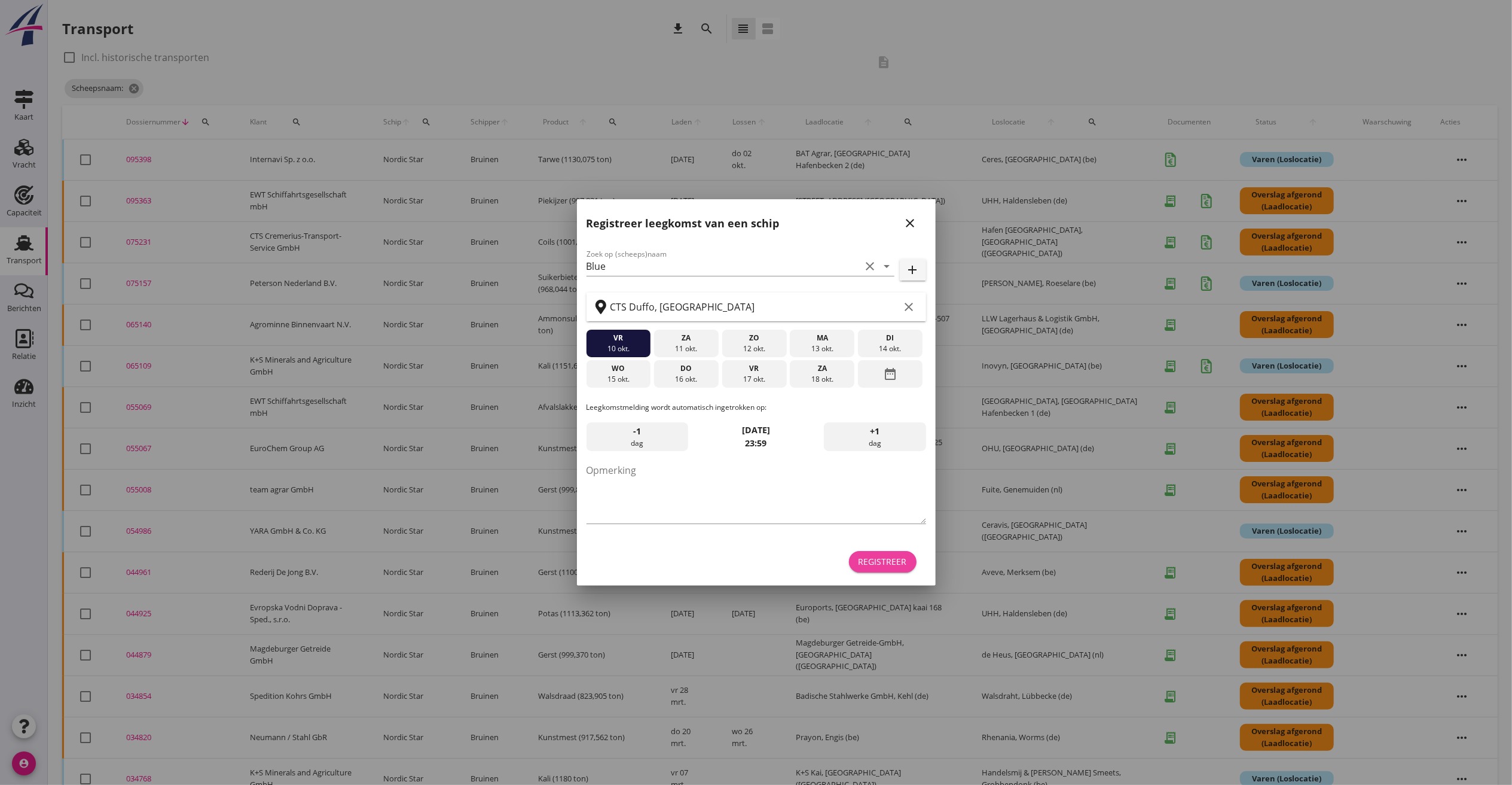
click at [865, 554] on button "Registreer" at bounding box center [883, 562] width 68 height 22
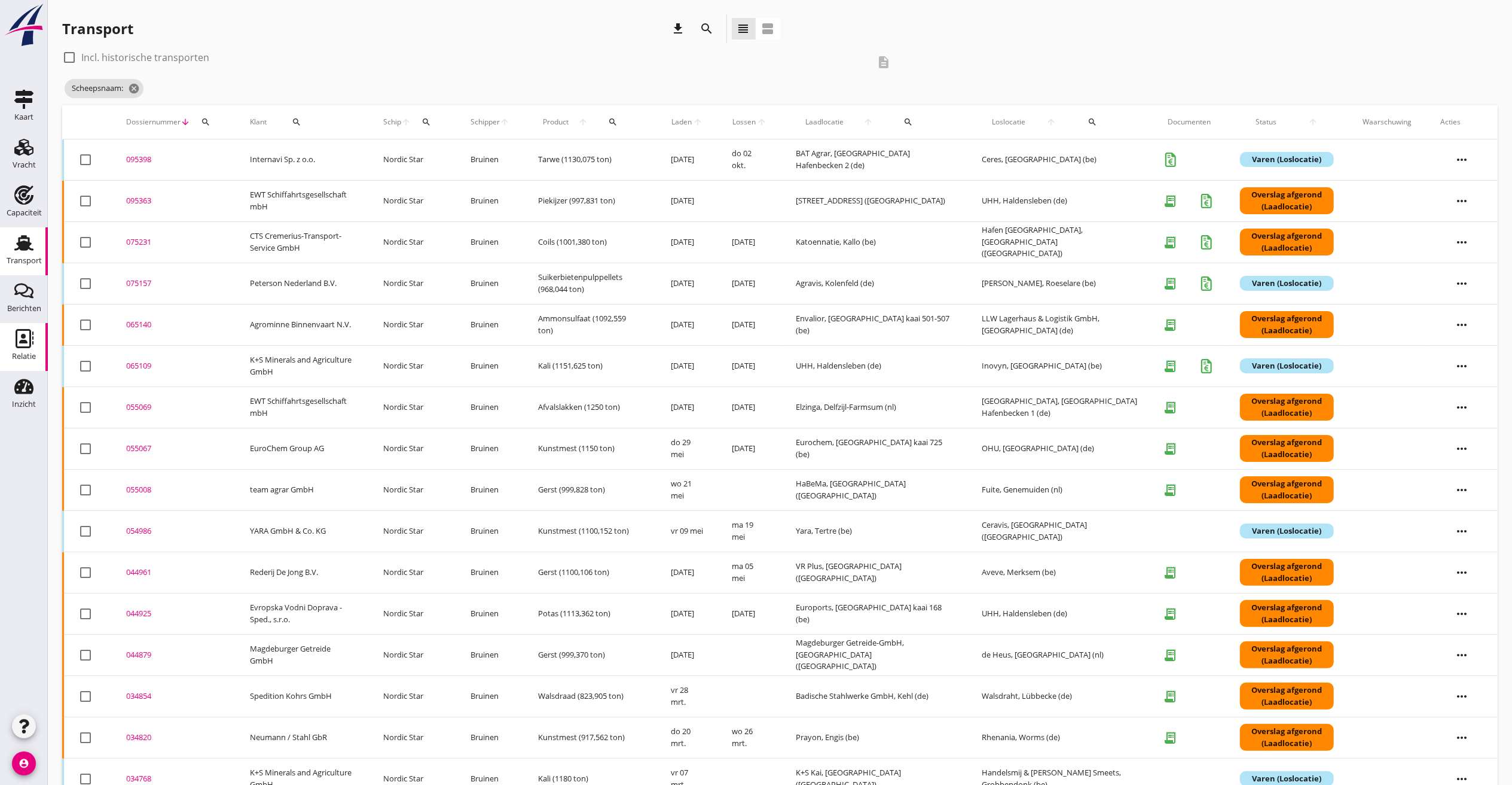
click at [24, 347] on use at bounding box center [24, 338] width 18 height 19
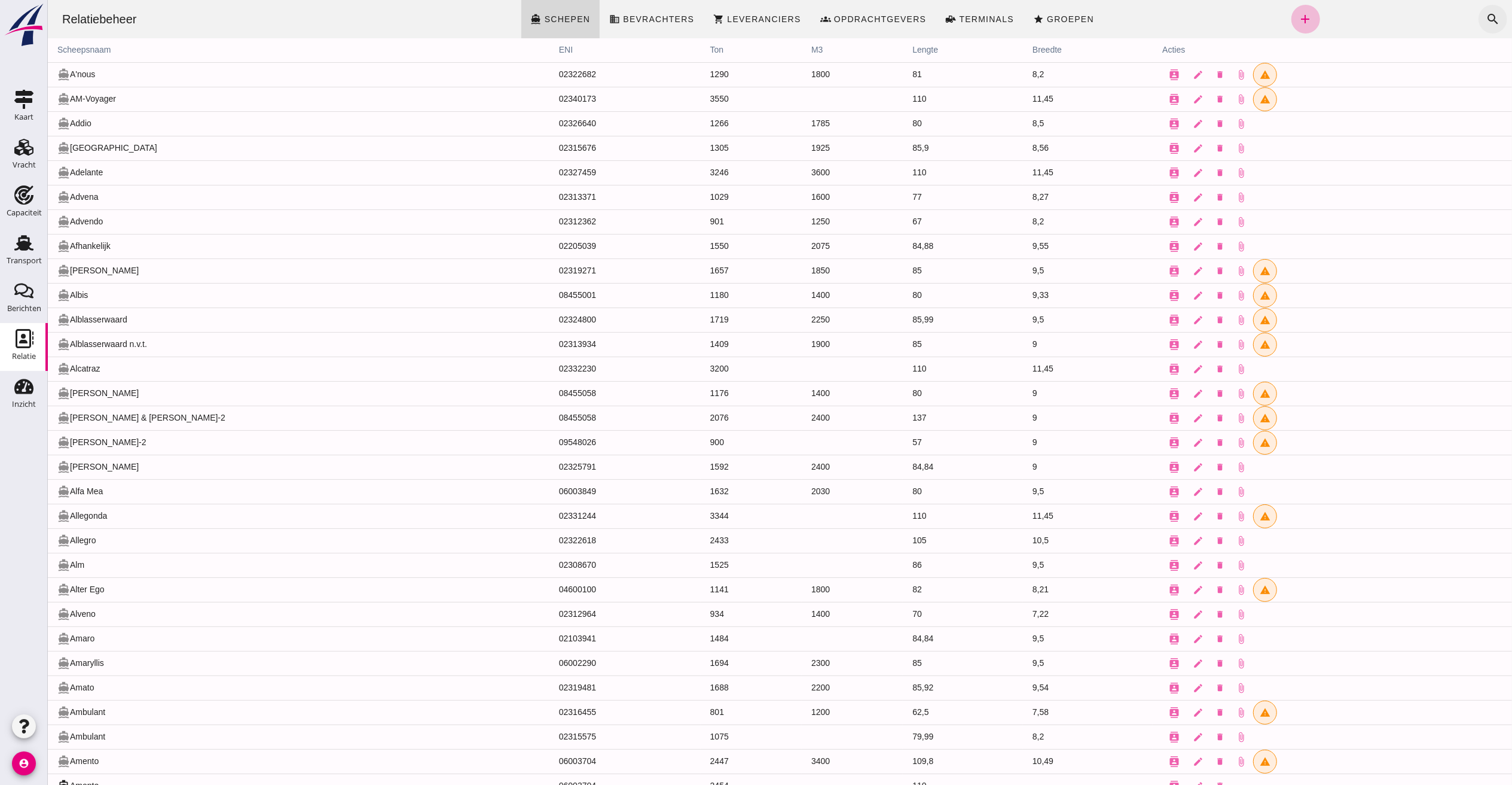
click at [1134, 13] on icon "search" at bounding box center [1492, 19] width 14 height 14
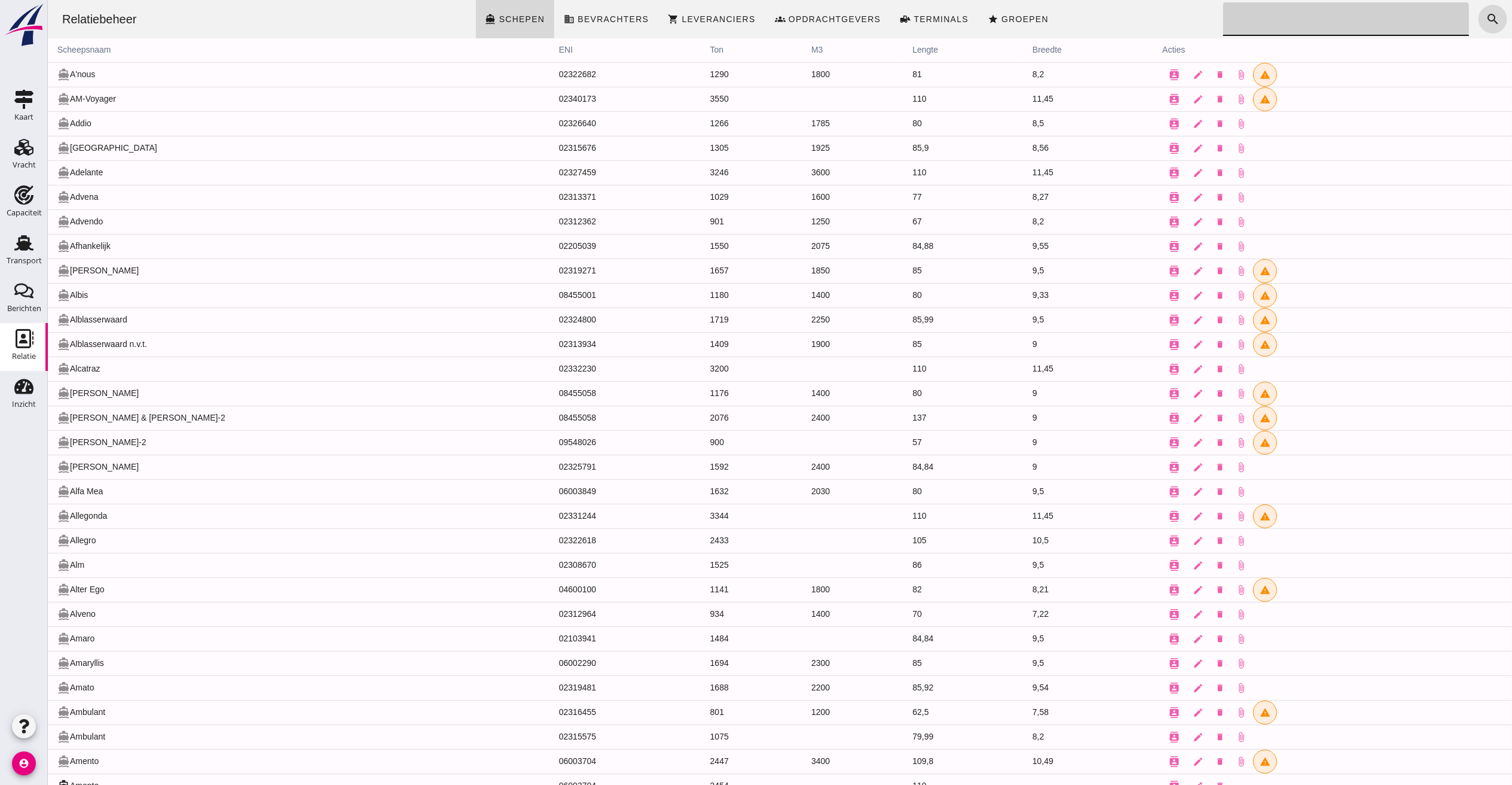
click at [1134, 22] on input "Zoeken..." at bounding box center [1342, 19] width 239 height 33
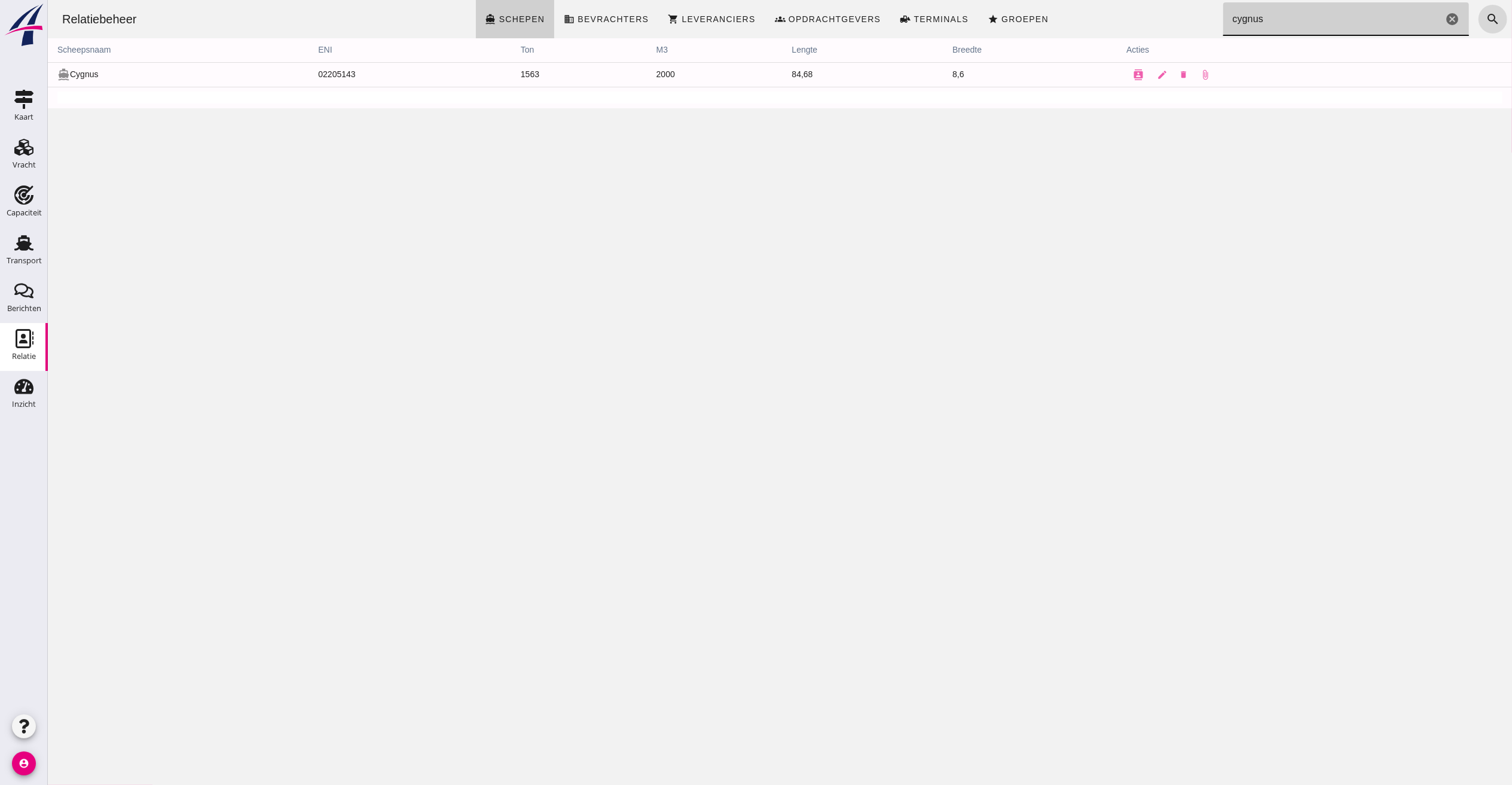
type input "cygnus"
click at [1126, 68] on button "contacts" at bounding box center [1138, 75] width 24 height 24
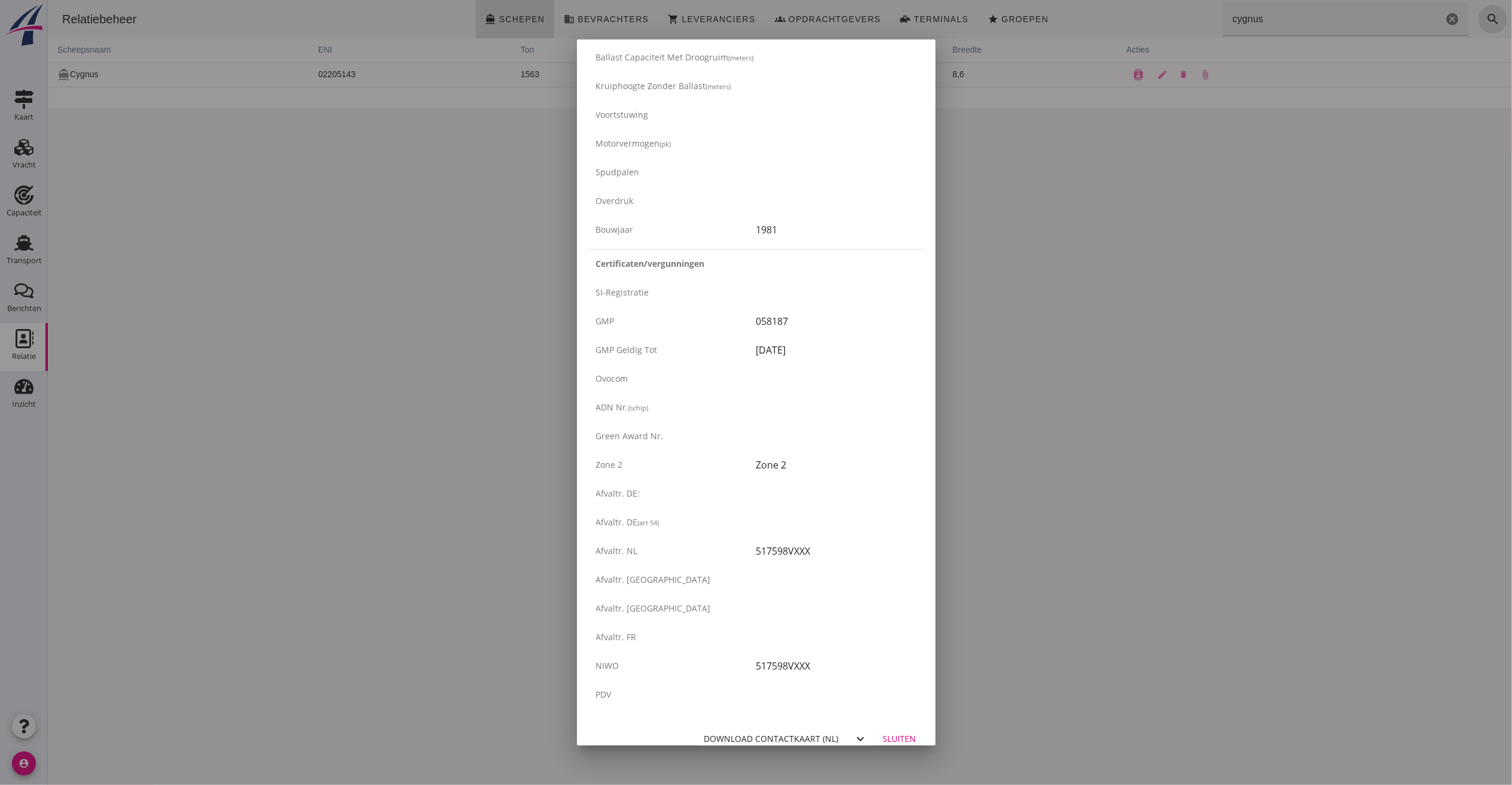
scroll to position [1725, 0]
click at [1134, 388] on div at bounding box center [756, 392] width 1512 height 785
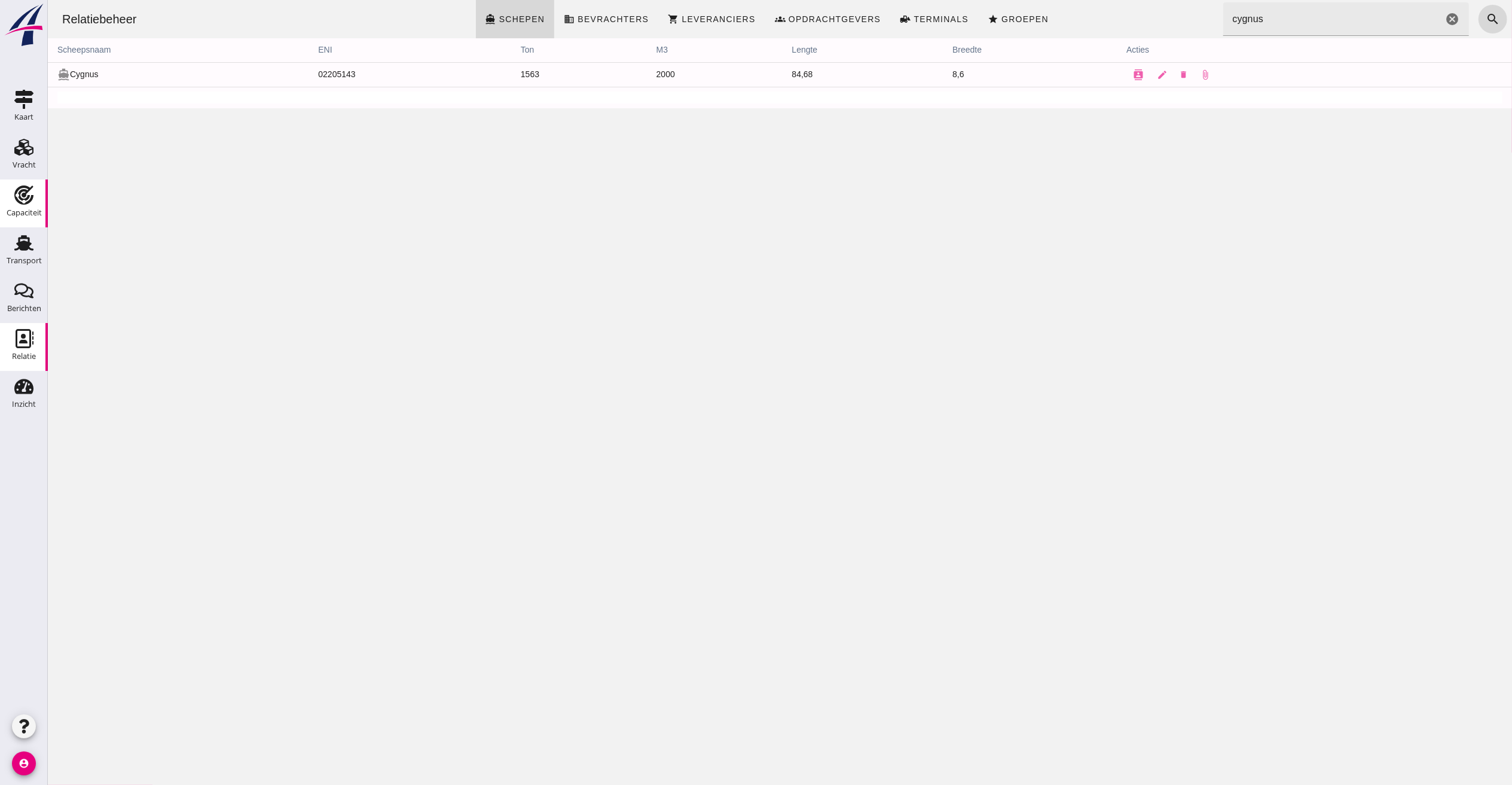
click at [25, 195] on use at bounding box center [23, 194] width 19 height 19
click at [20, 245] on use at bounding box center [23, 243] width 19 height 15
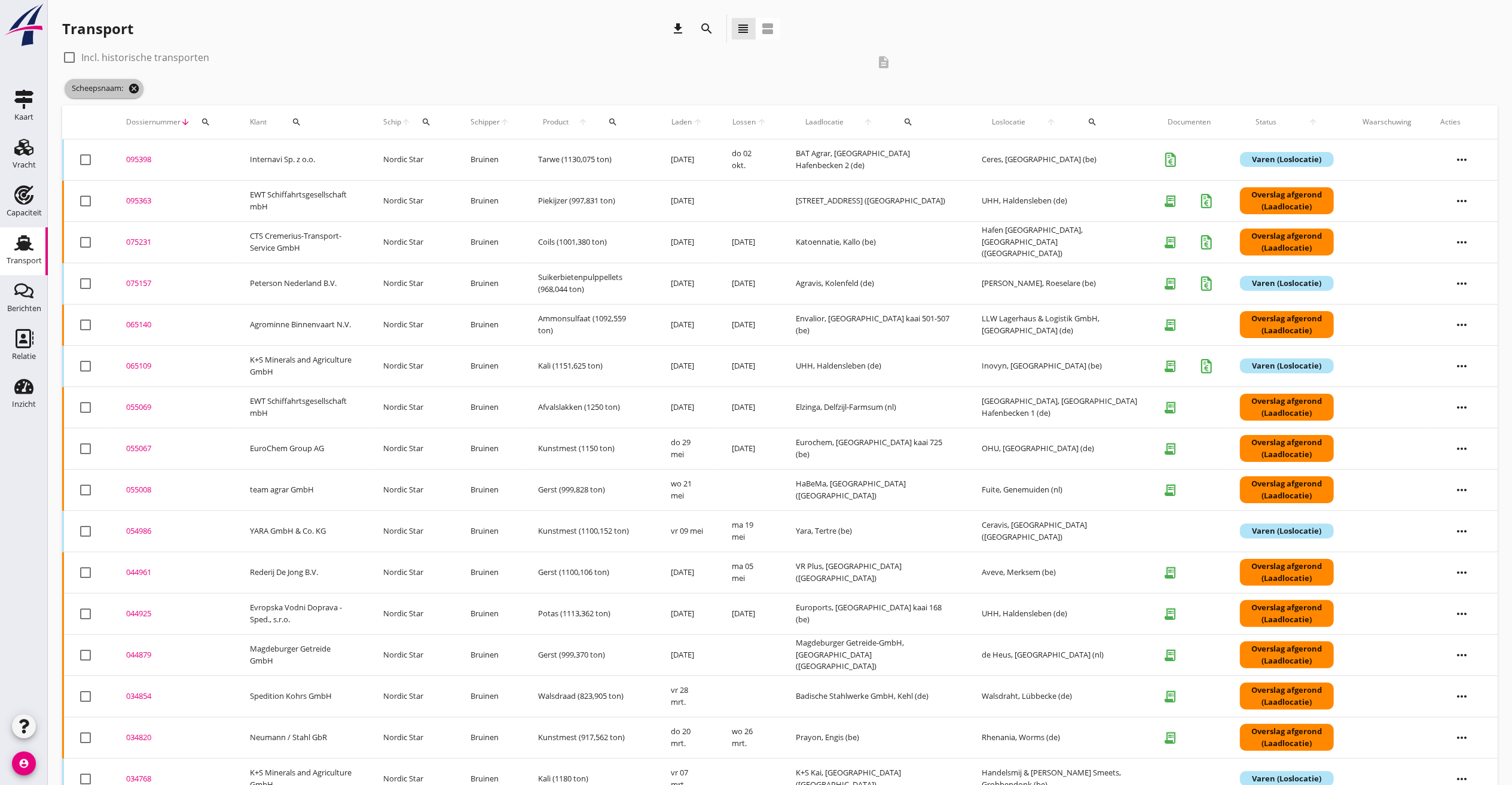
click at [139, 86] on icon "cancel" at bounding box center [133, 88] width 12 height 12
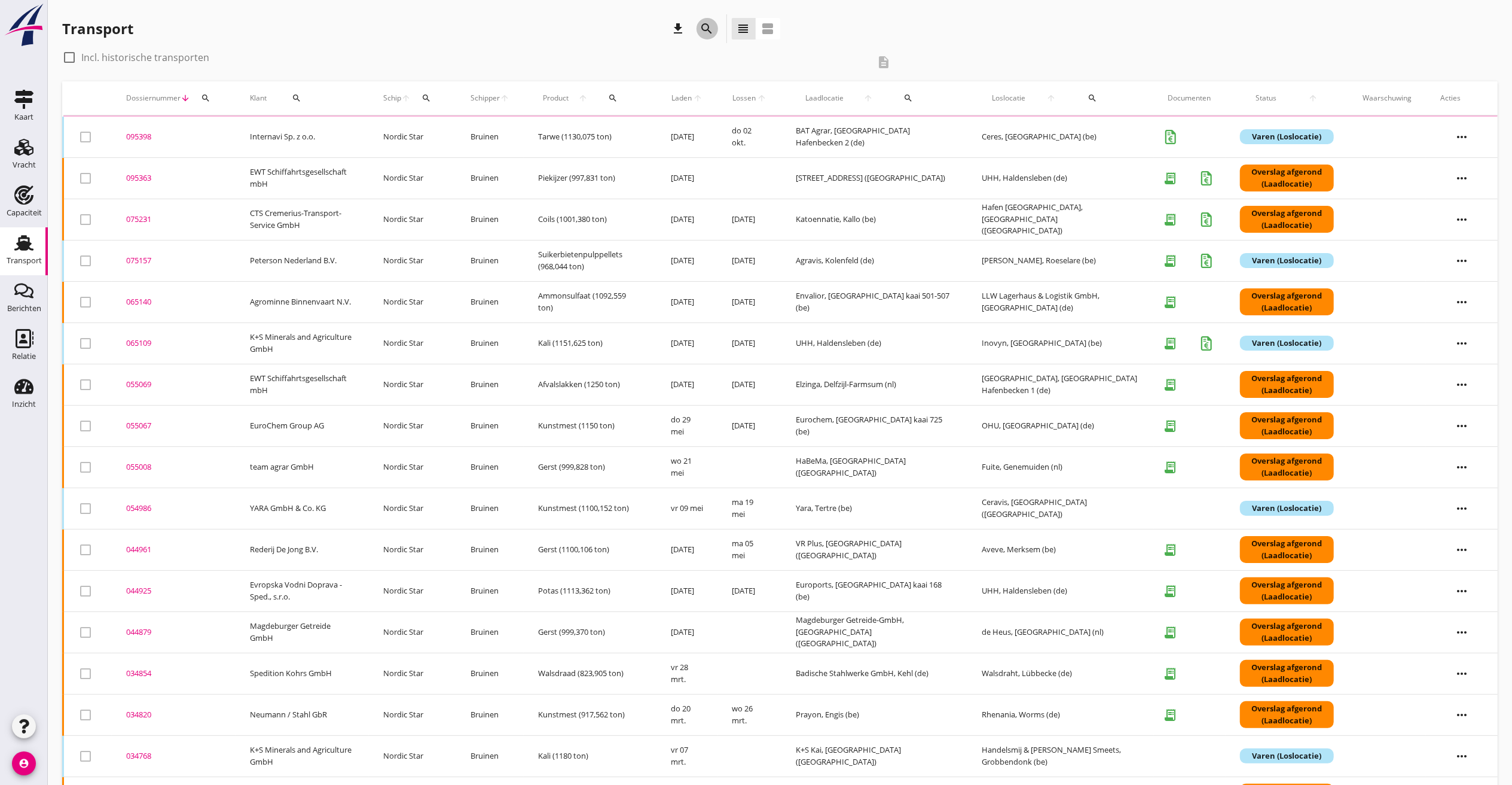
click at [708, 27] on icon "search" at bounding box center [707, 28] width 14 height 14
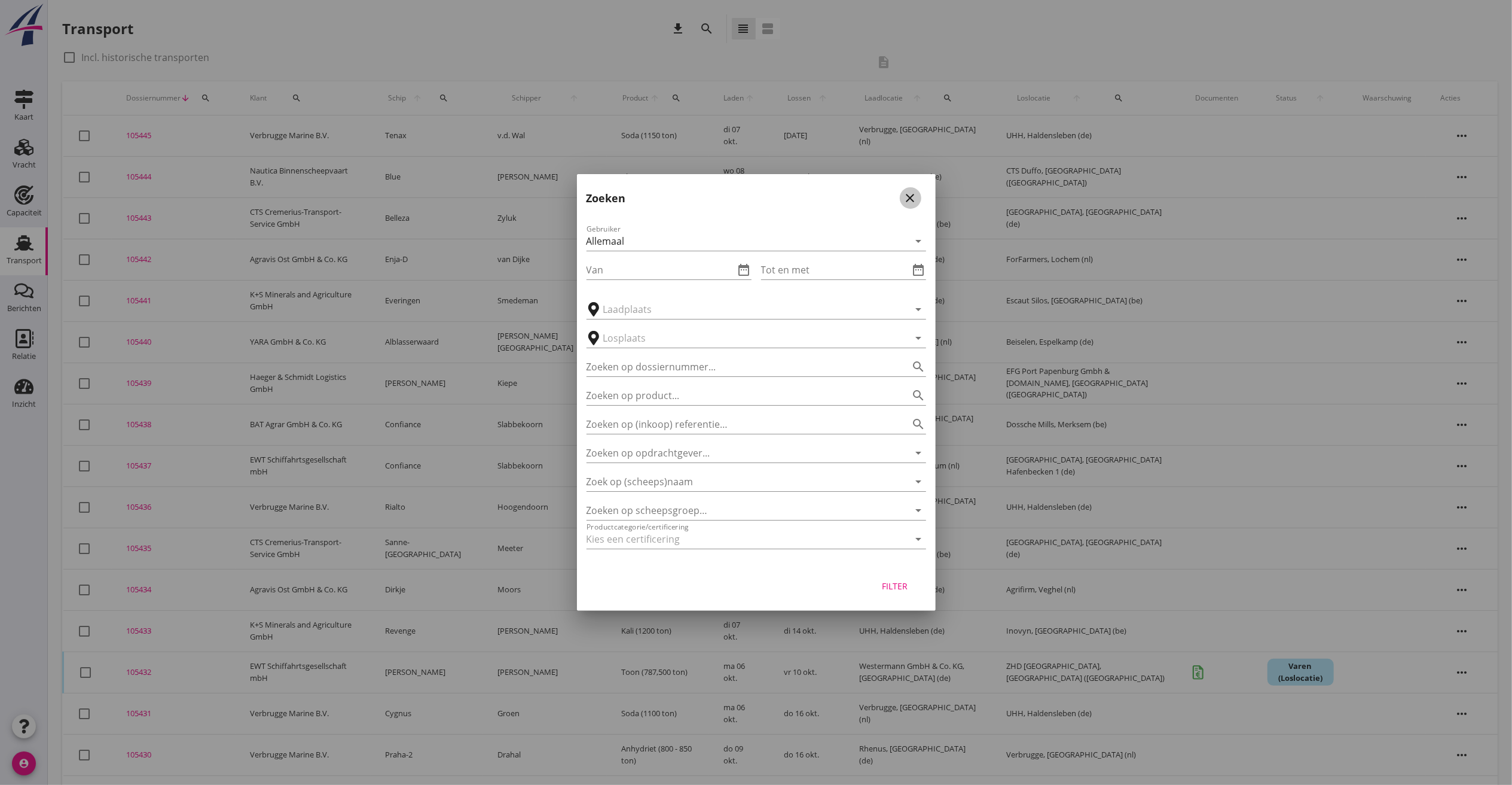
click at [914, 192] on icon "close" at bounding box center [910, 197] width 14 height 14
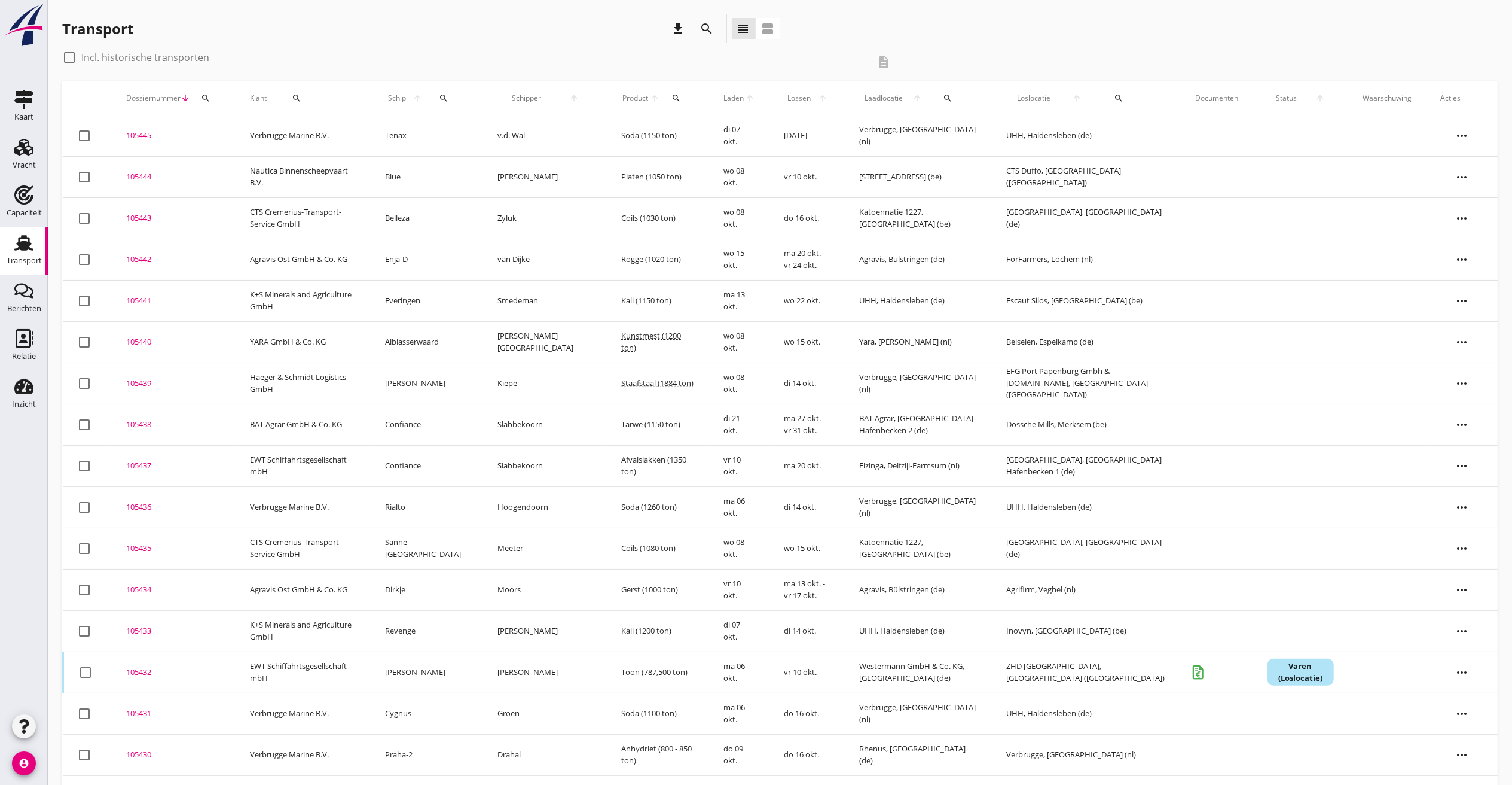
click at [446, 94] on icon "search" at bounding box center [444, 98] width 10 height 10
click at [495, 135] on input "Zoek op (scheeps)naam" at bounding box center [502, 133] width 125 height 19
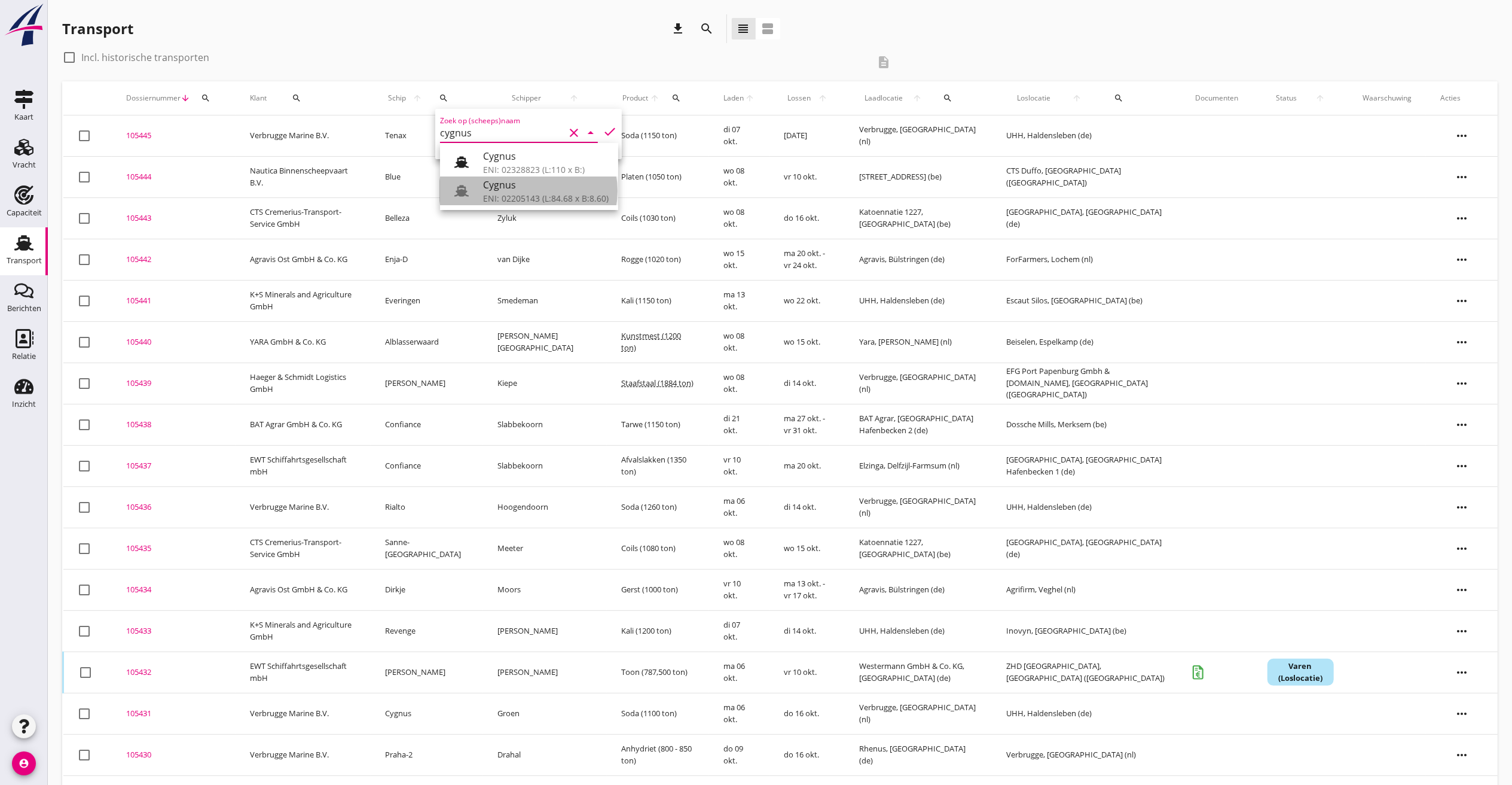
click at [548, 196] on div "ENI: 02205143 (L:84.68 x B:8.60)" at bounding box center [546, 198] width 126 height 12
click at [603, 125] on icon "check" at bounding box center [609, 131] width 14 height 14
type input "Cygnus"
